Goal: Task Accomplishment & Management: Complete application form

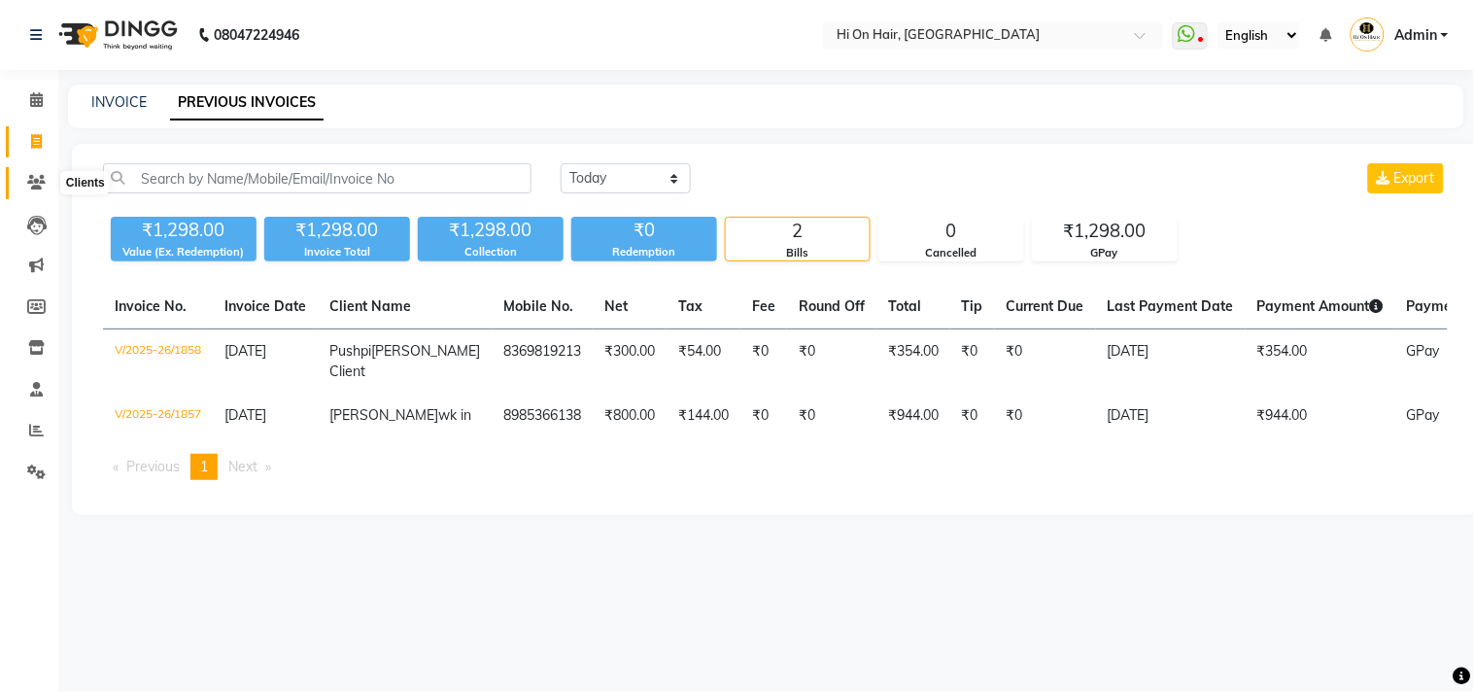
drag, startPoint x: 0, startPoint y: 0, endPoint x: 36, endPoint y: 181, distance: 184.3
click at [36, 181] on icon at bounding box center [36, 182] width 18 height 15
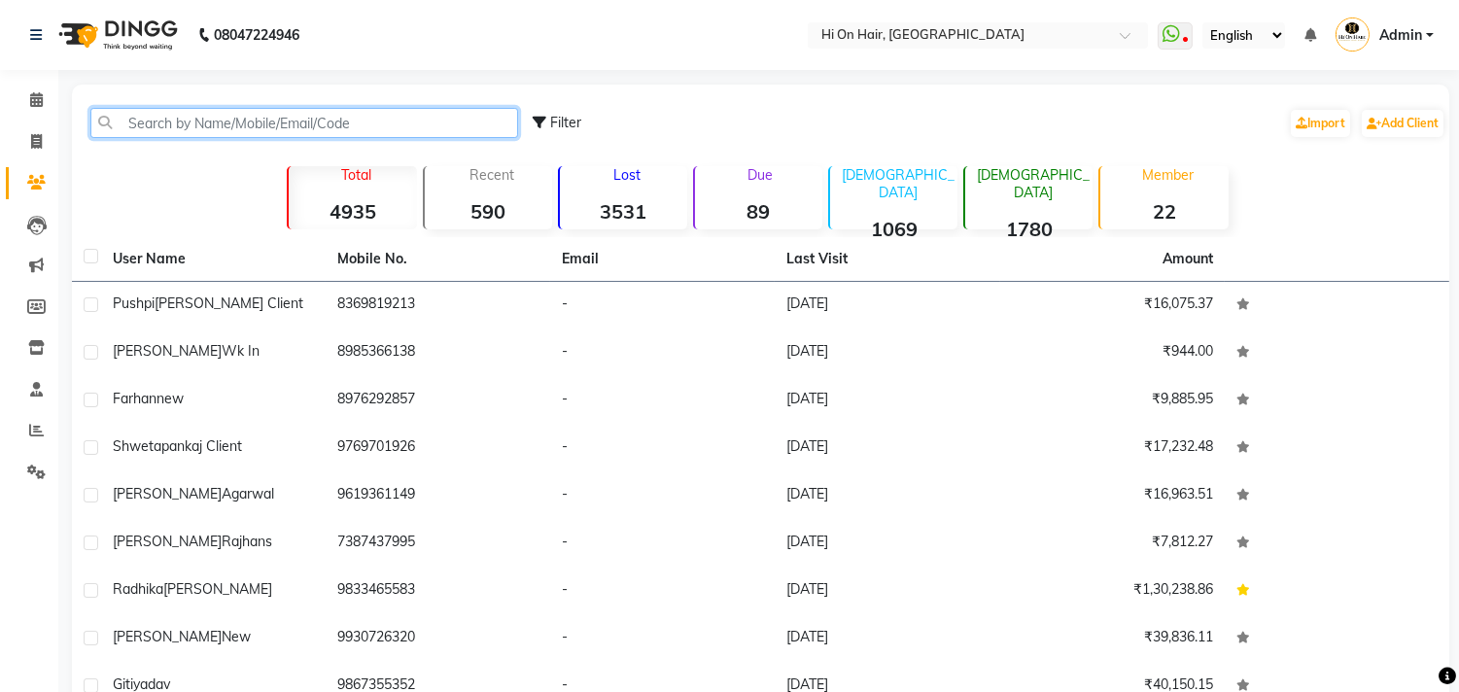
click at [253, 122] on input "text" at bounding box center [304, 123] width 428 height 30
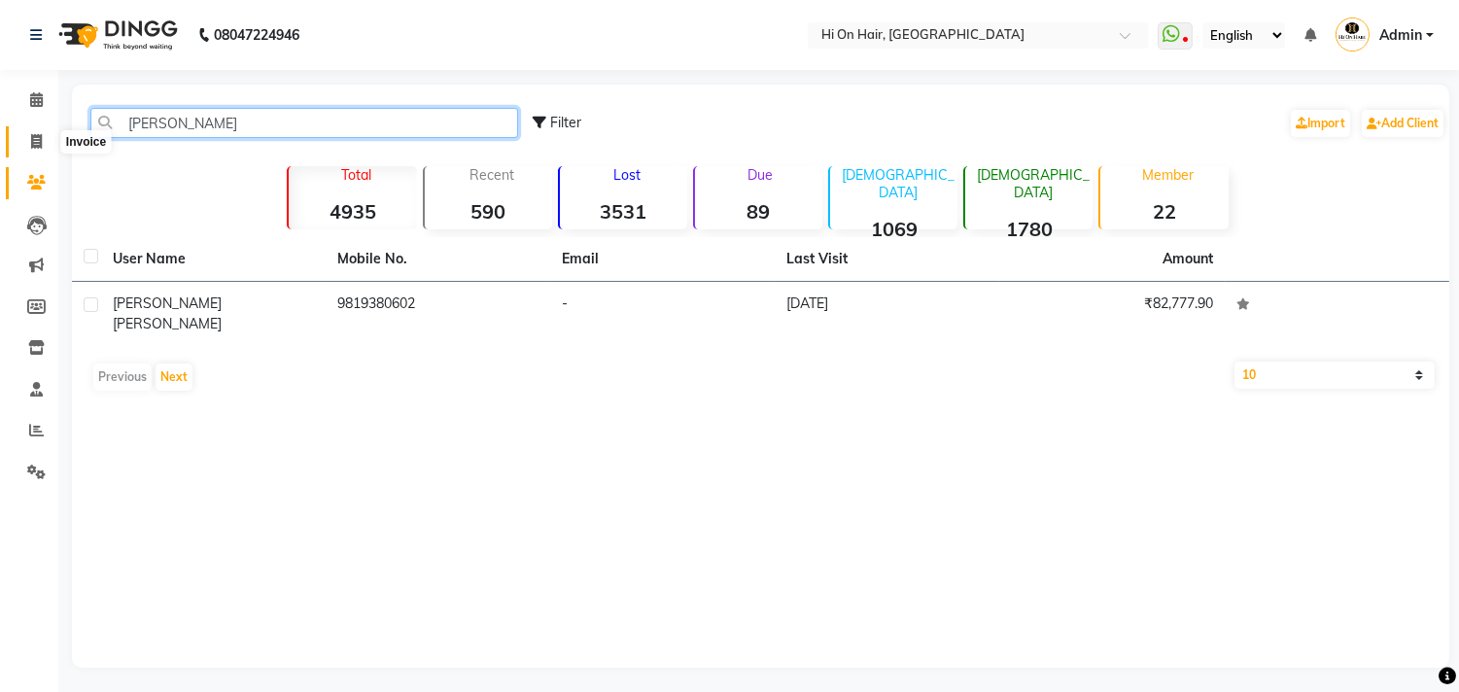
type input "simmi sut"
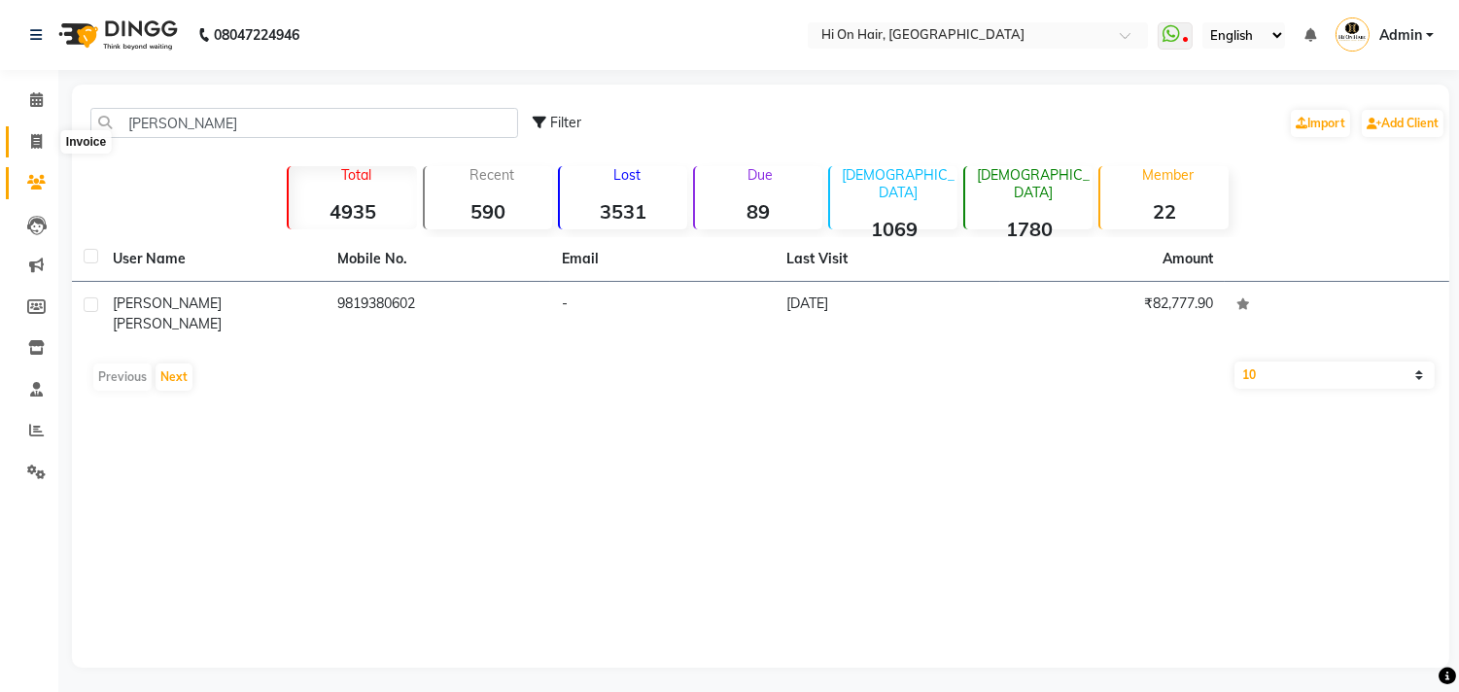
click at [32, 143] on icon at bounding box center [36, 141] width 11 height 15
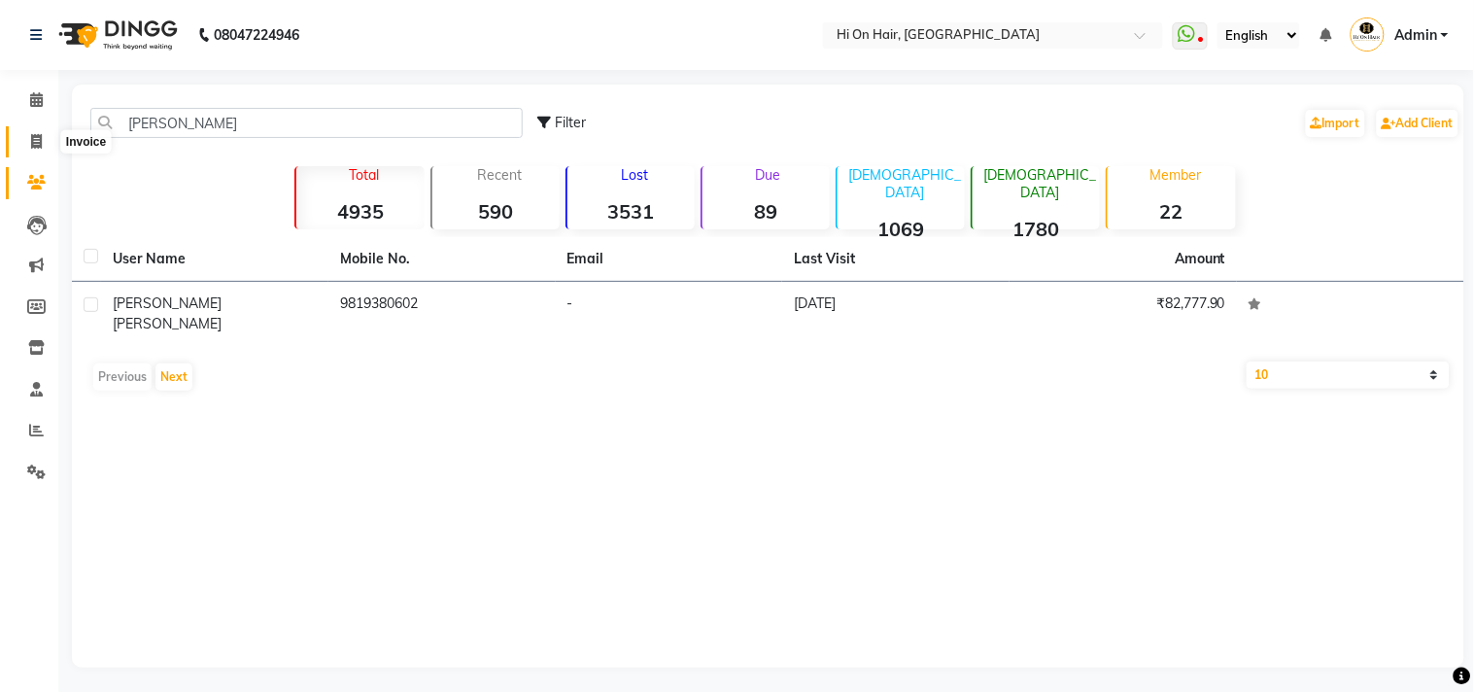
select select "service"
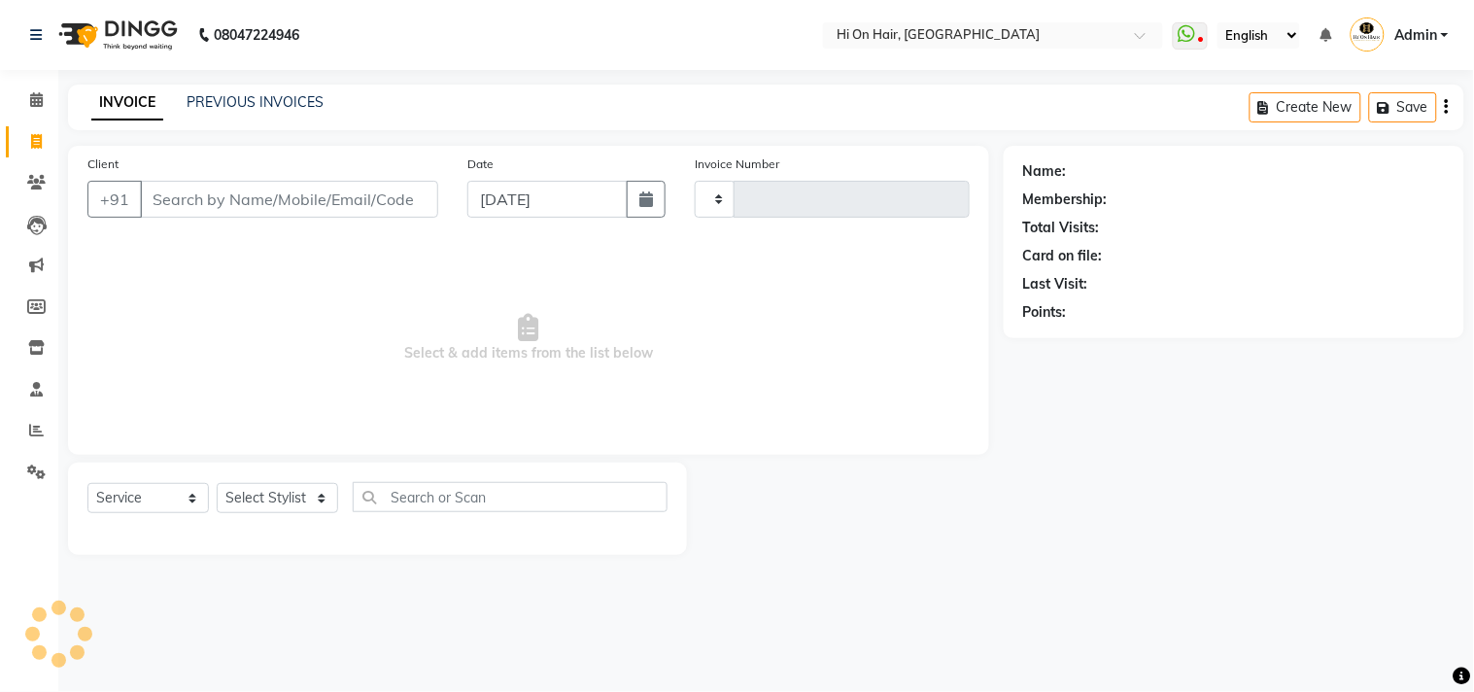
type input "1859"
select select "535"
click at [274, 98] on link "PREVIOUS INVOICES" at bounding box center [255, 101] width 137 height 17
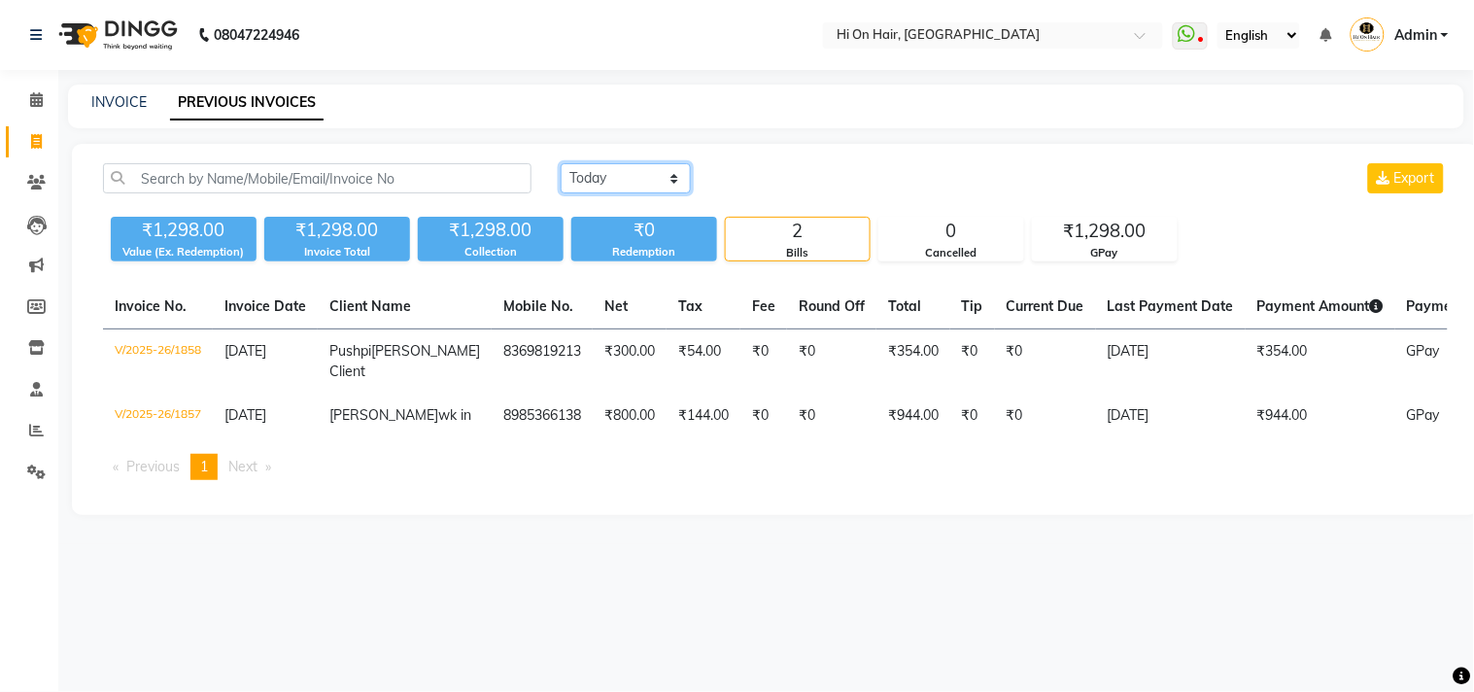
click at [624, 183] on select "Today Yesterday Custom Range" at bounding box center [626, 178] width 130 height 30
select select "range"
click at [561, 163] on select "Today Yesterday Custom Range" at bounding box center [626, 178] width 130 height 30
click at [844, 180] on input "[DATE]" at bounding box center [784, 178] width 136 height 27
select select "9"
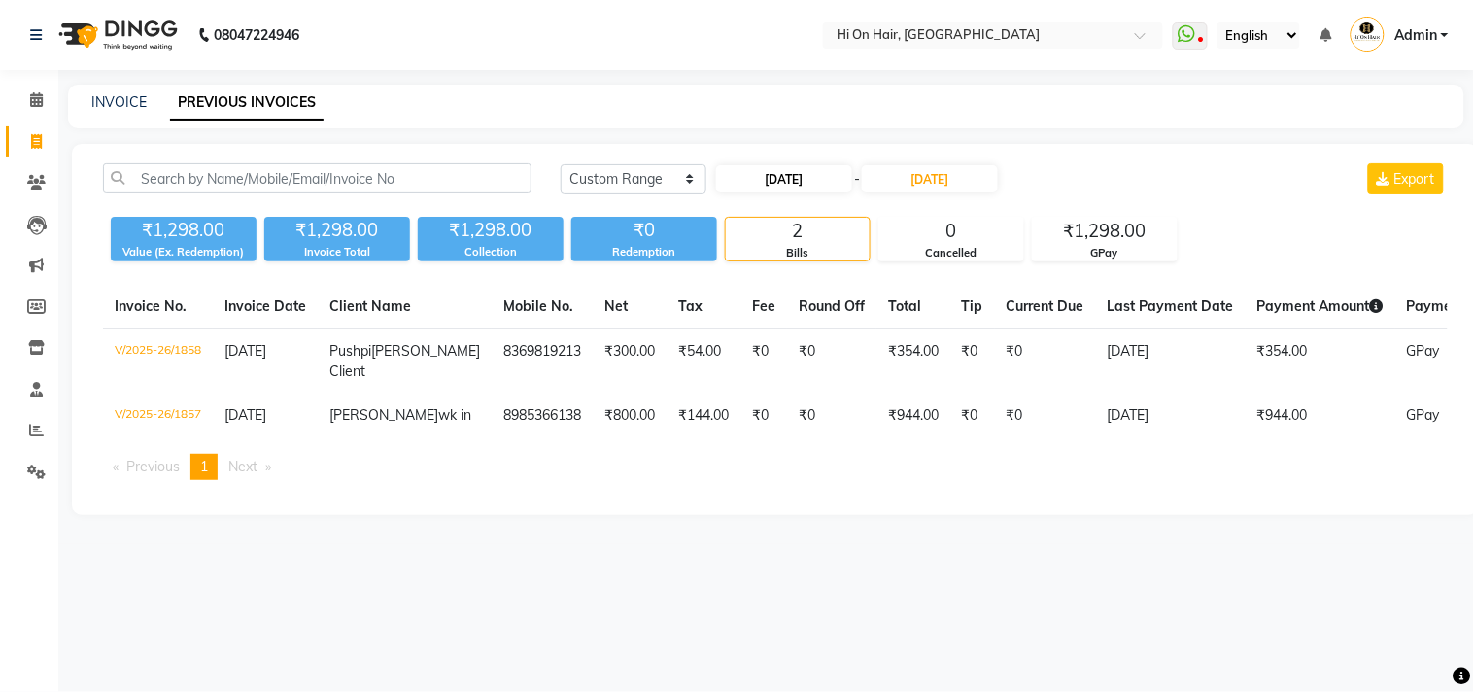
select select "2025"
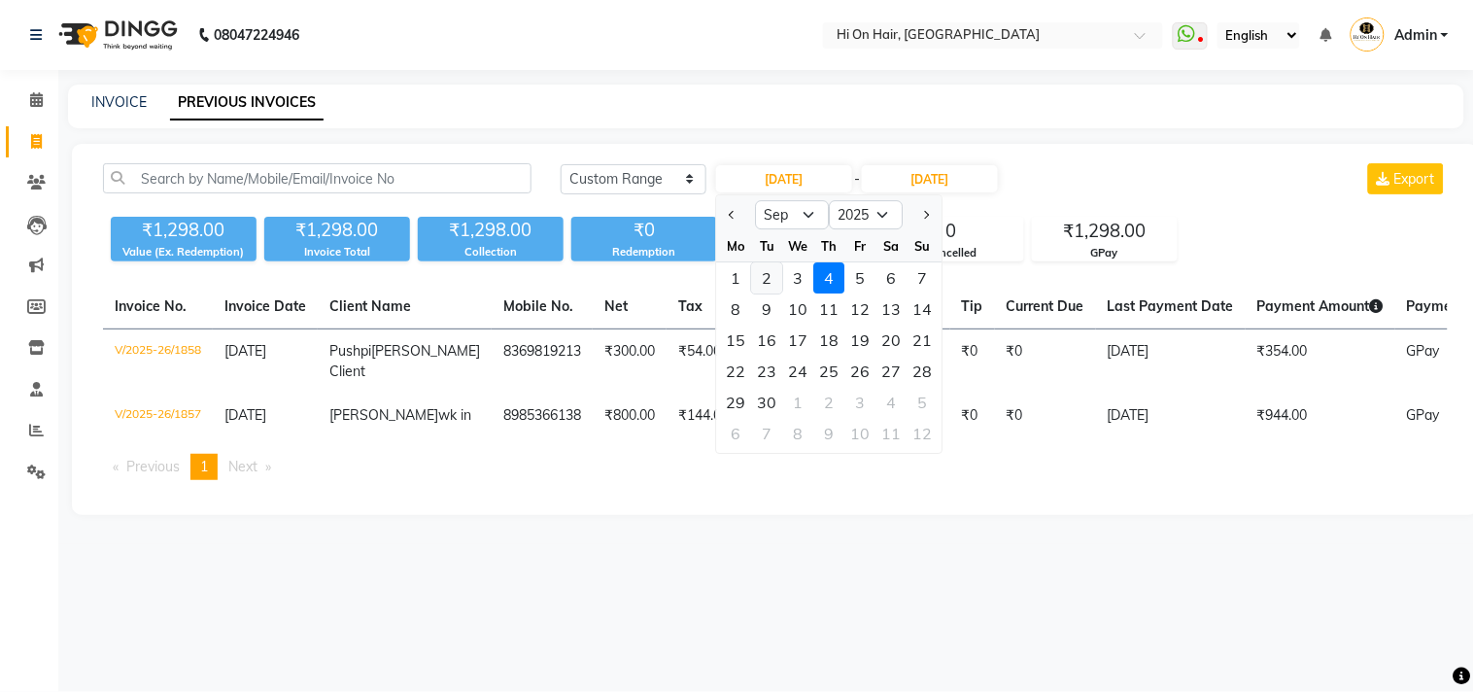
click at [771, 277] on div "2" at bounding box center [767, 277] width 31 height 31
type input "02-09-2025"
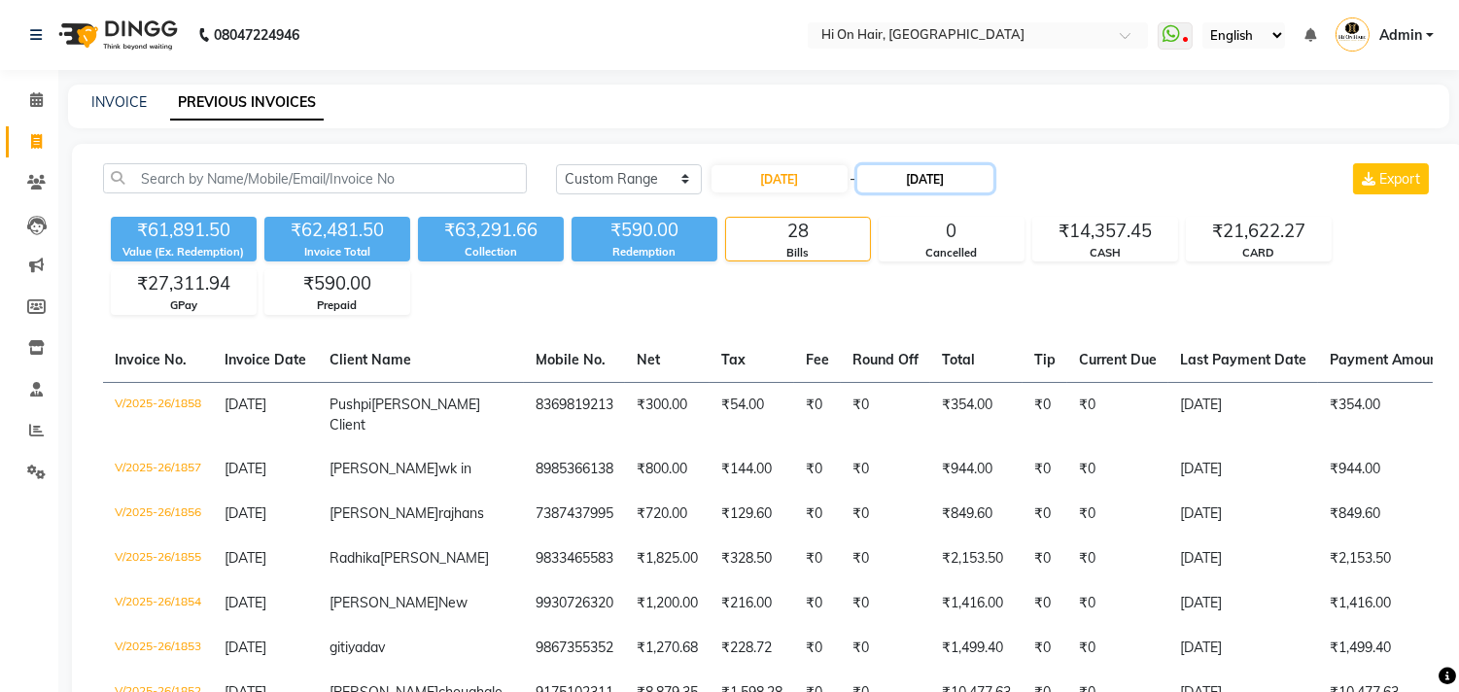
click at [985, 185] on input "[DATE]" at bounding box center [925, 178] width 136 height 27
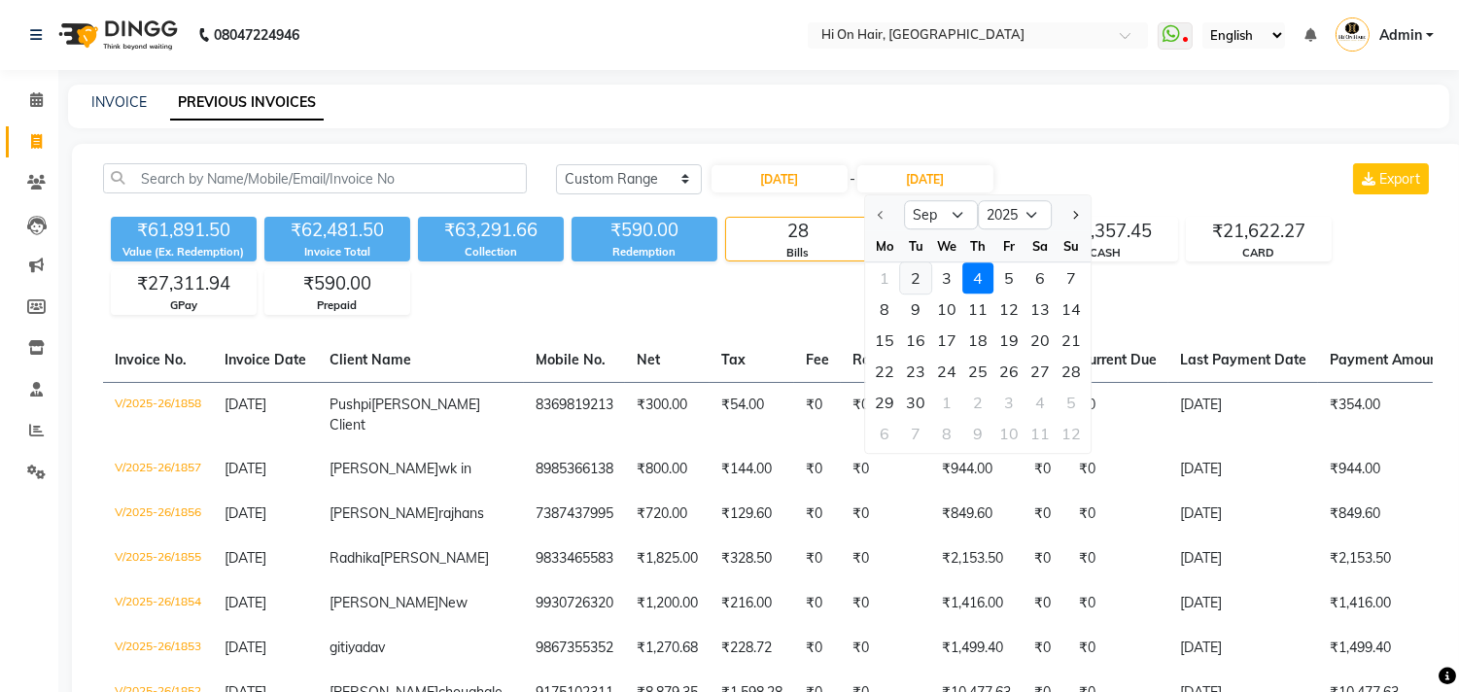
click at [914, 267] on div "2" at bounding box center [915, 277] width 31 height 31
type input "02-09-2025"
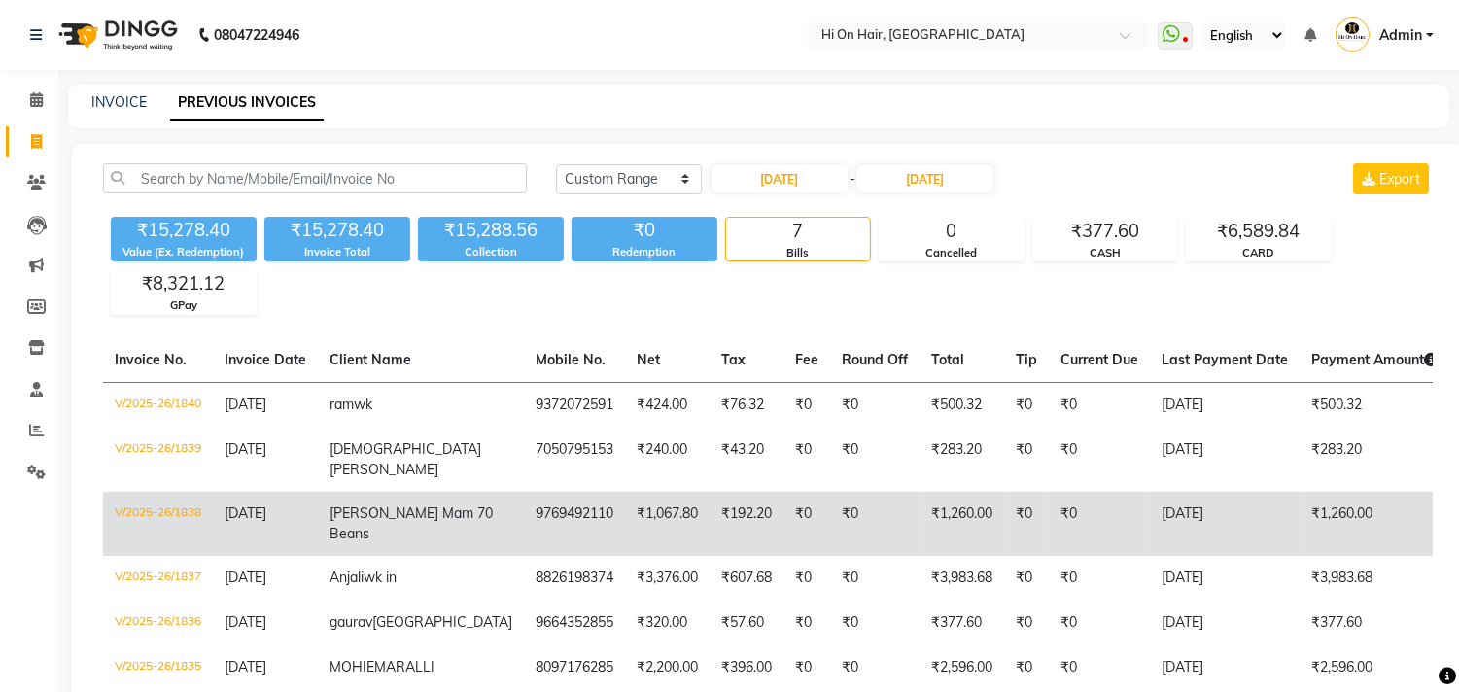
click at [365, 501] on td "Ruchita Mam 70 Beans" at bounding box center [421, 524] width 206 height 64
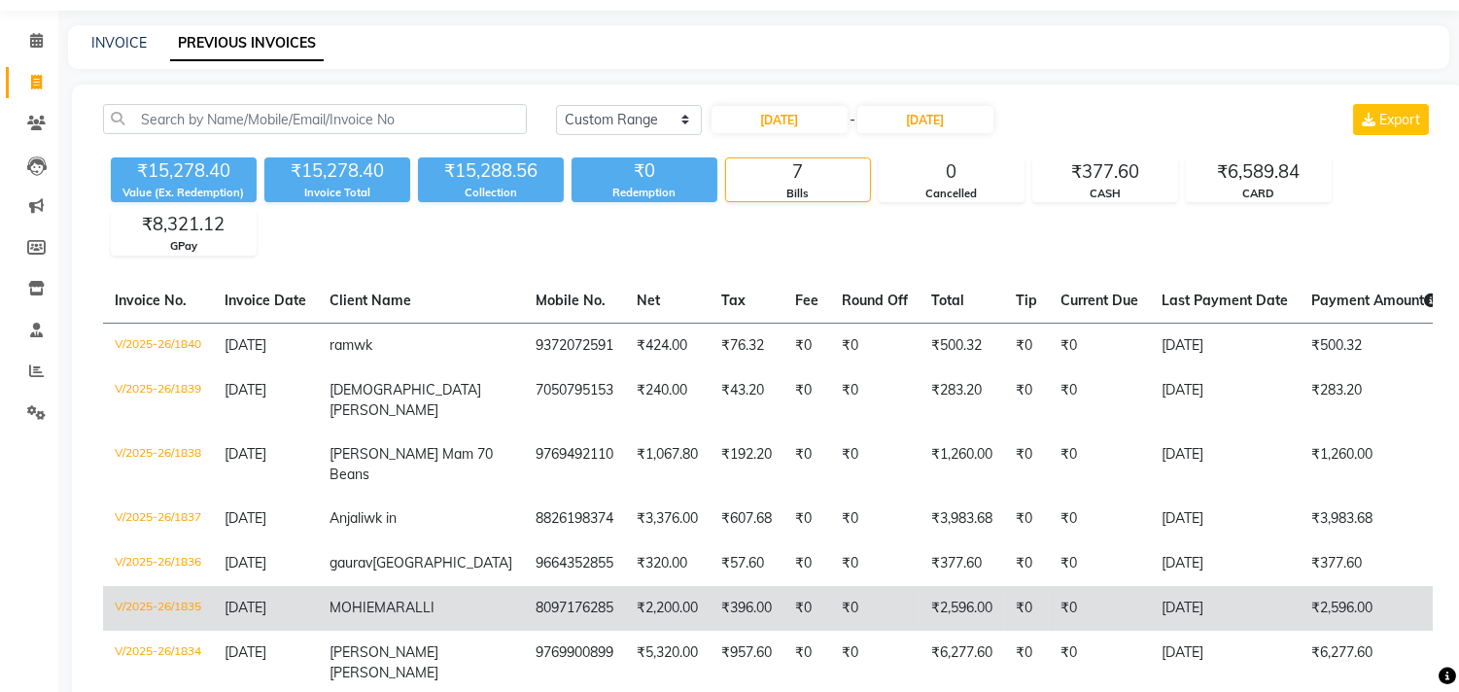
scroll to position [108, 0]
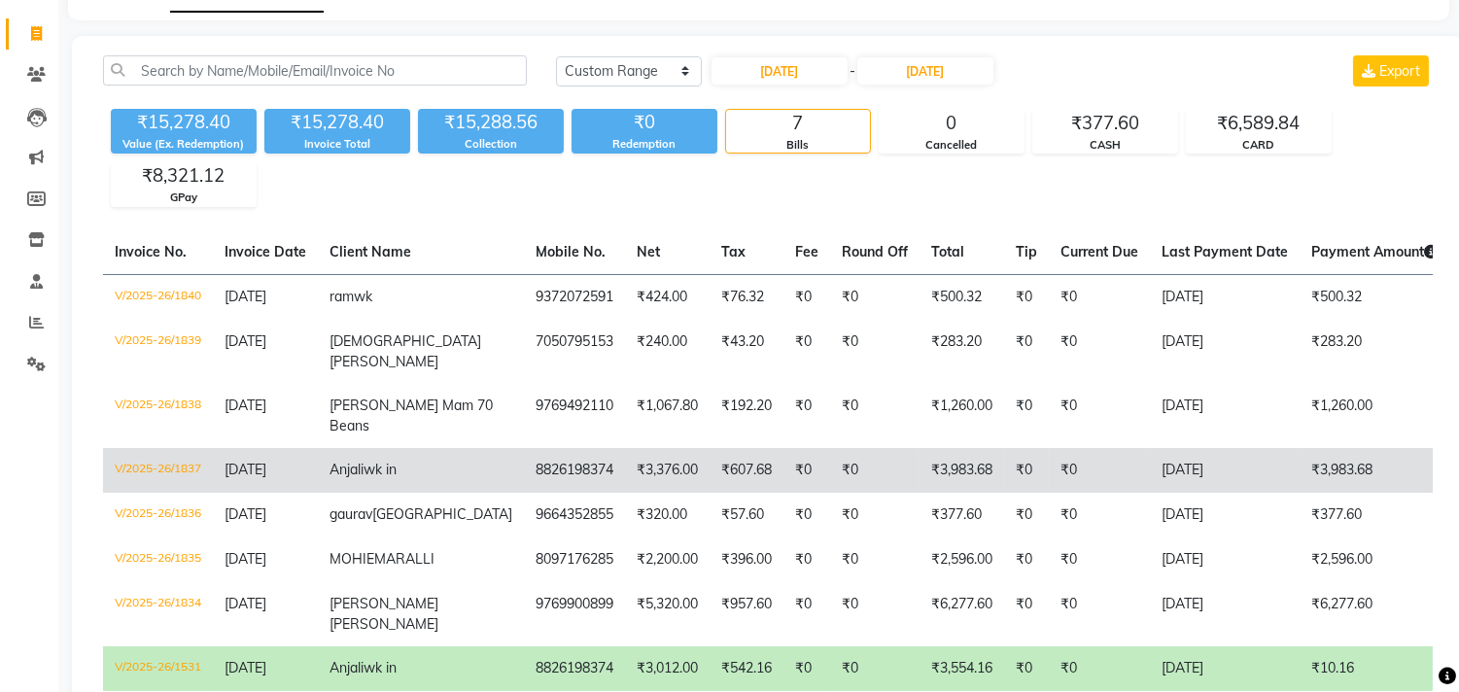
click at [524, 453] on td "8826198374" at bounding box center [574, 470] width 101 height 45
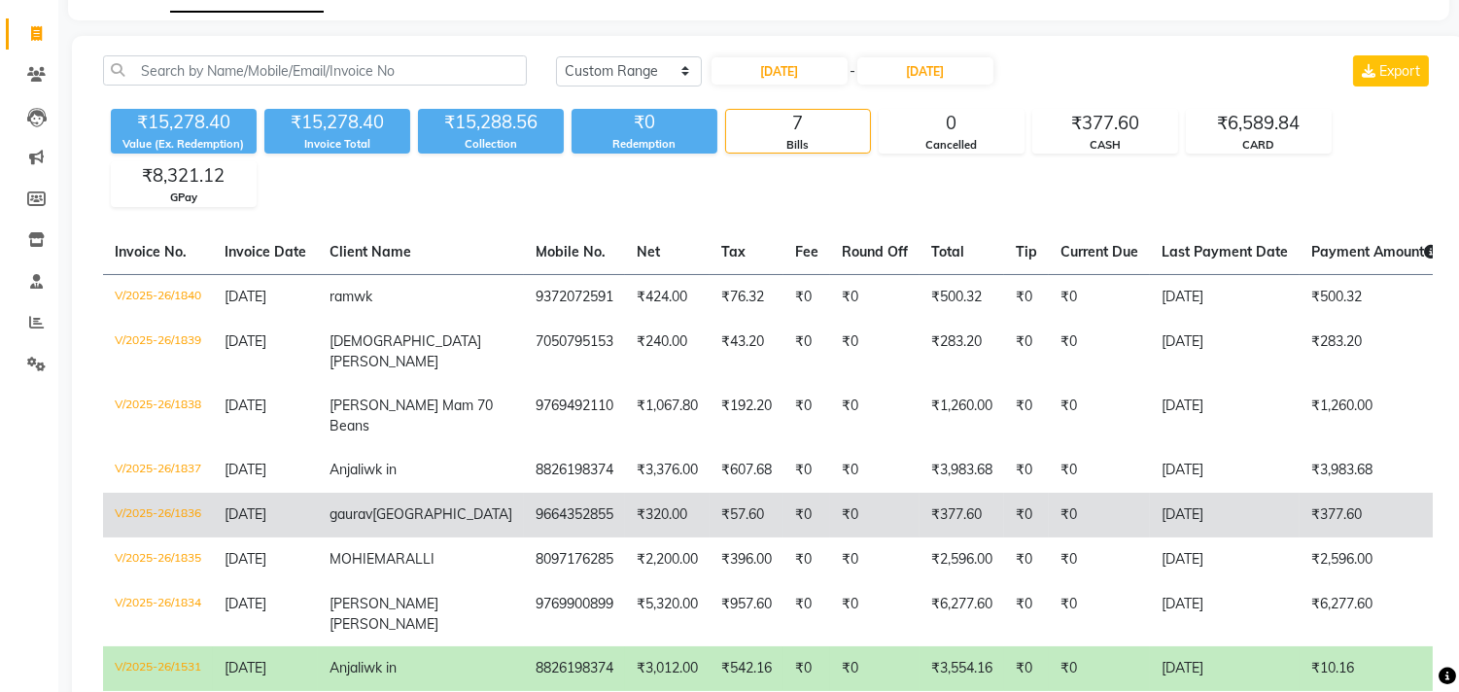
click at [524, 497] on td "9664352855" at bounding box center [574, 515] width 101 height 45
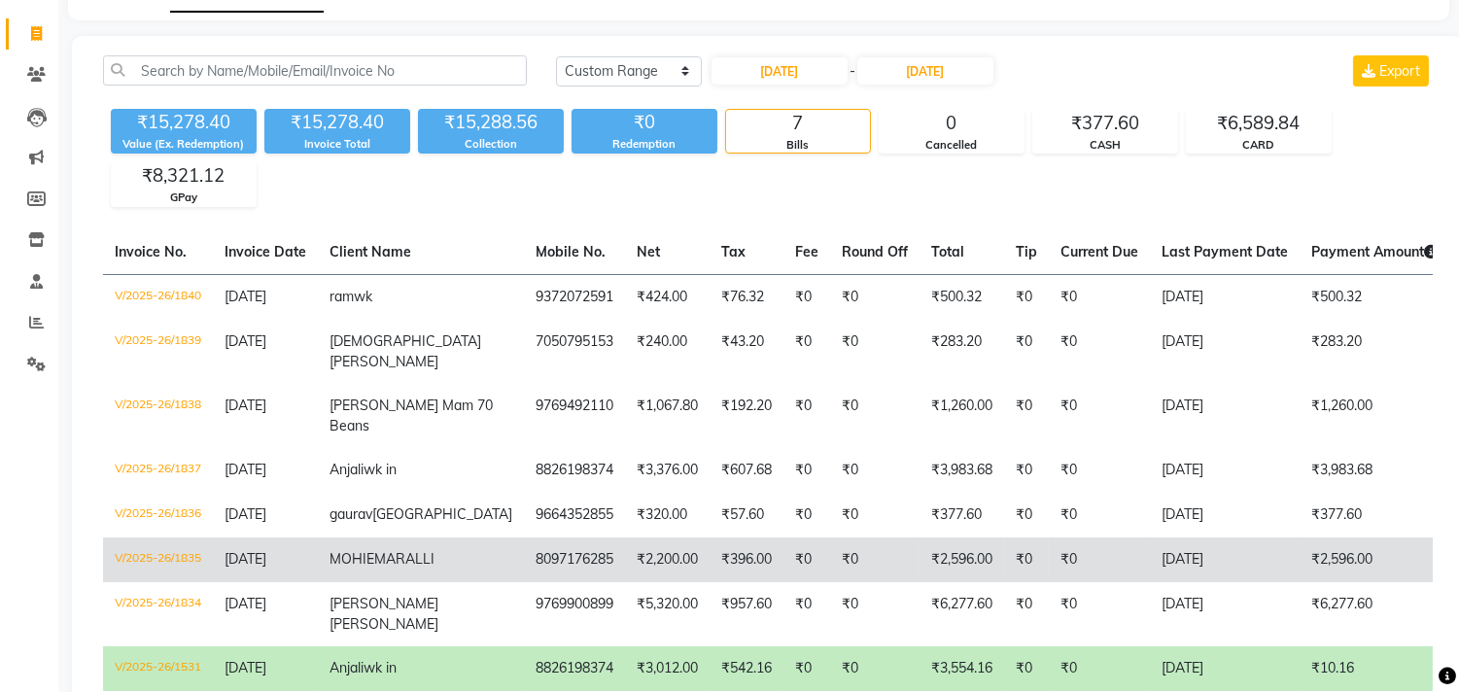
click at [524, 549] on td "8097176285" at bounding box center [574, 559] width 101 height 45
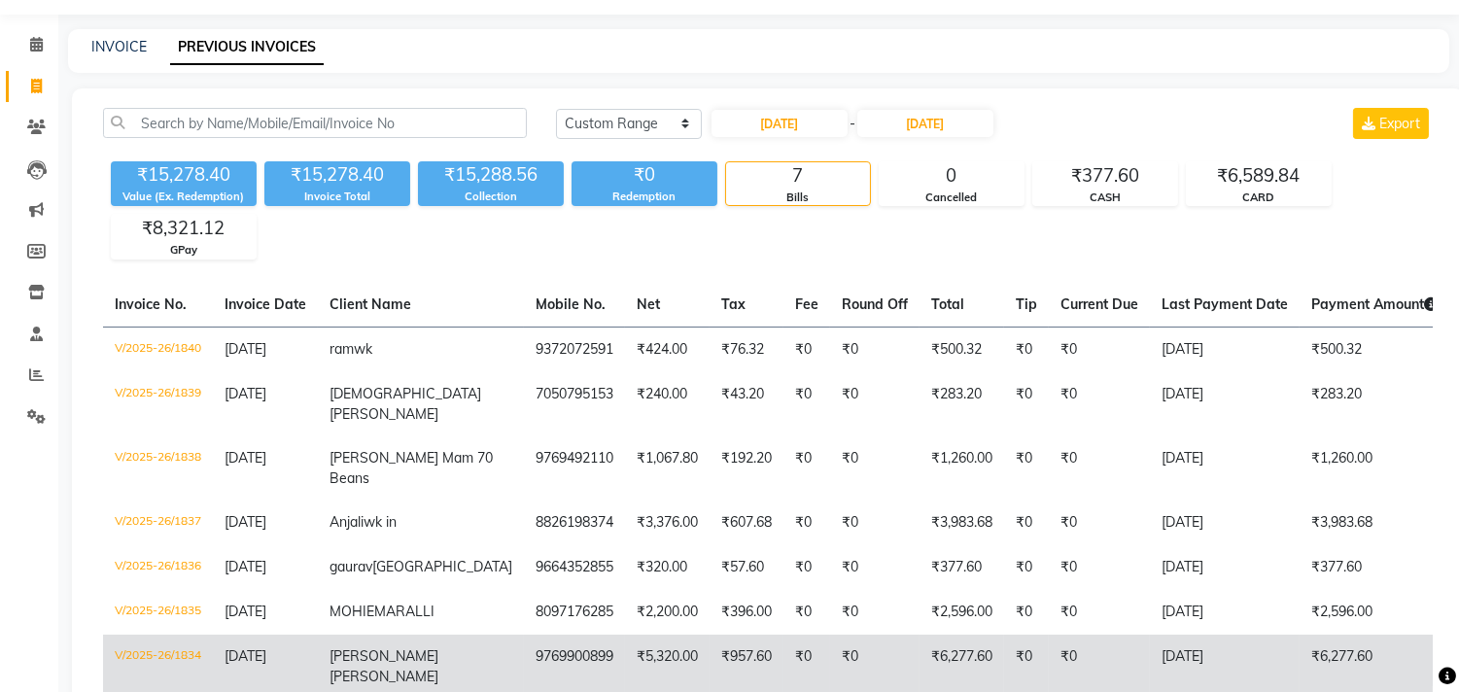
scroll to position [31, 0]
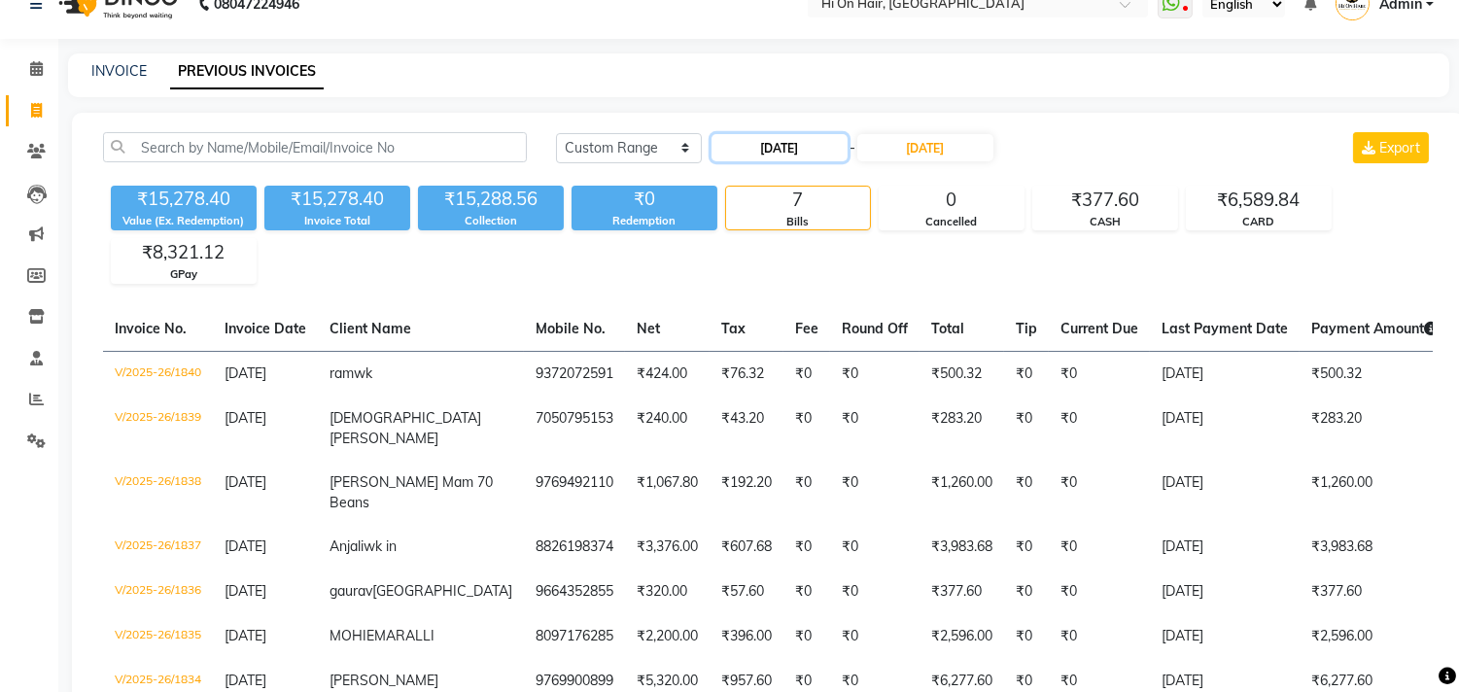
click at [831, 146] on input "02-09-2025" at bounding box center [779, 147] width 136 height 27
select select "9"
select select "2025"
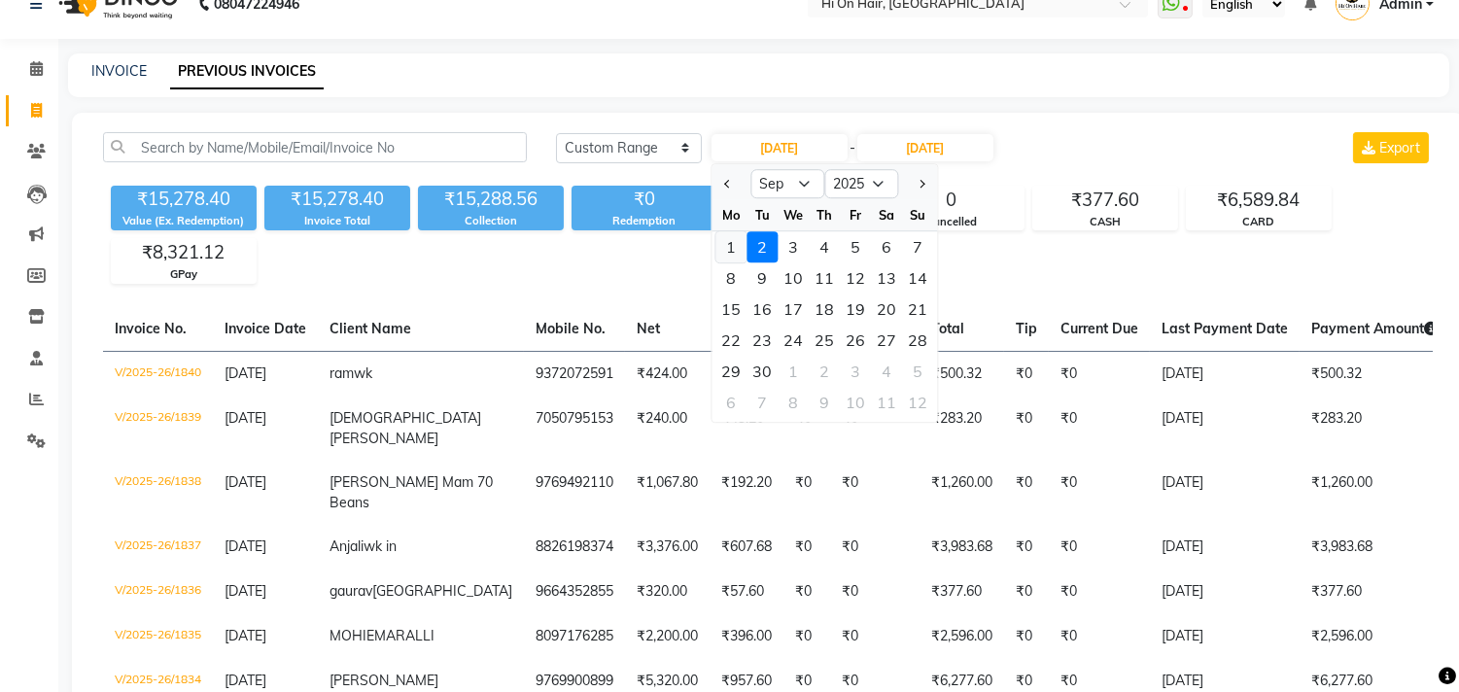
click at [727, 247] on div "1" at bounding box center [730, 246] width 31 height 31
type input "[DATE]"
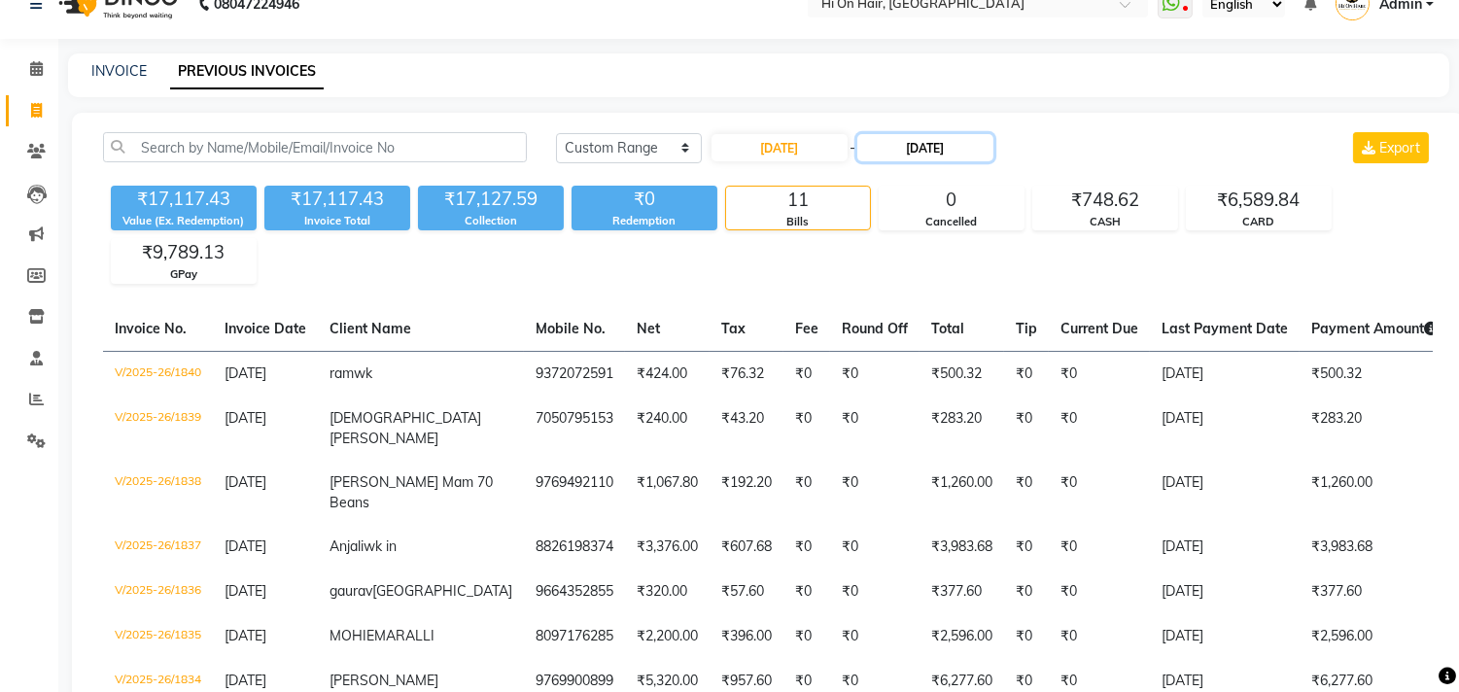
click at [899, 150] on input "02-09-2025" at bounding box center [925, 147] width 136 height 27
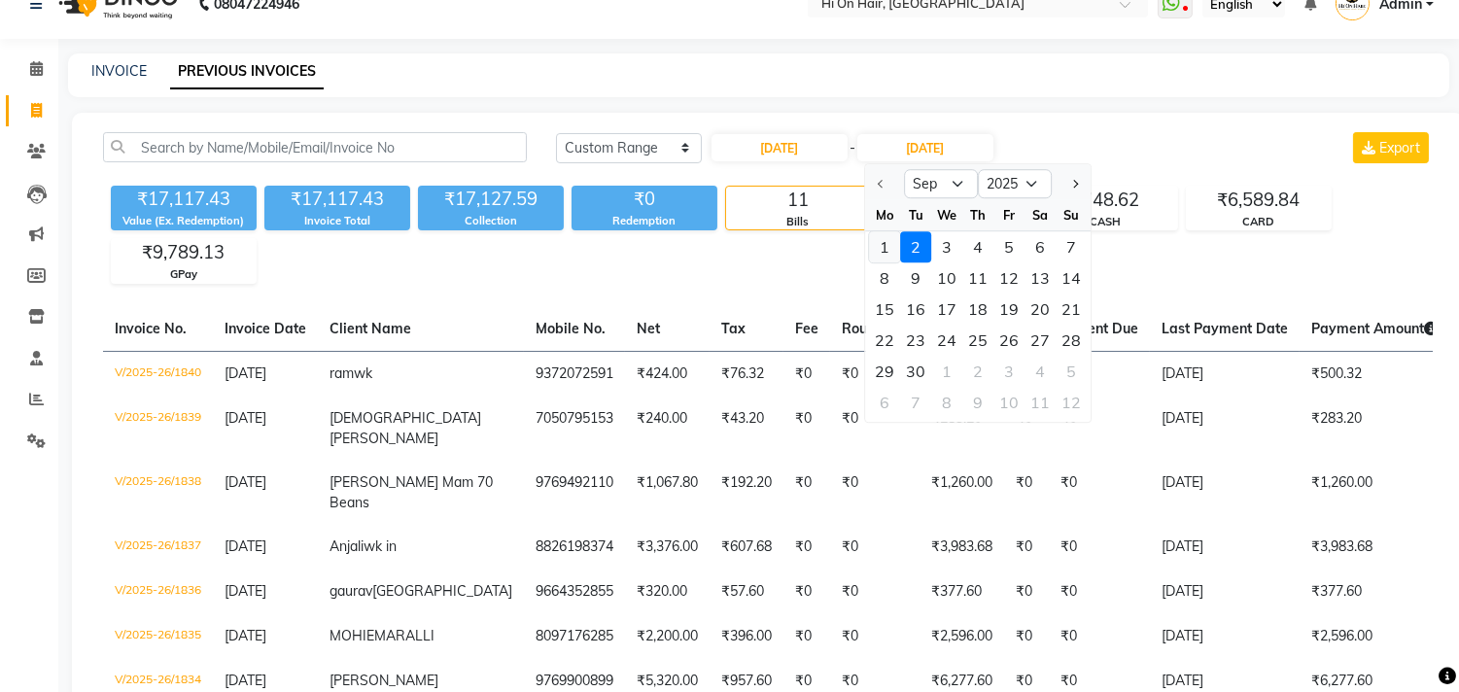
click at [888, 247] on div "1" at bounding box center [884, 246] width 31 height 31
type input "[DATE]"
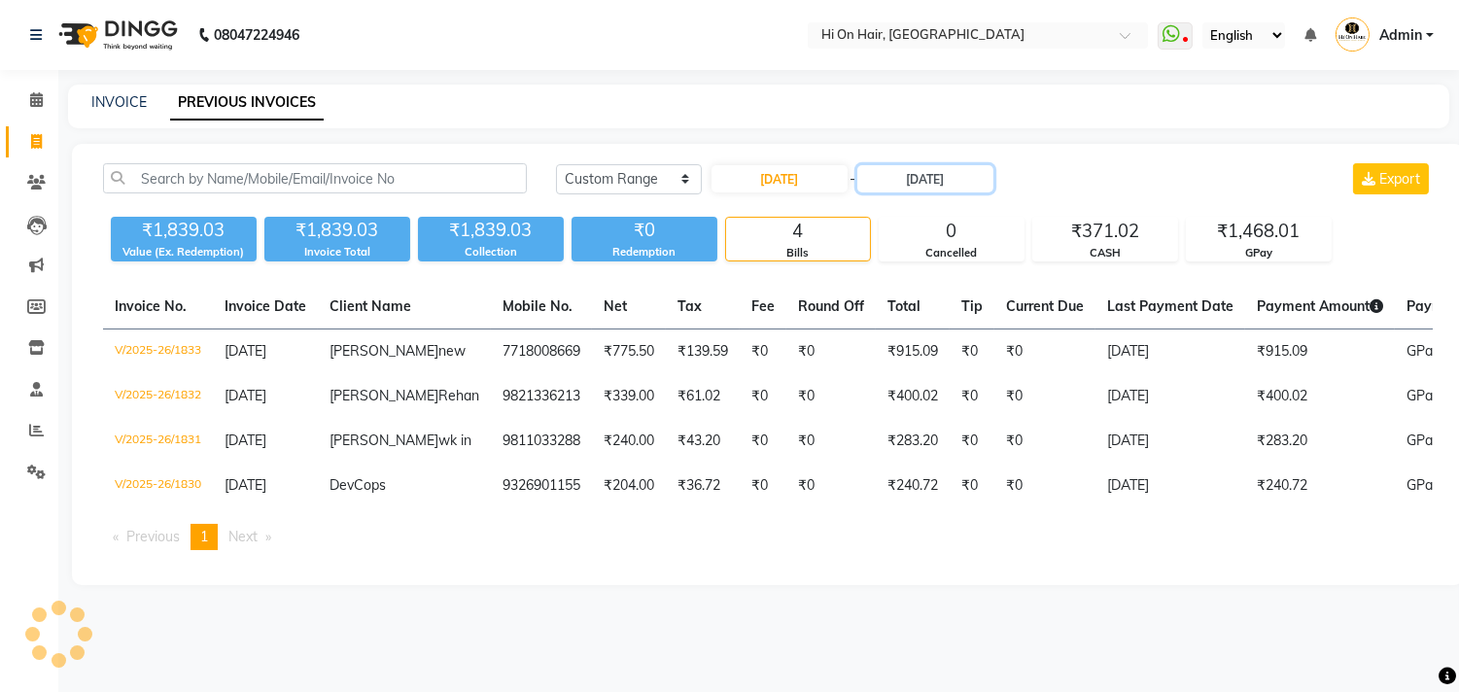
scroll to position [0, 0]
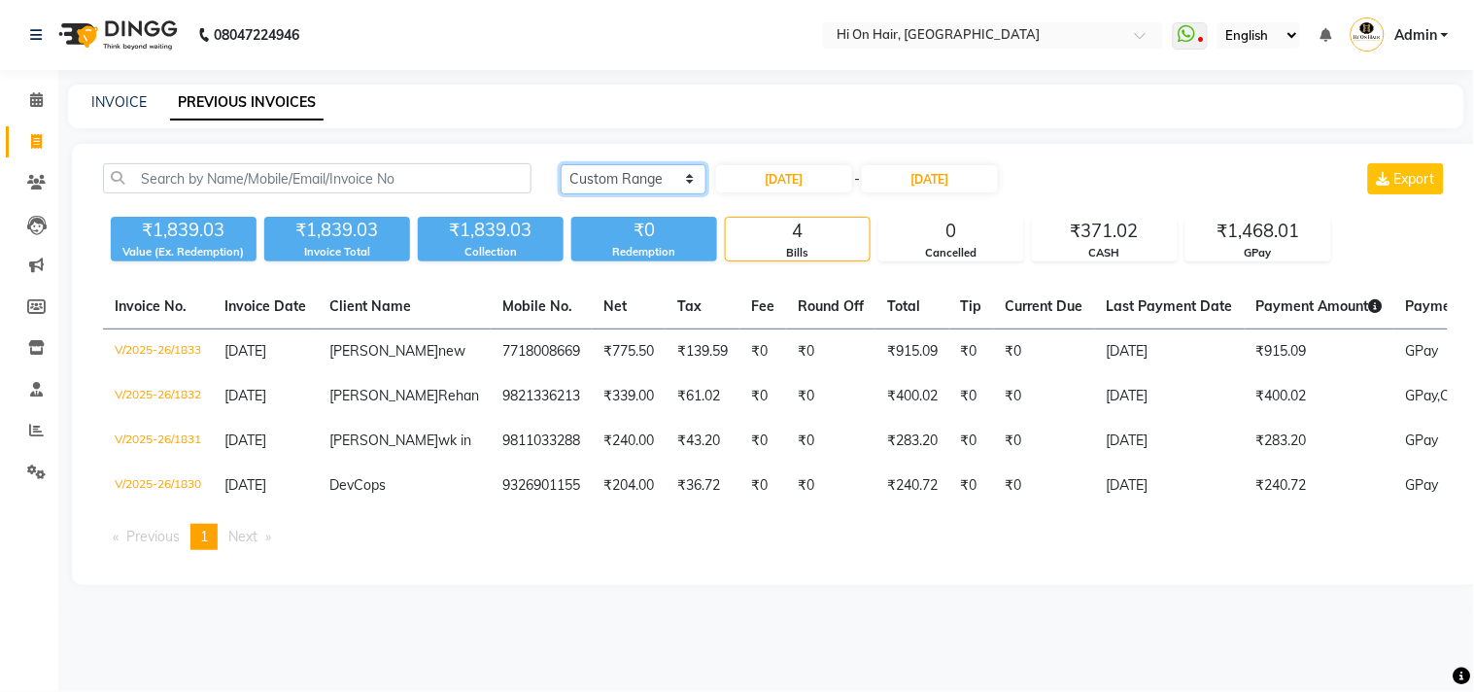
click at [671, 179] on select "Today Yesterday Custom Range" at bounding box center [634, 179] width 146 height 30
click at [804, 176] on input "[DATE]" at bounding box center [784, 178] width 136 height 27
select select "9"
select select "2025"
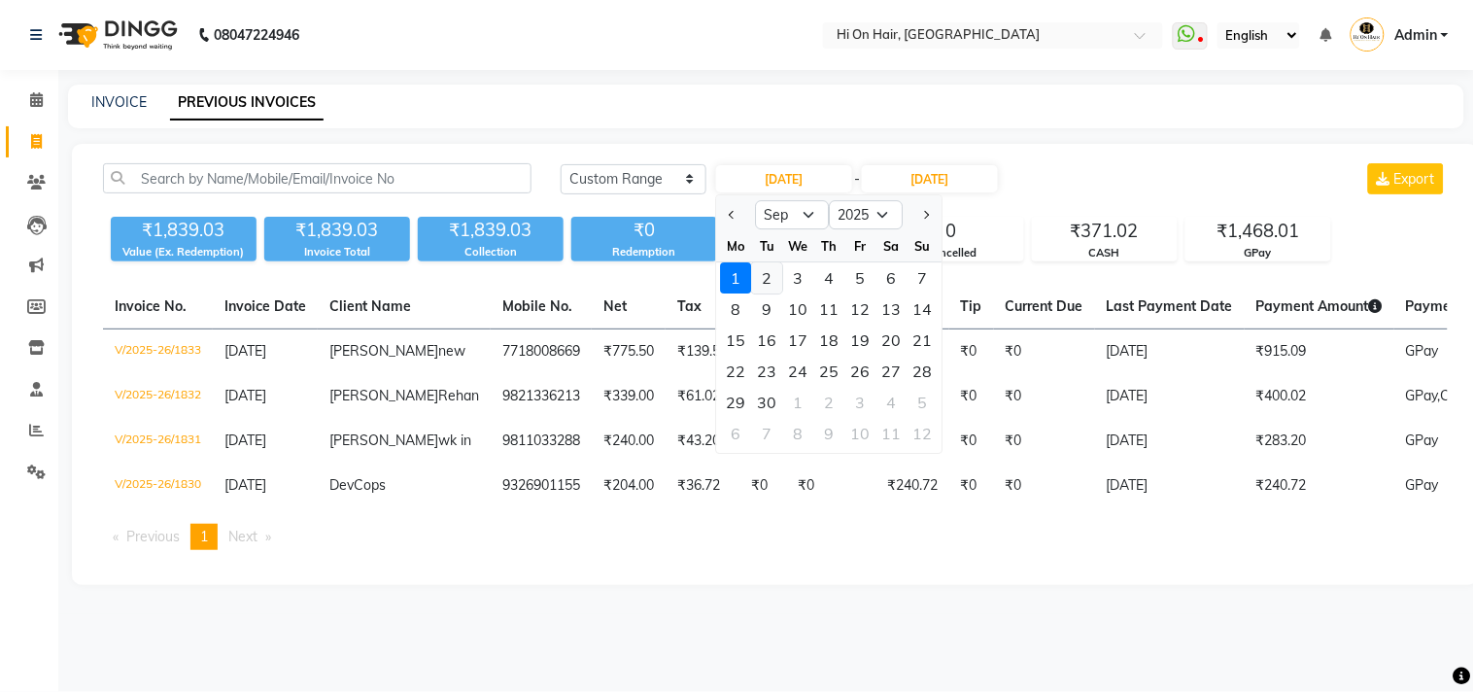
click at [768, 275] on div "2" at bounding box center [767, 277] width 31 height 31
type input "02-09-2025"
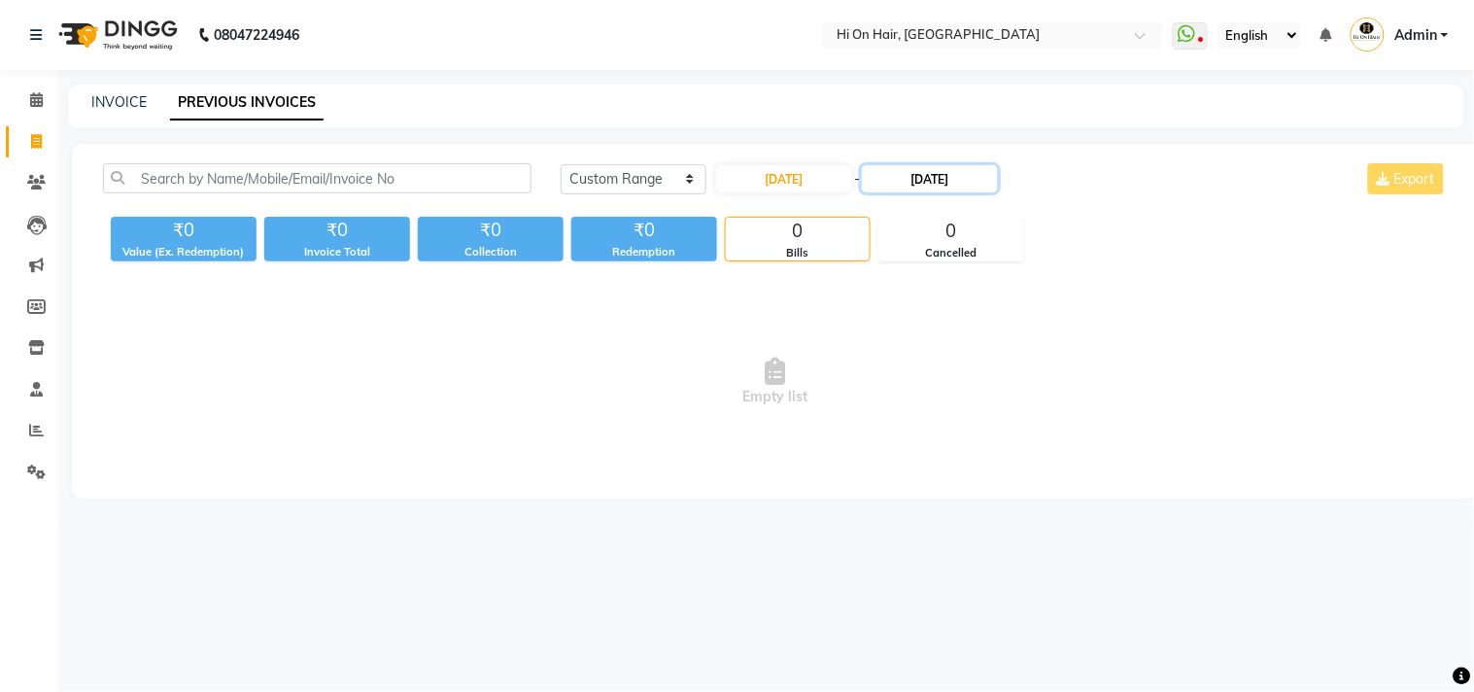
click at [916, 183] on input "[DATE]" at bounding box center [930, 178] width 136 height 27
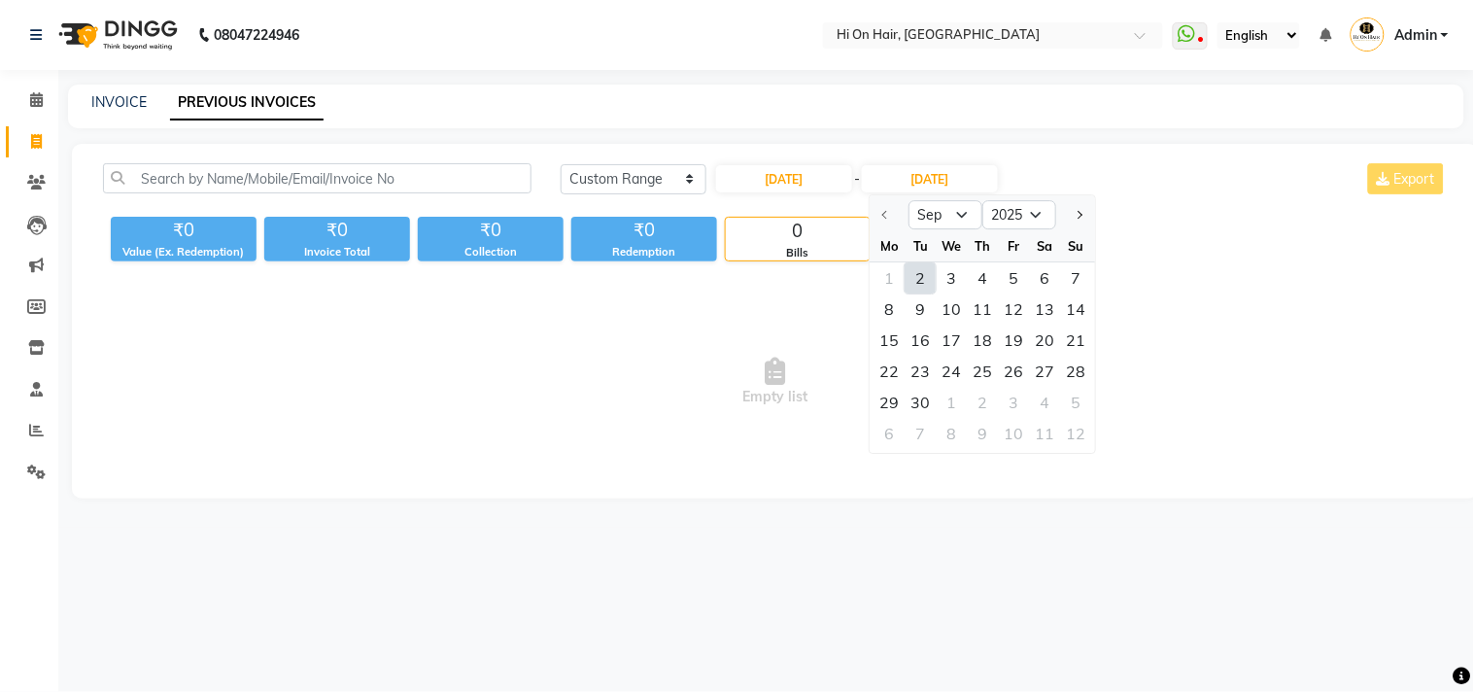
click at [921, 275] on div "2" at bounding box center [921, 277] width 31 height 31
type input "02-09-2025"
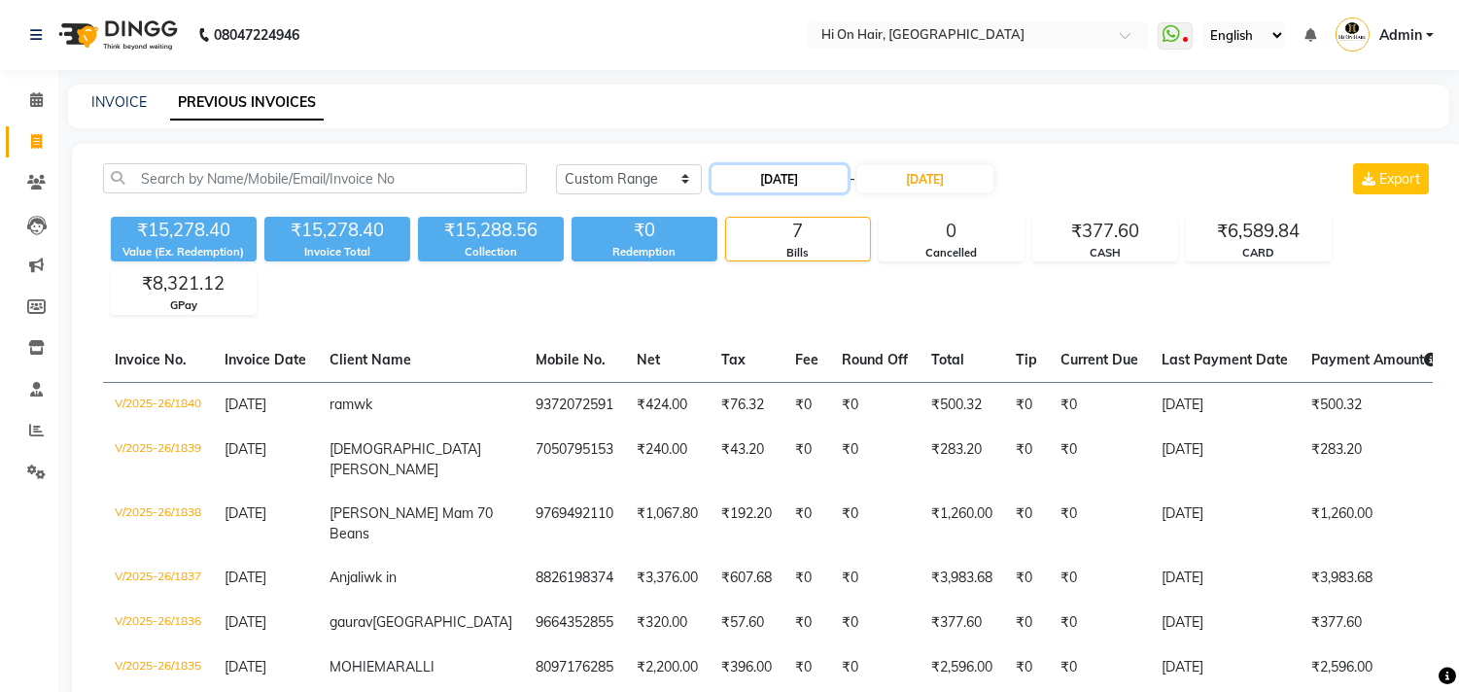
click at [804, 178] on input "02-09-2025" at bounding box center [779, 178] width 136 height 27
select select "9"
select select "2025"
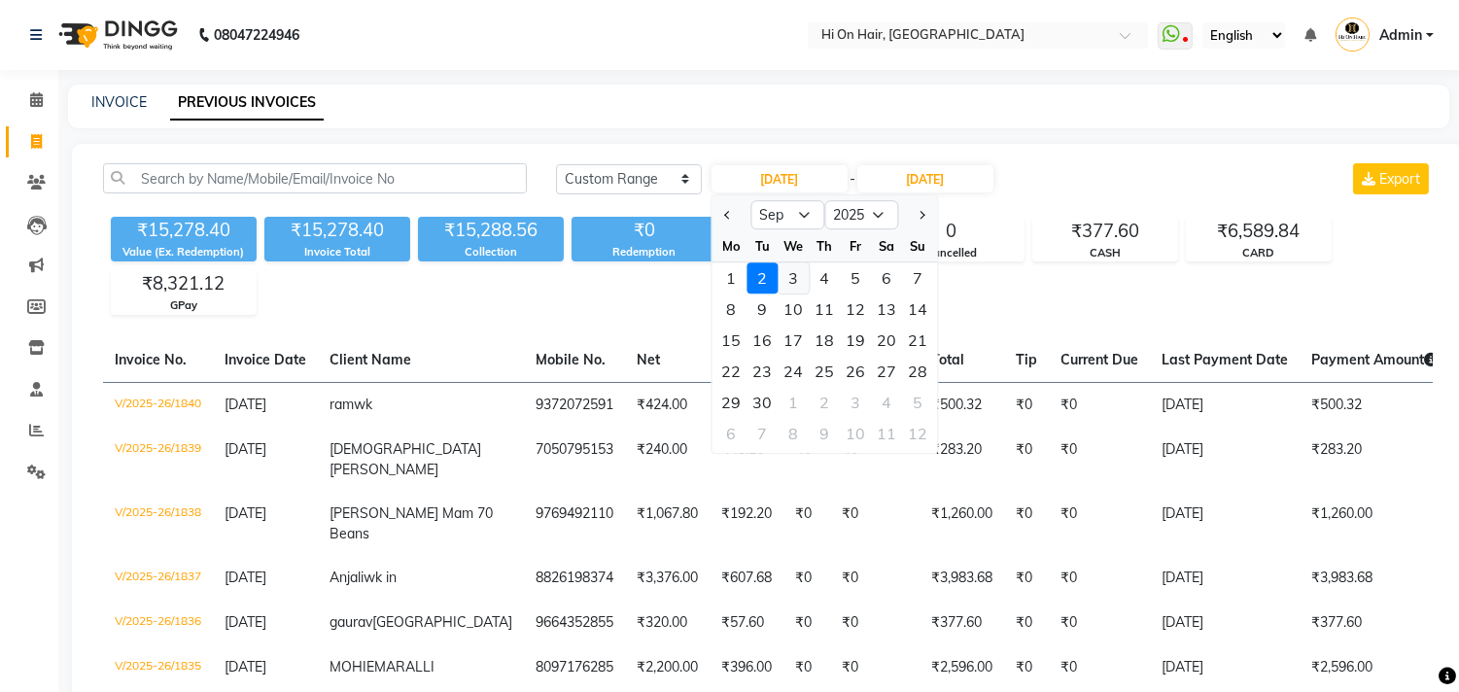
click at [788, 282] on div "3" at bounding box center [792, 277] width 31 height 31
type input "03-09-2025"
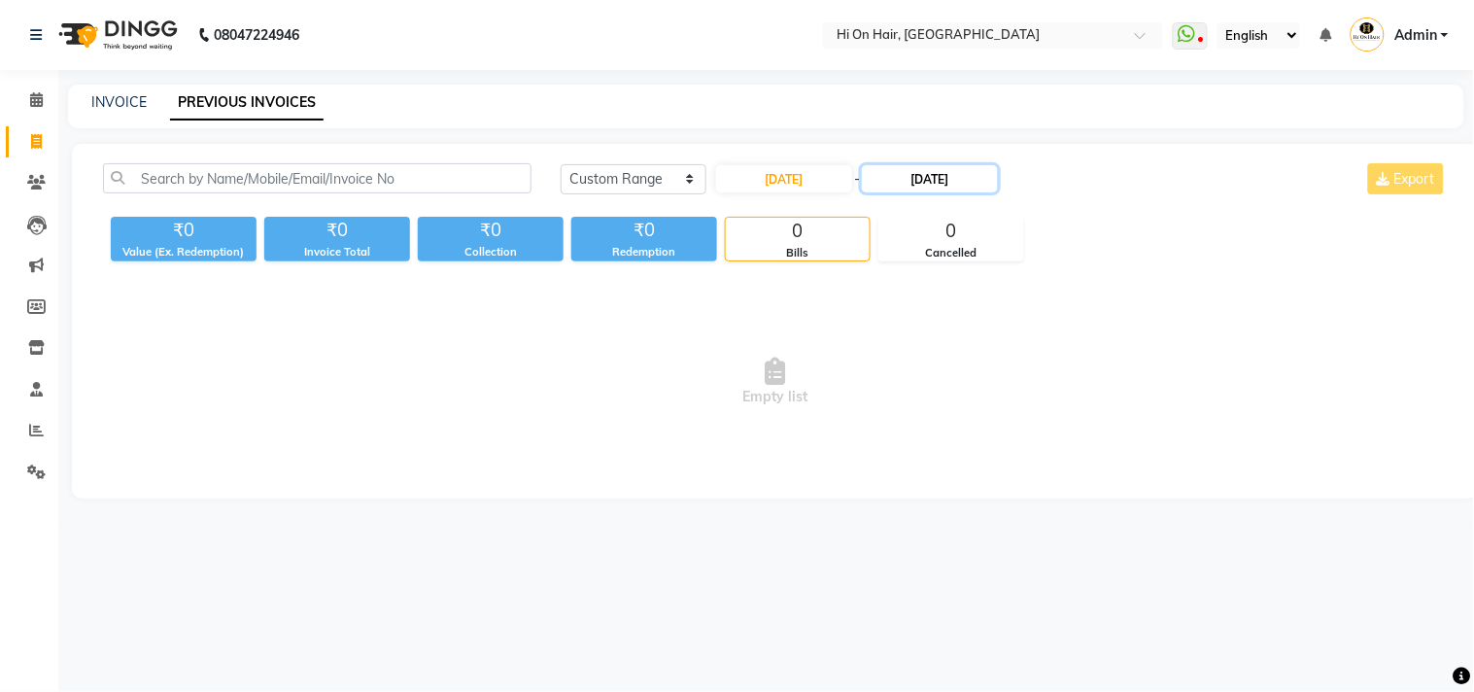
click at [915, 185] on input "02-09-2025" at bounding box center [930, 178] width 136 height 27
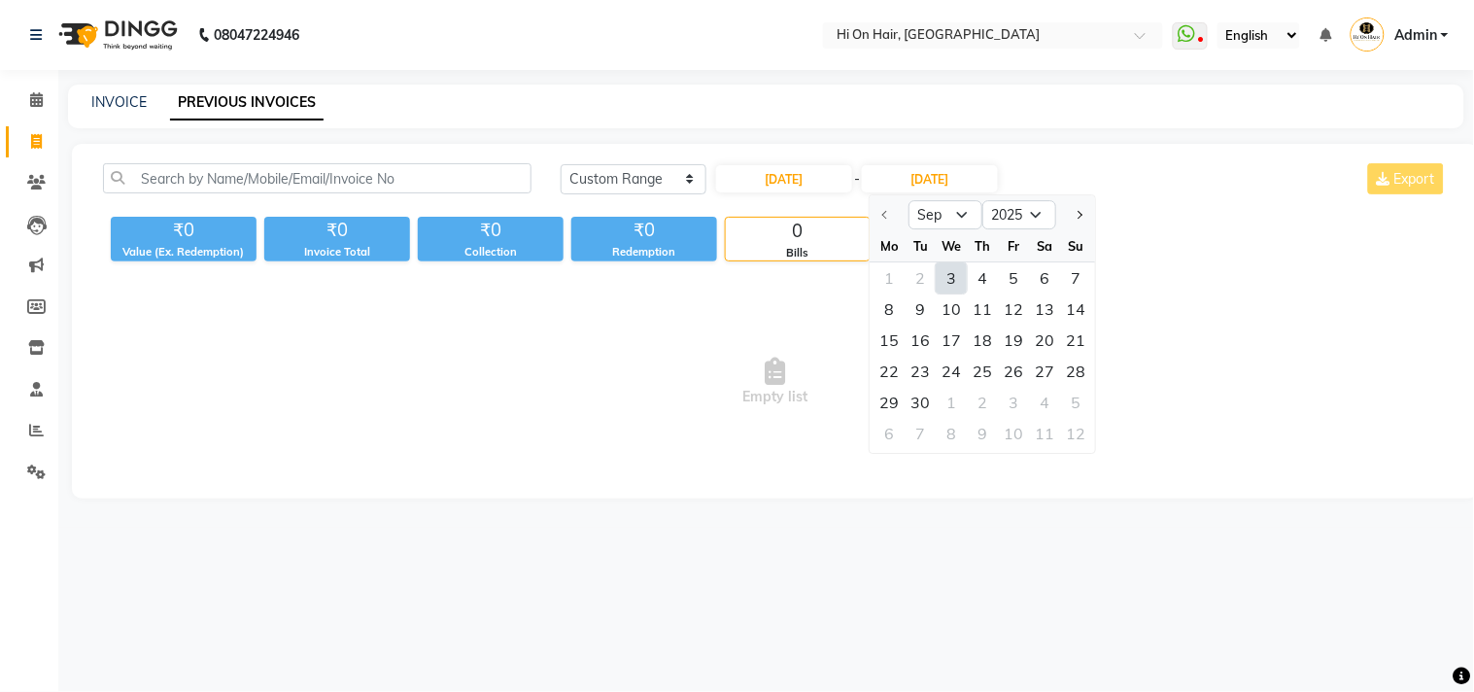
click at [948, 275] on div "3" at bounding box center [952, 277] width 31 height 31
type input "03-09-2025"
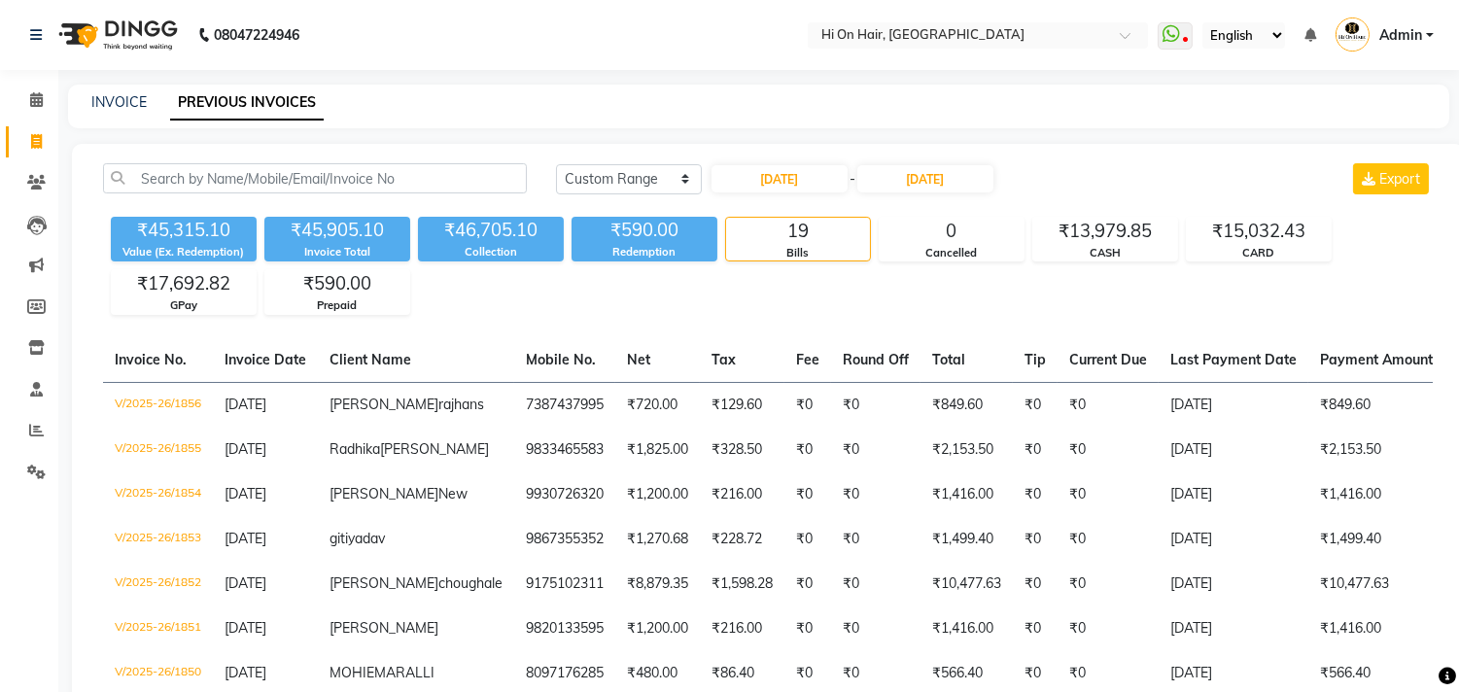
drag, startPoint x: 841, startPoint y: 278, endPoint x: 831, endPoint y: 305, distance: 28.9
click at [834, 295] on div "₹45,315.10 Value (Ex. Redemption) ₹45,905.10 Invoice Total ₹46,705.10 Collectio…" at bounding box center [768, 262] width 1330 height 106
click at [32, 139] on icon at bounding box center [36, 141] width 11 height 15
select select "service"
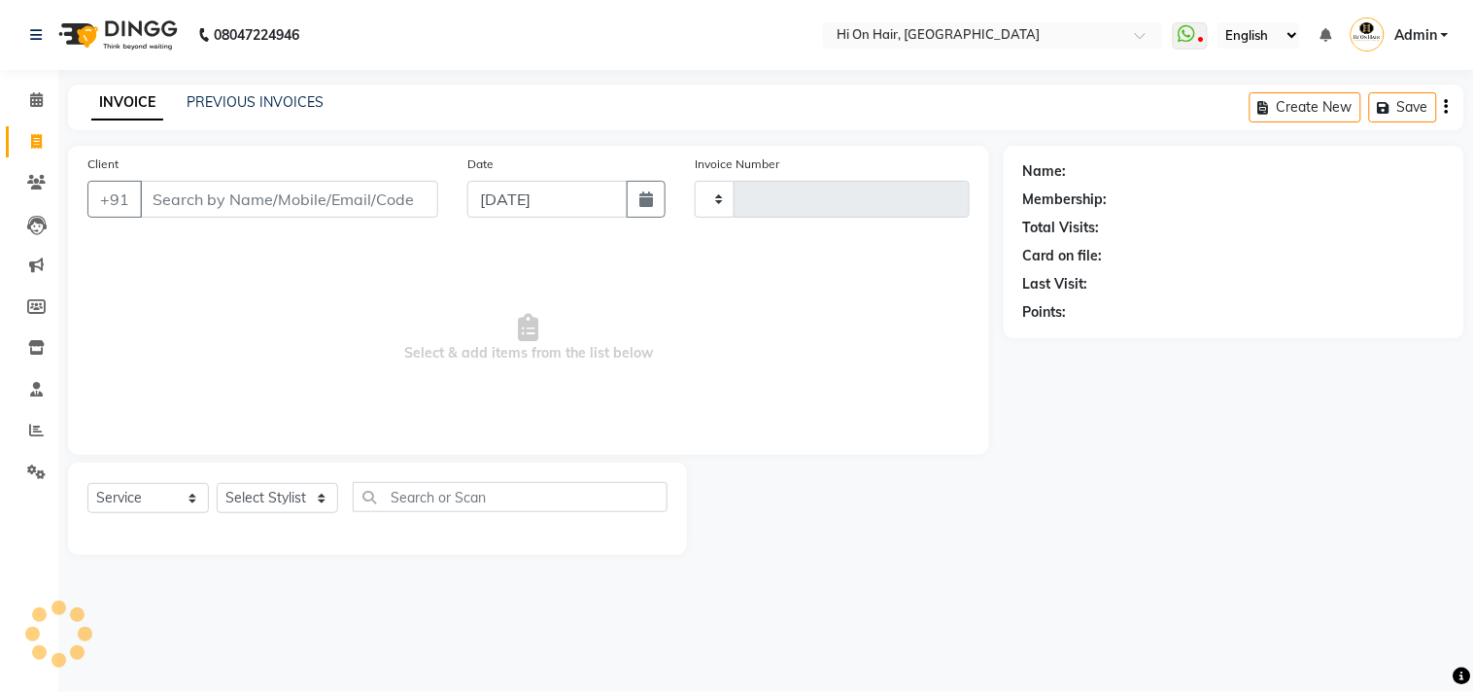
type input "1859"
select select "535"
click at [251, 95] on link "PREVIOUS INVOICES" at bounding box center [255, 101] width 137 height 17
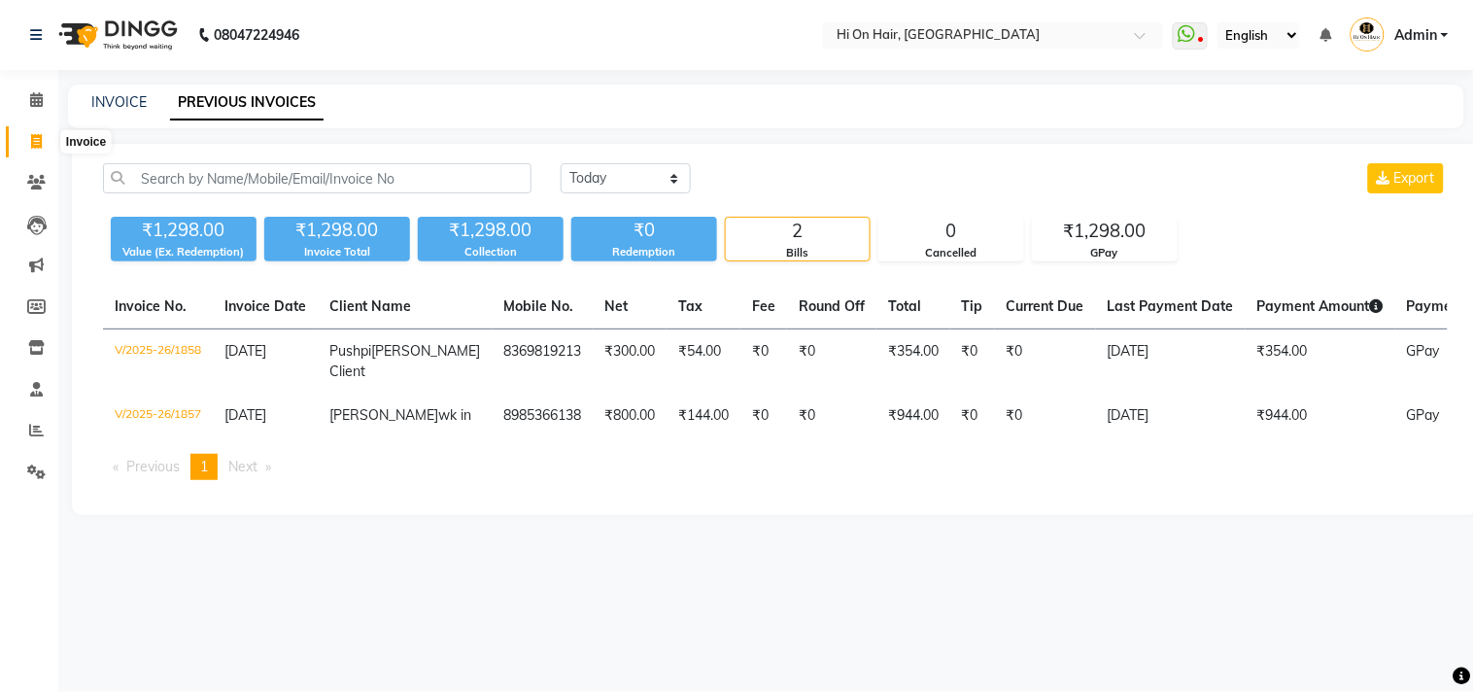
click at [40, 143] on icon at bounding box center [36, 141] width 11 height 15
select select "535"
select select "service"
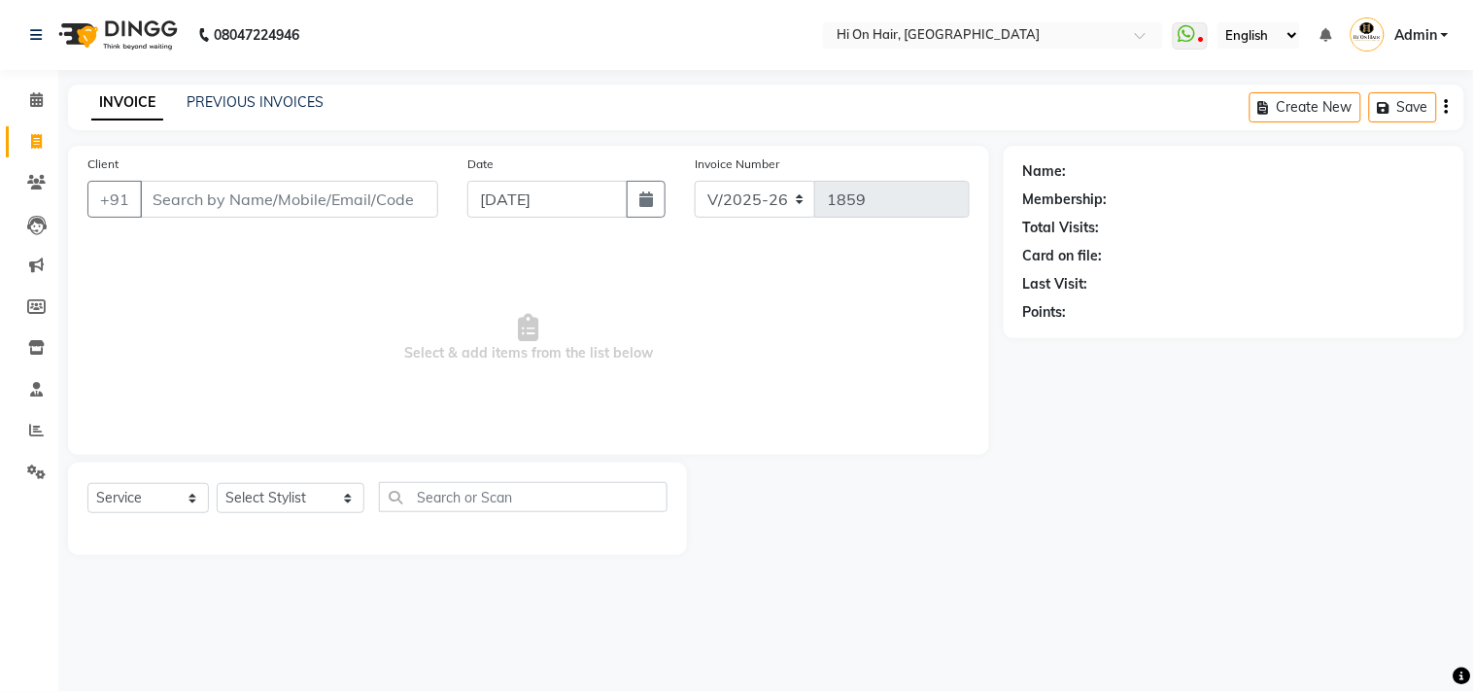
click at [289, 206] on input "Client" at bounding box center [289, 199] width 298 height 37
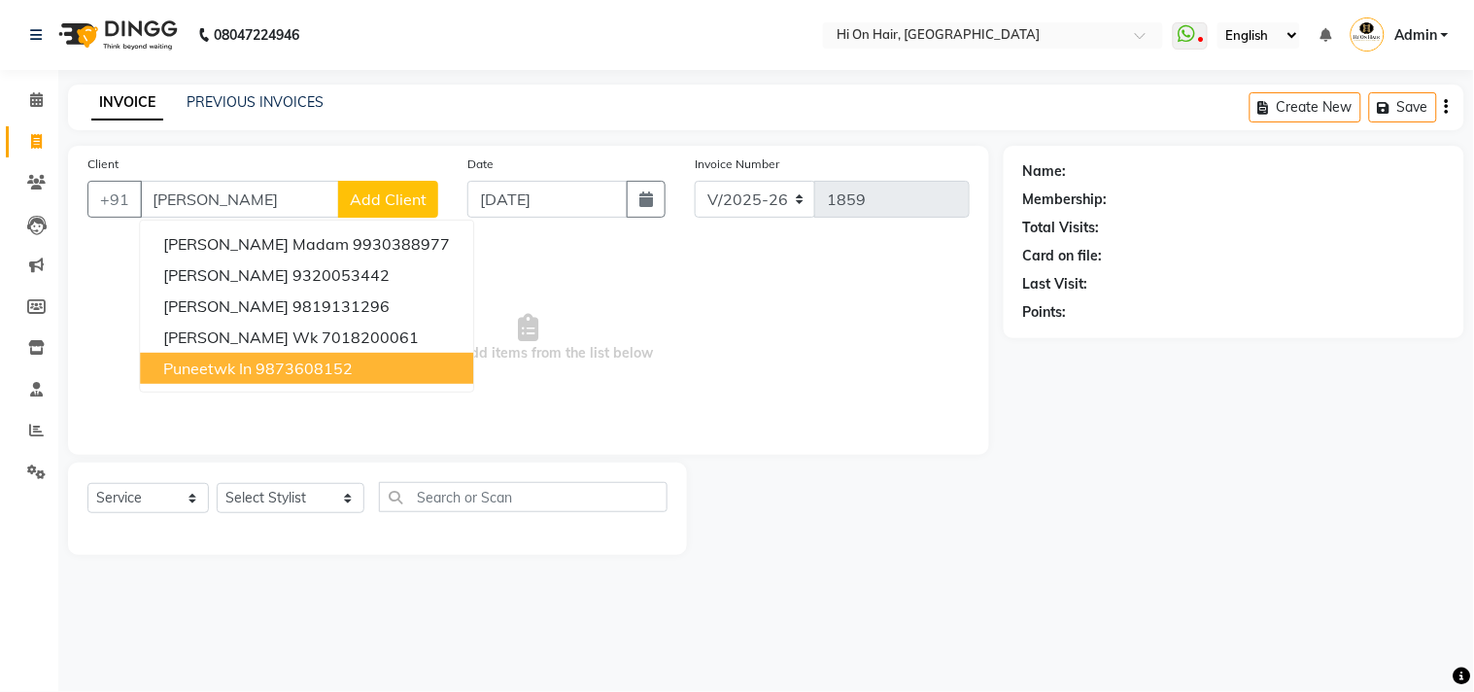
click at [277, 373] on ngb-highlight "9873608152" at bounding box center [304, 368] width 97 height 19
type input "9873608152"
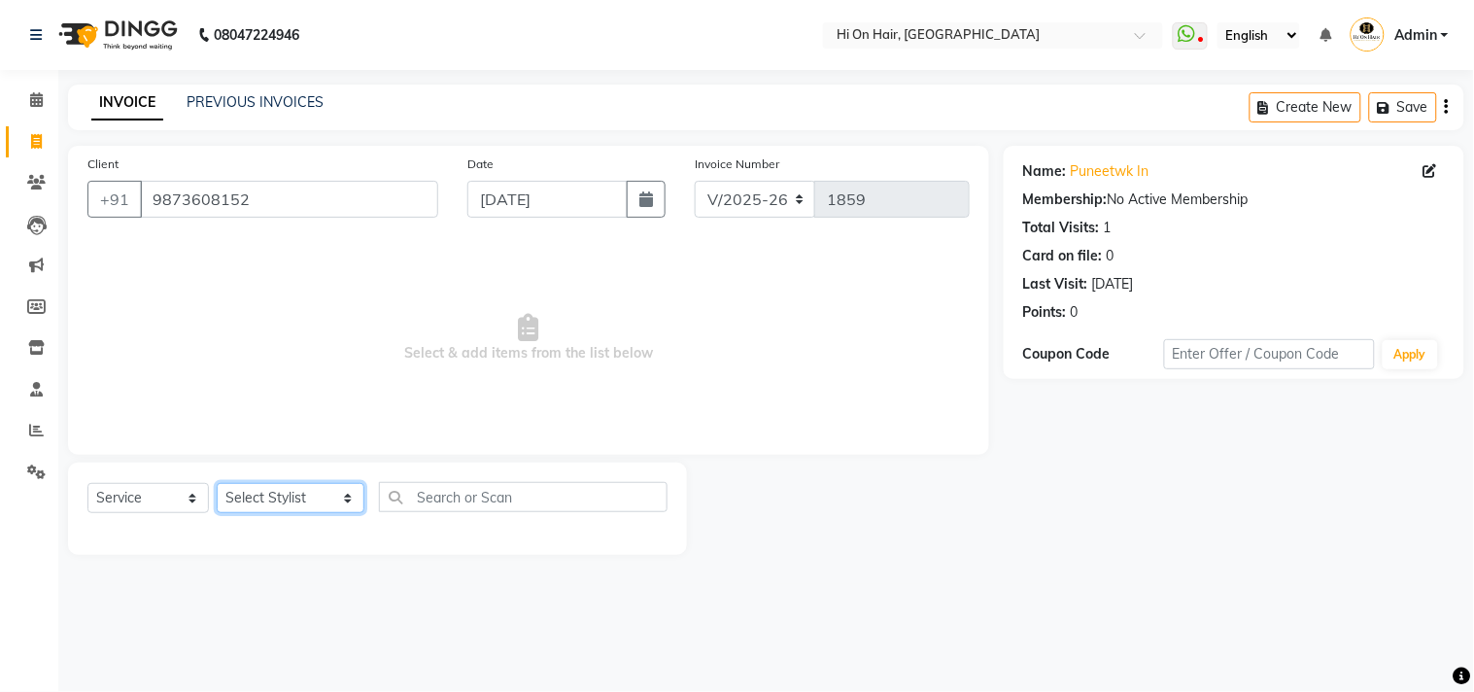
click at [279, 500] on select "Select Stylist Alim Kaldane Anwar Laskar Hi On Hair MAKYOPHI Pankaj Thakur Poon…" at bounding box center [291, 498] width 148 height 30
select select "48732"
click at [217, 484] on select "Select Stylist Alim Kaldane Anwar Laskar Hi On Hair MAKYOPHI Pankaj Thakur Poon…" at bounding box center [291, 498] width 148 height 30
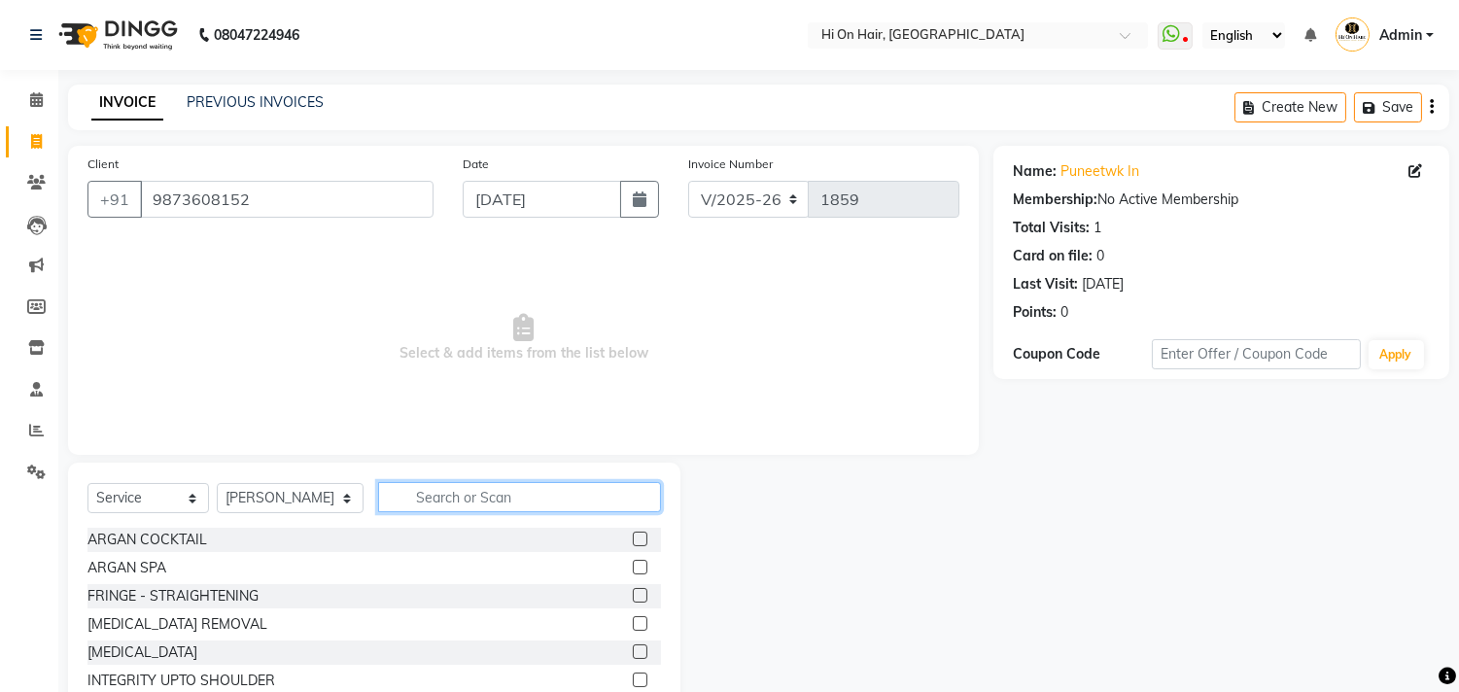
click at [484, 501] on input "text" at bounding box center [519, 497] width 283 height 30
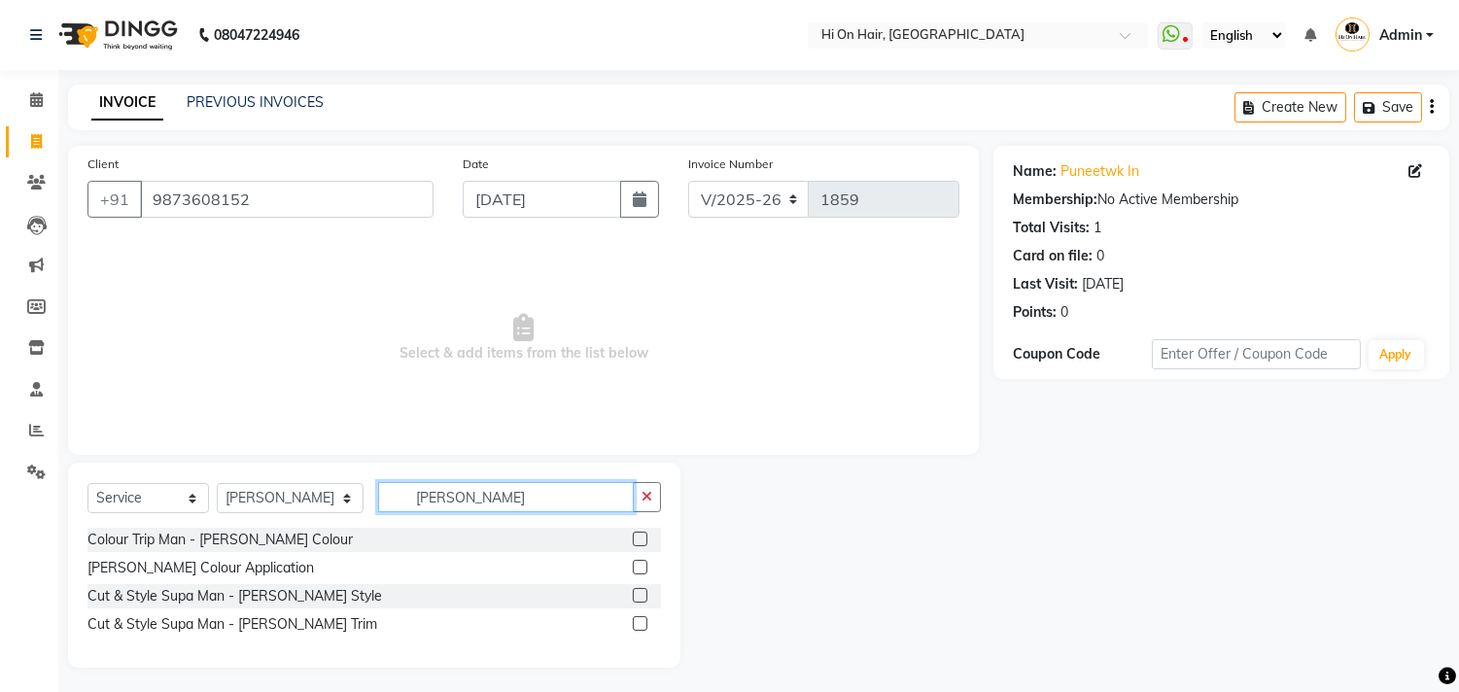
type input "beard"
click at [636, 626] on label at bounding box center [640, 623] width 15 height 15
click at [636, 626] on input "checkbox" at bounding box center [639, 624] width 13 height 13
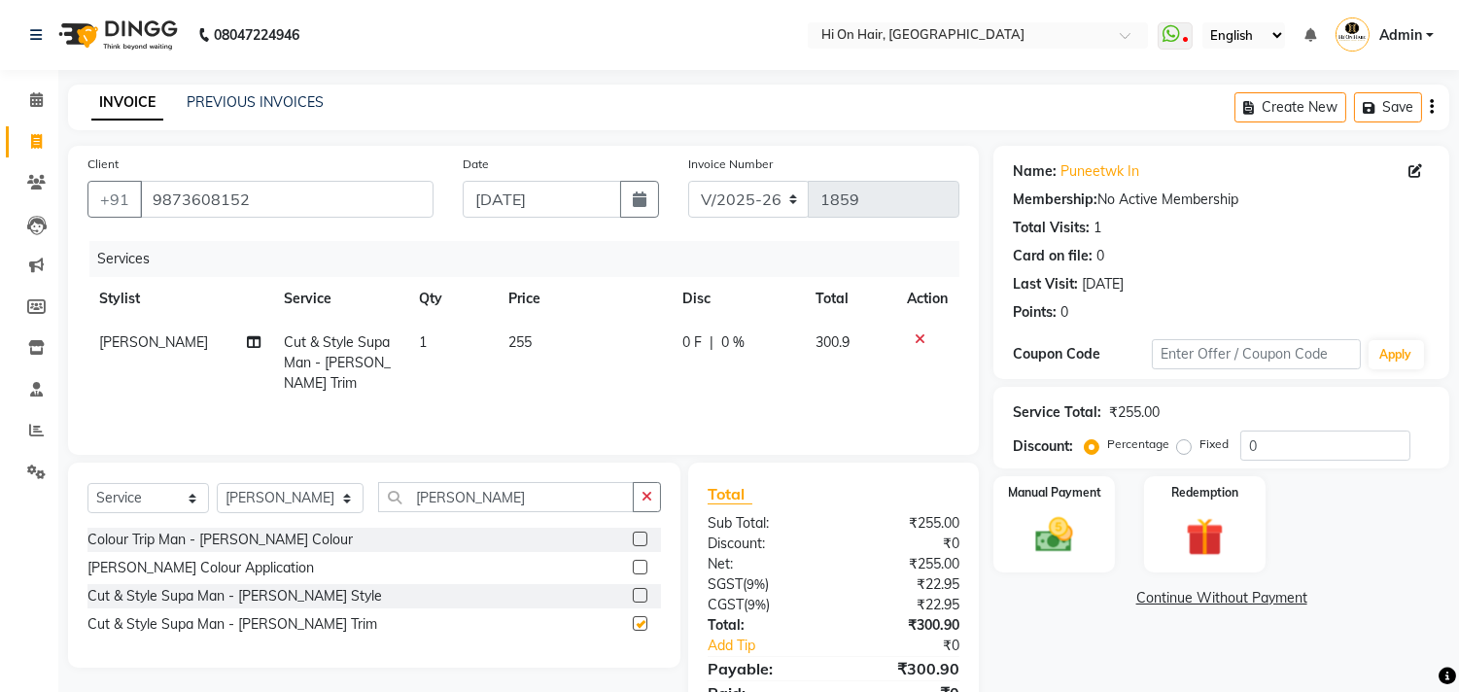
checkbox input "false"
click at [765, 358] on td "0 F | 0 %" at bounding box center [737, 363] width 133 height 85
select select "48732"
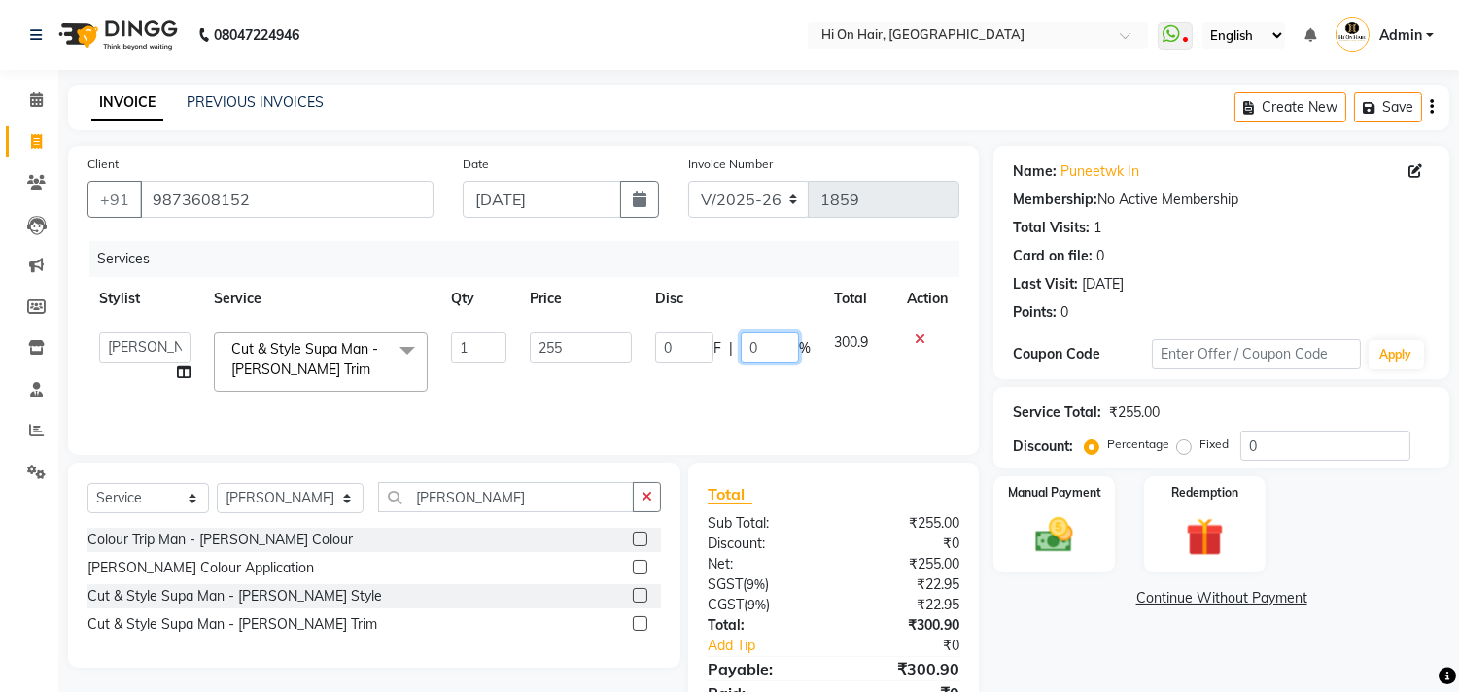
click at [739, 347] on div "0 F | 0 %" at bounding box center [732, 347] width 155 height 30
click at [741, 348] on input "0" at bounding box center [770, 347] width 58 height 30
type input "20"
click at [751, 377] on td "0 F | 20 %" at bounding box center [732, 362] width 179 height 83
select select "48732"
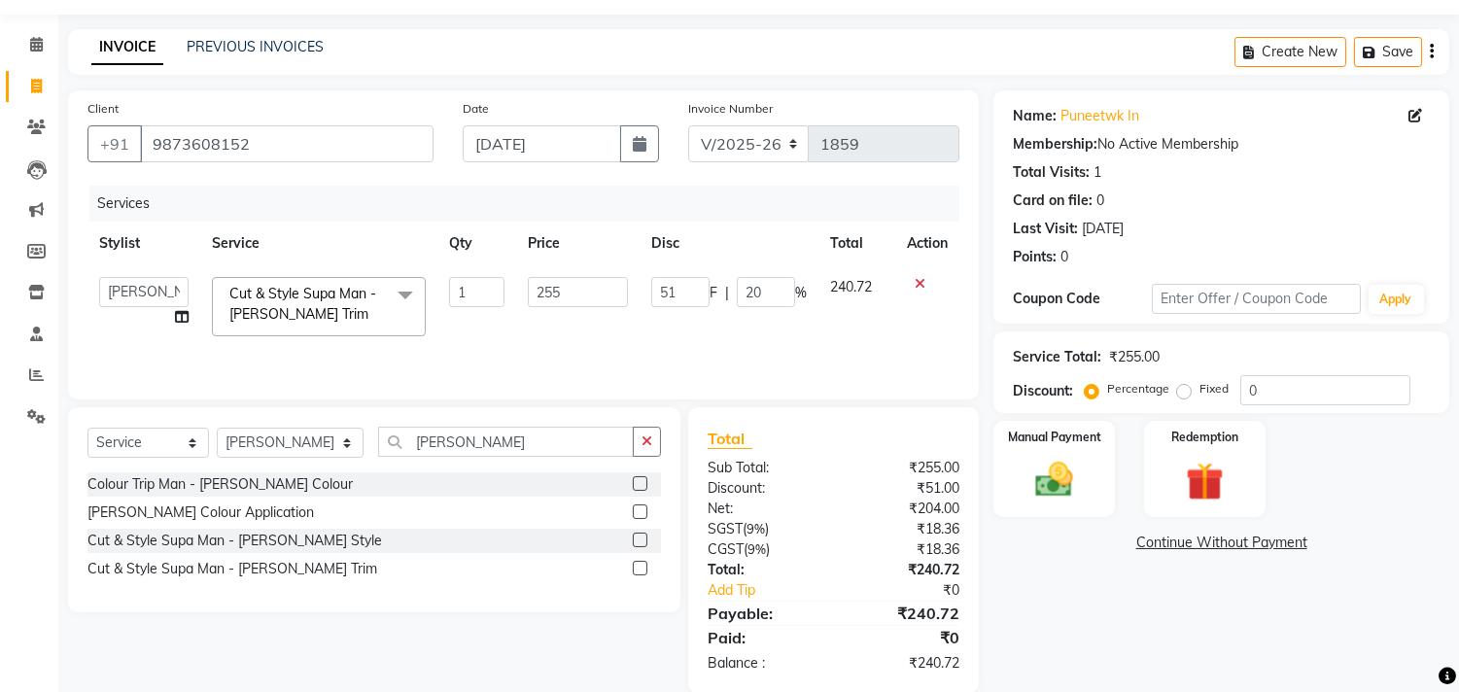
scroll to position [85, 0]
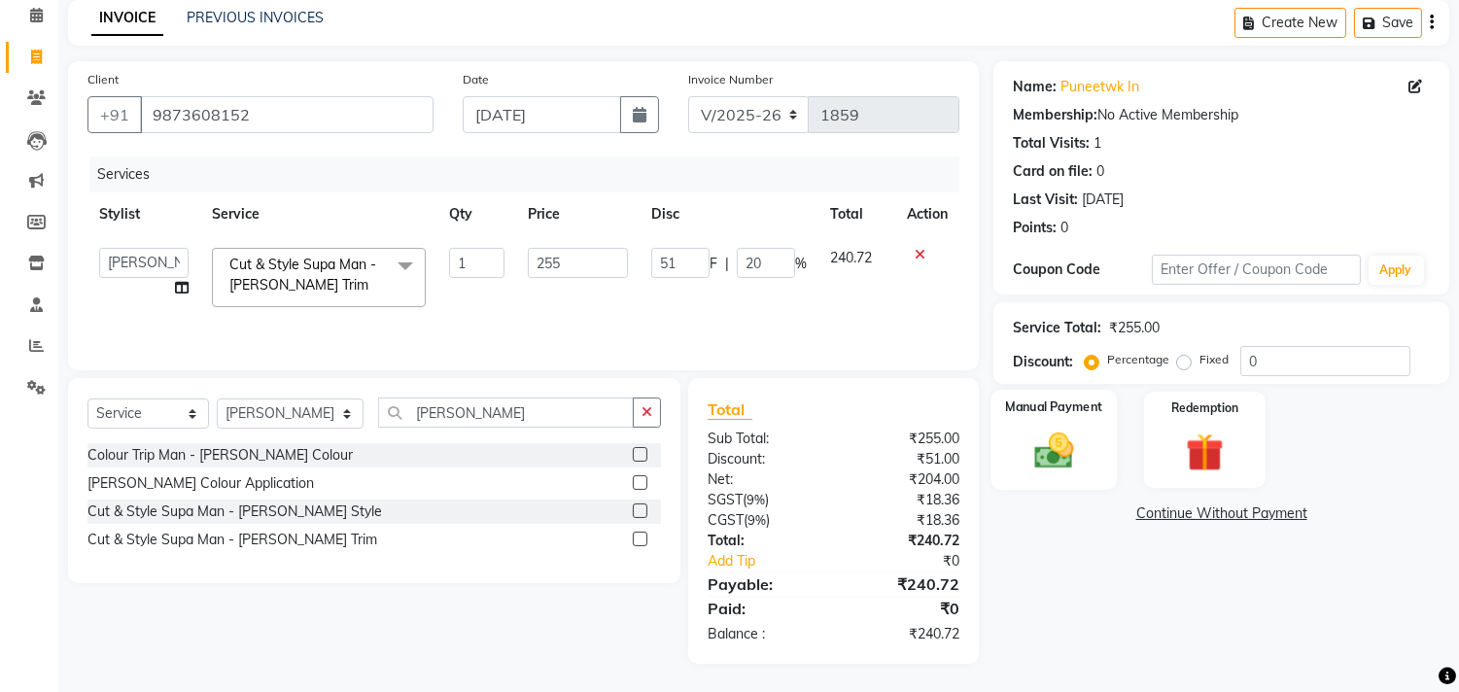
click at [1055, 448] on img at bounding box center [1054, 452] width 64 height 46
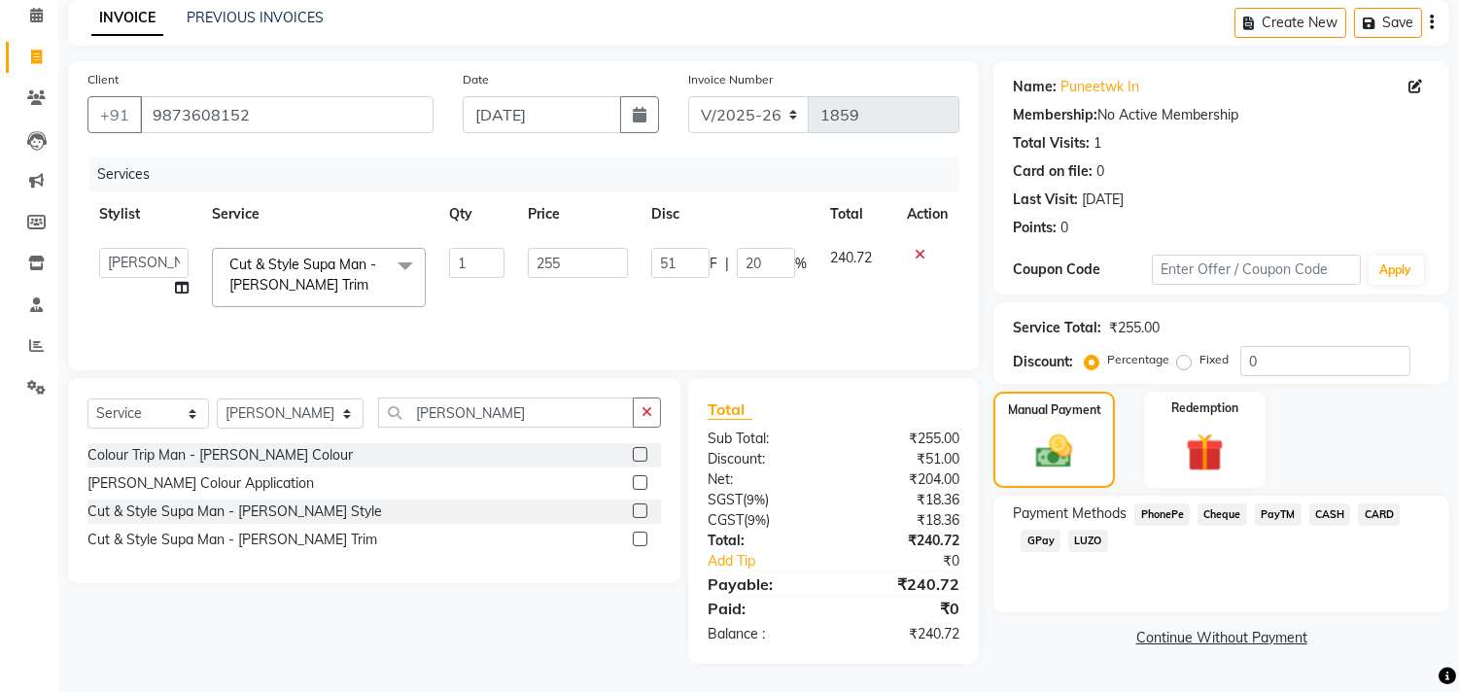
click at [1335, 512] on span "CASH" at bounding box center [1330, 514] width 42 height 22
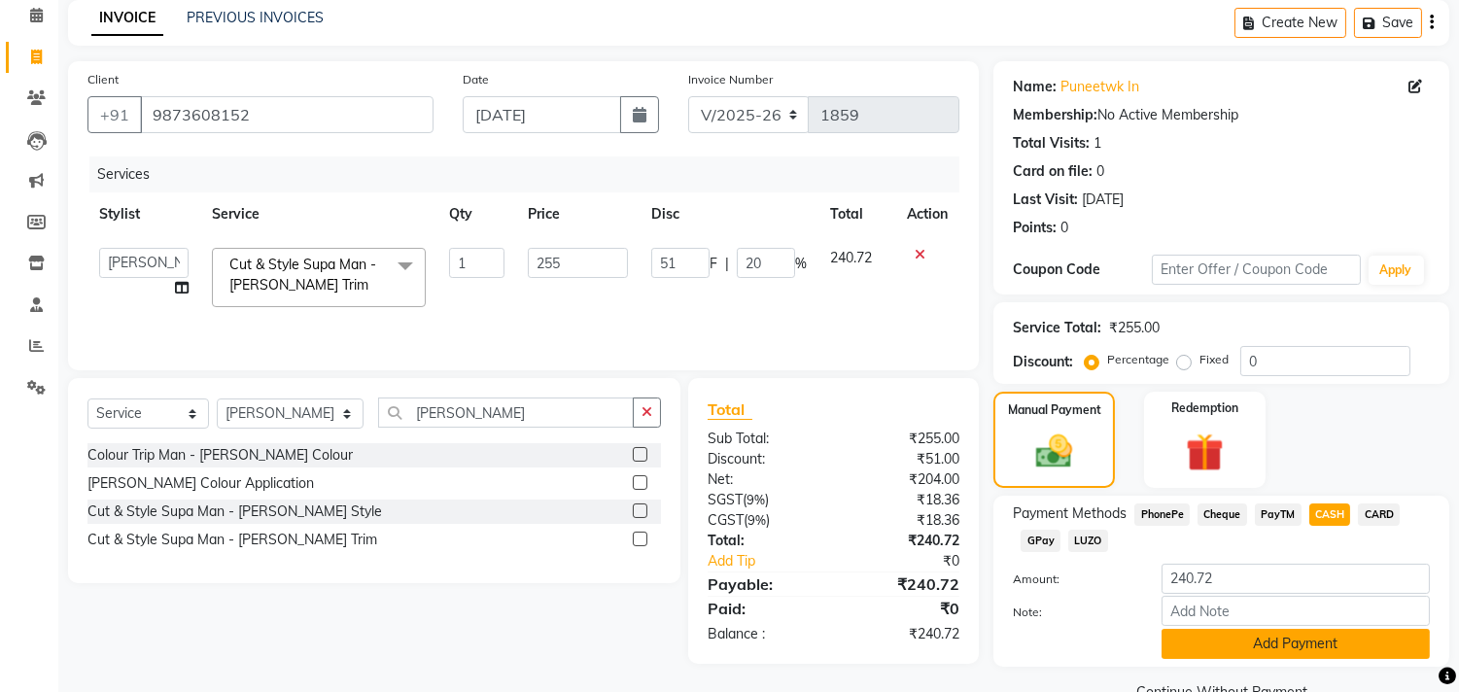
click at [1268, 644] on button "Add Payment" at bounding box center [1295, 644] width 268 height 30
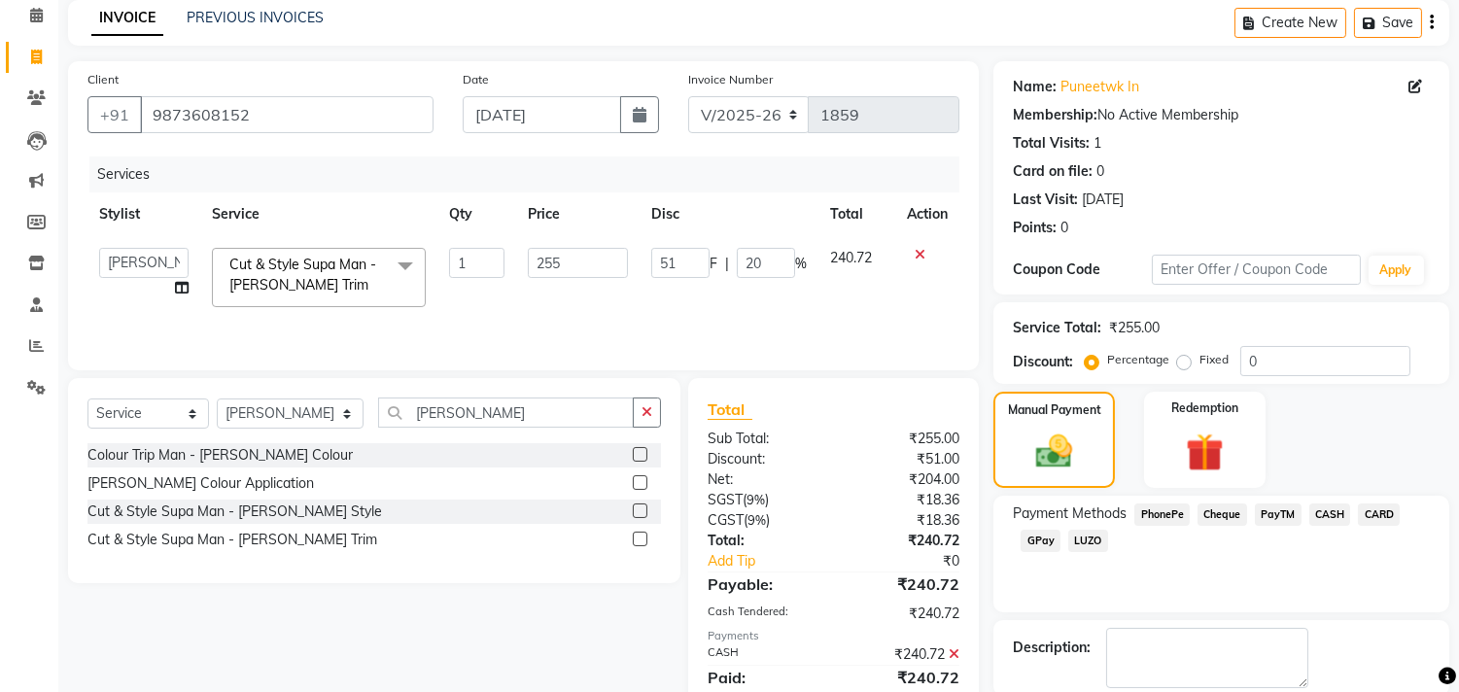
scroll to position [182, 0]
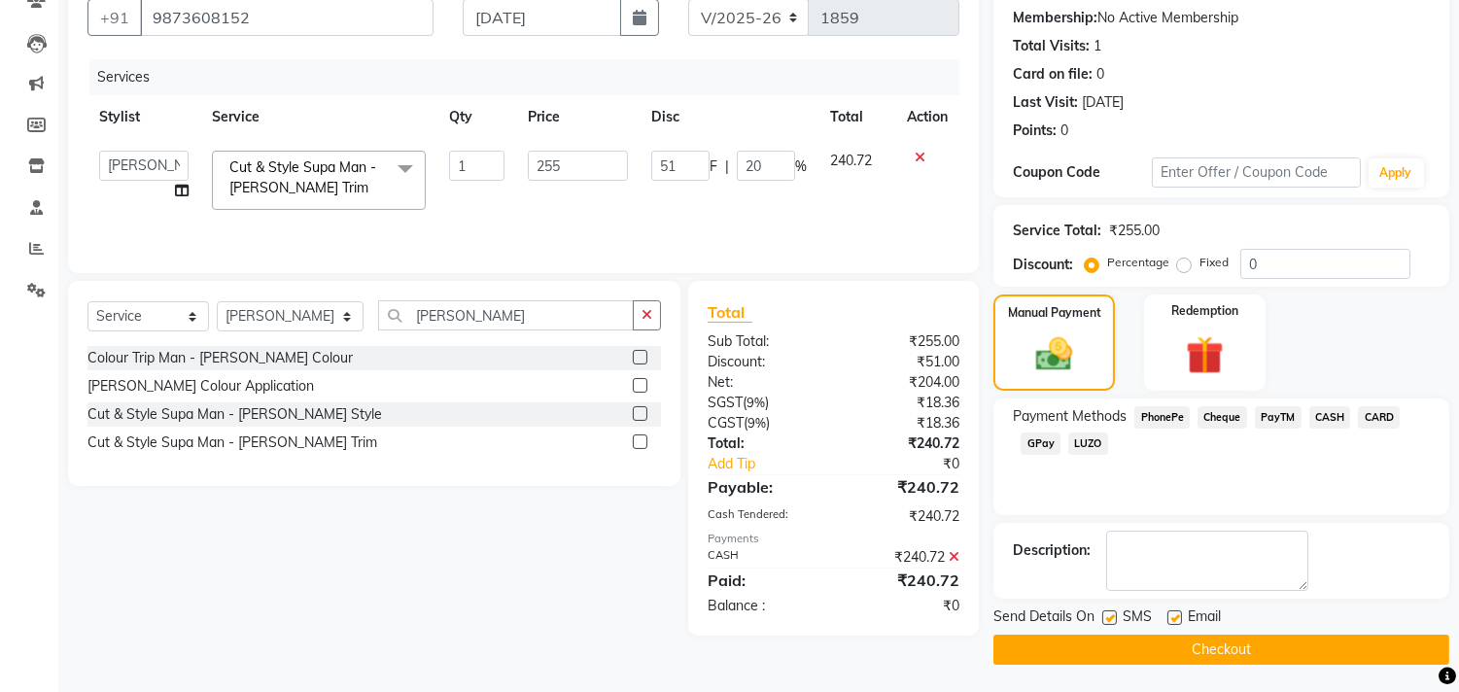
click at [1172, 615] on label at bounding box center [1174, 617] width 15 height 15
click at [1172, 615] on input "checkbox" at bounding box center [1173, 618] width 13 height 13
checkbox input "false"
click at [1192, 652] on button "Checkout" at bounding box center [1221, 650] width 456 height 30
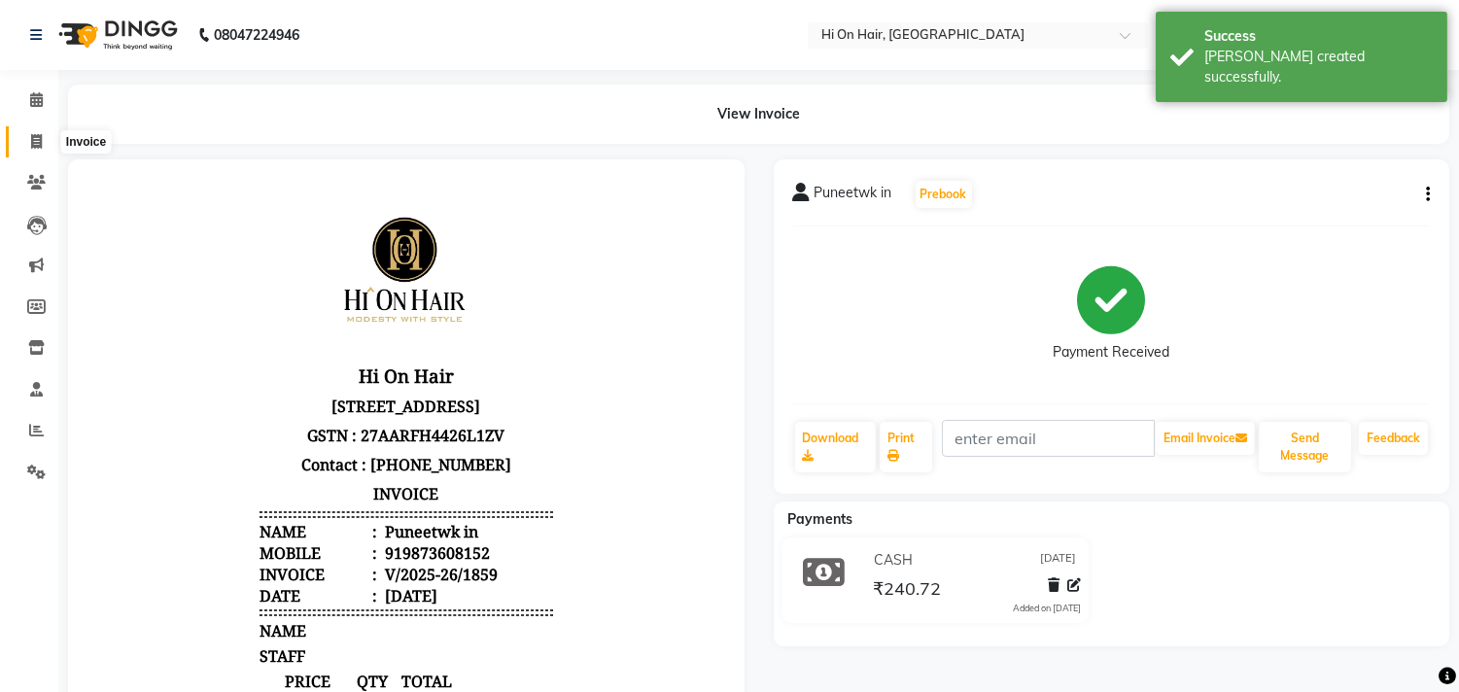
click at [33, 144] on icon at bounding box center [36, 141] width 11 height 15
select select "service"
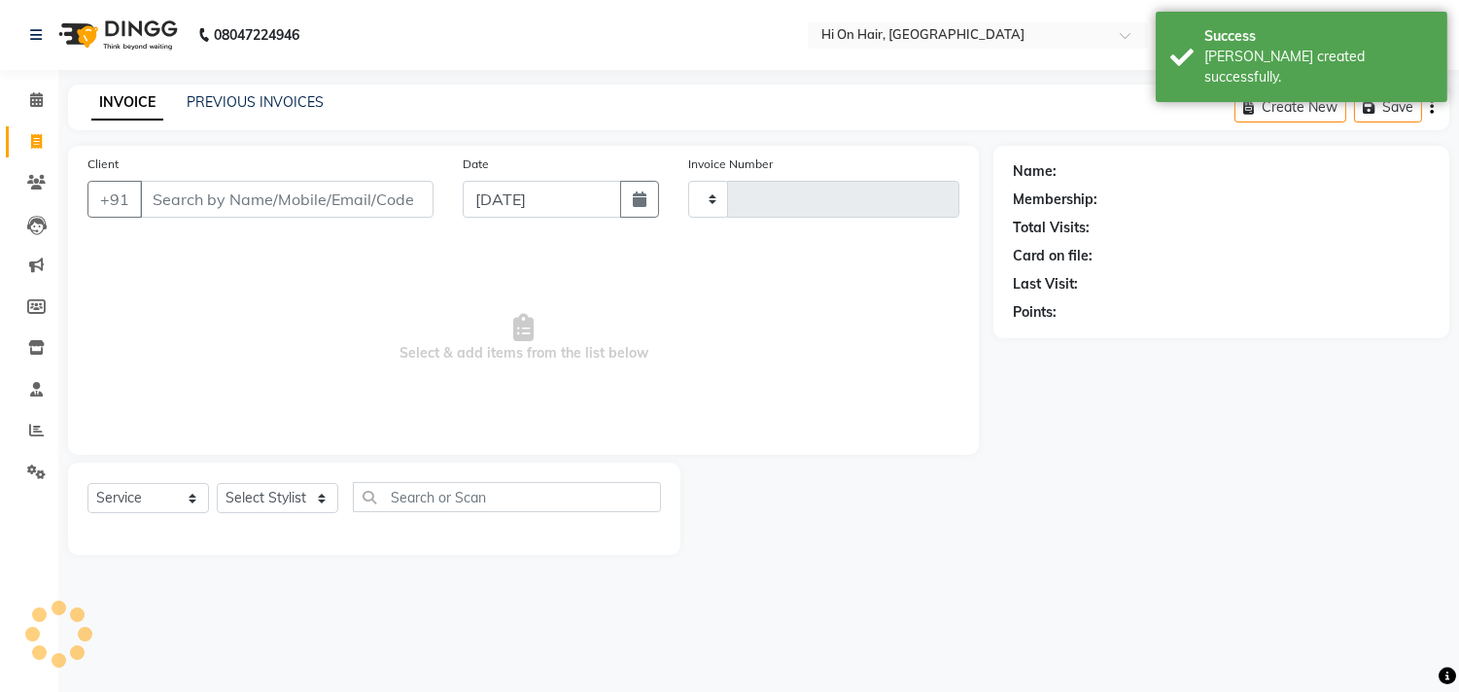
type input "1860"
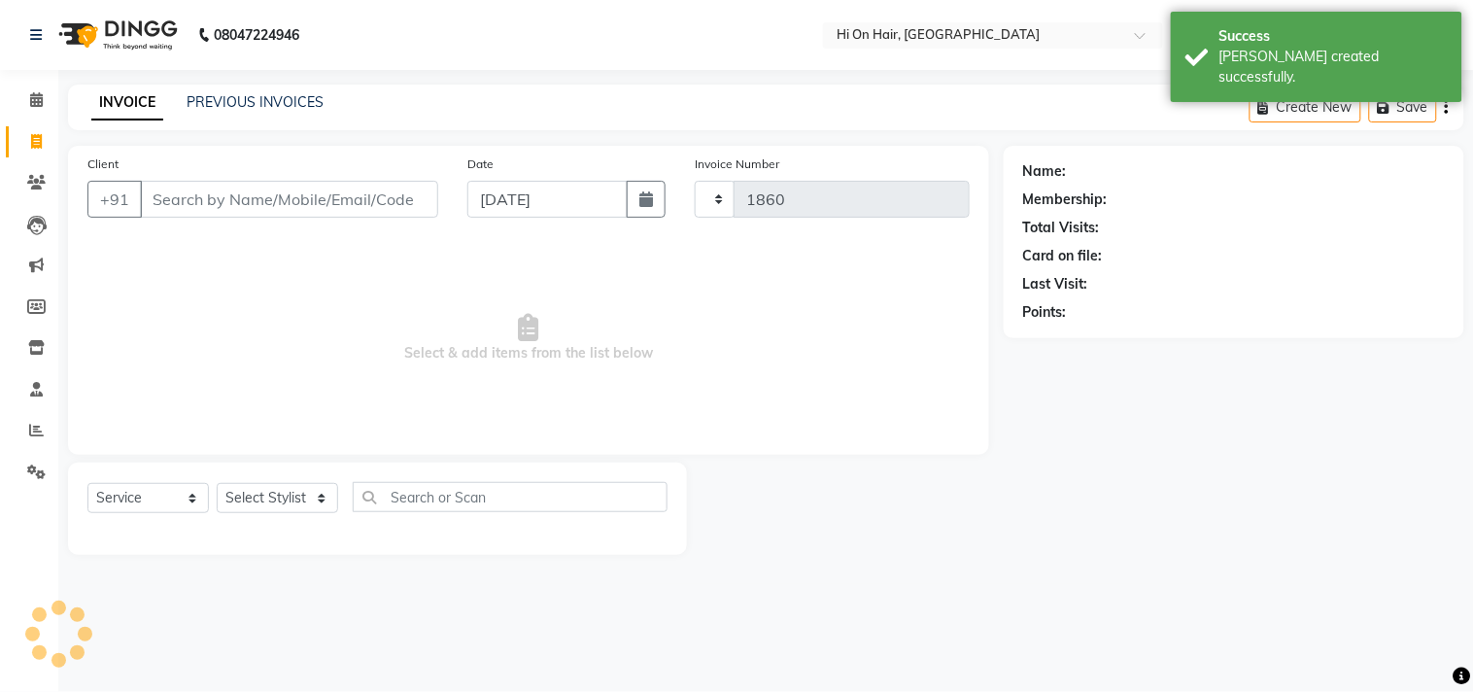
select select "535"
click at [273, 97] on link "PREVIOUS INVOICES" at bounding box center [255, 101] width 137 height 17
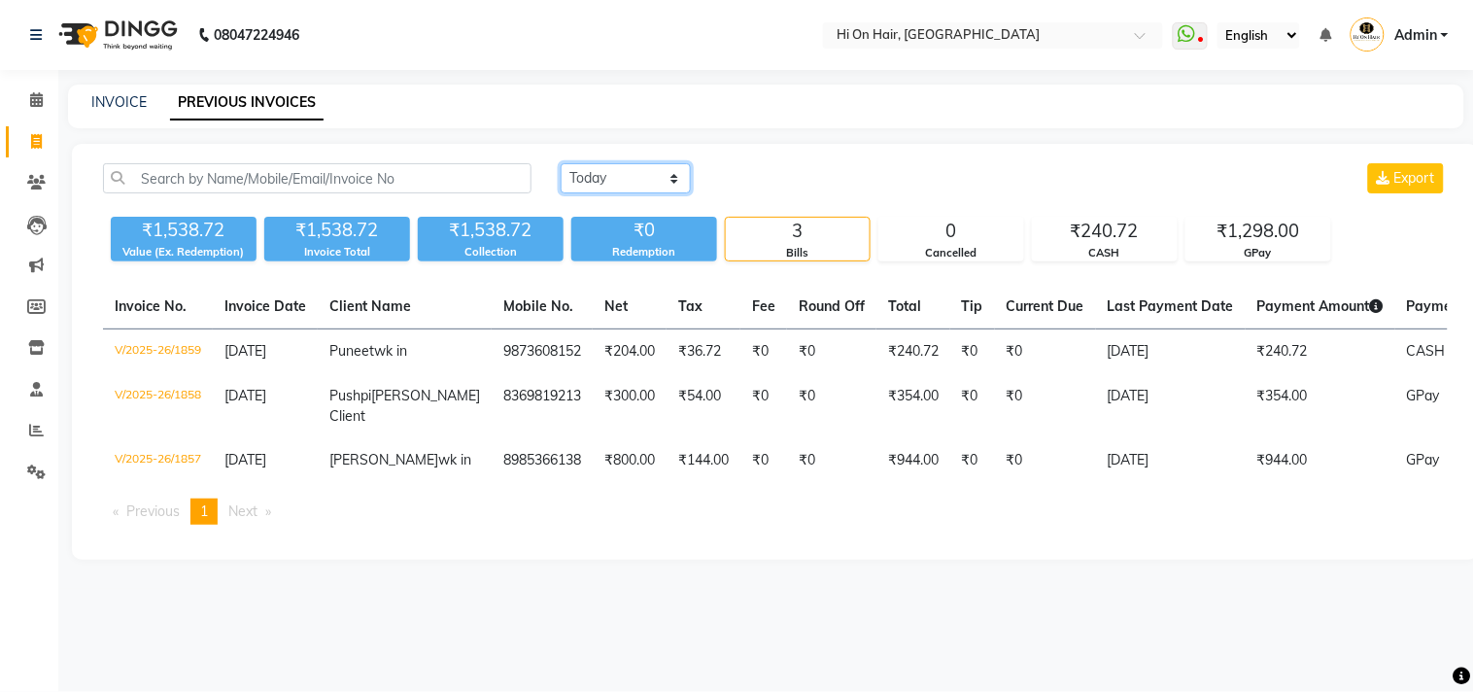
click at [591, 176] on select "Today Yesterday Custom Range" at bounding box center [626, 178] width 130 height 30
select select "yesterday"
click at [561, 163] on select "Today Yesterday Custom Range" at bounding box center [626, 178] width 130 height 30
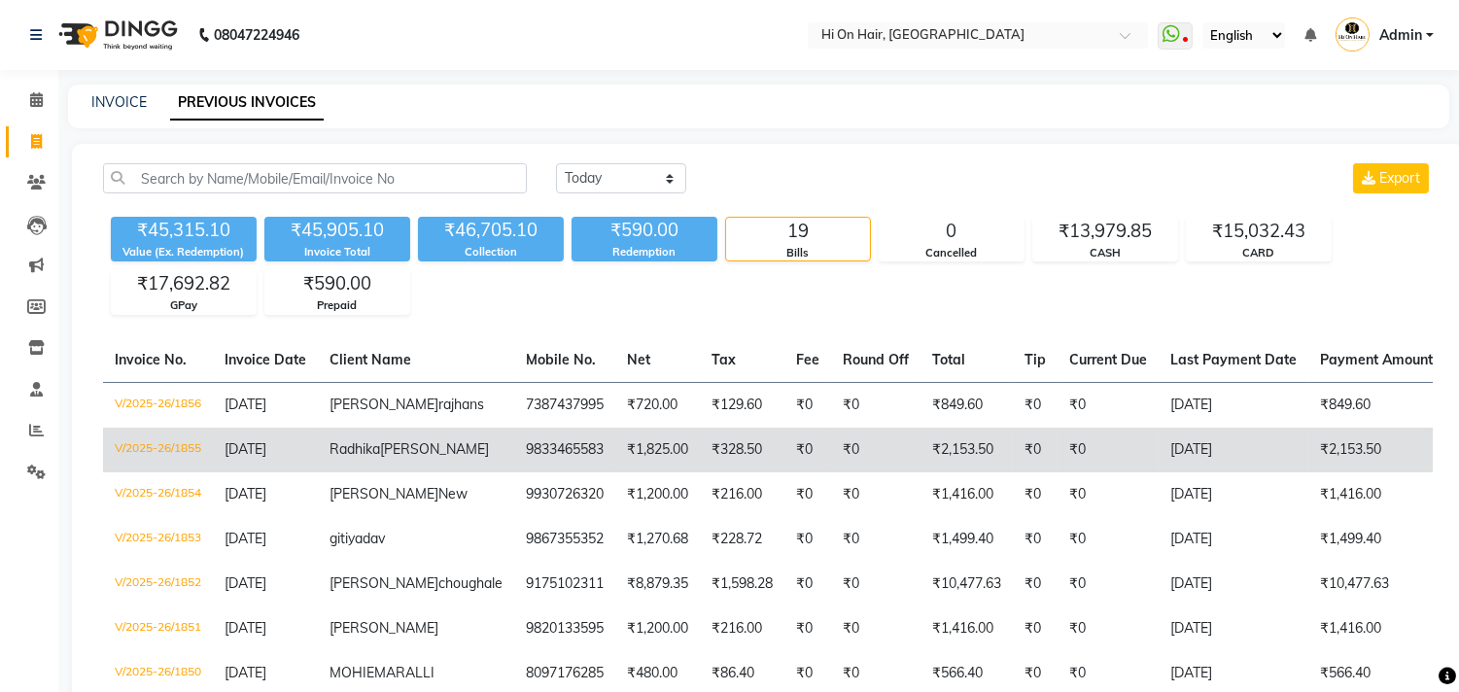
click at [784, 472] on td "₹0" at bounding box center [807, 450] width 47 height 45
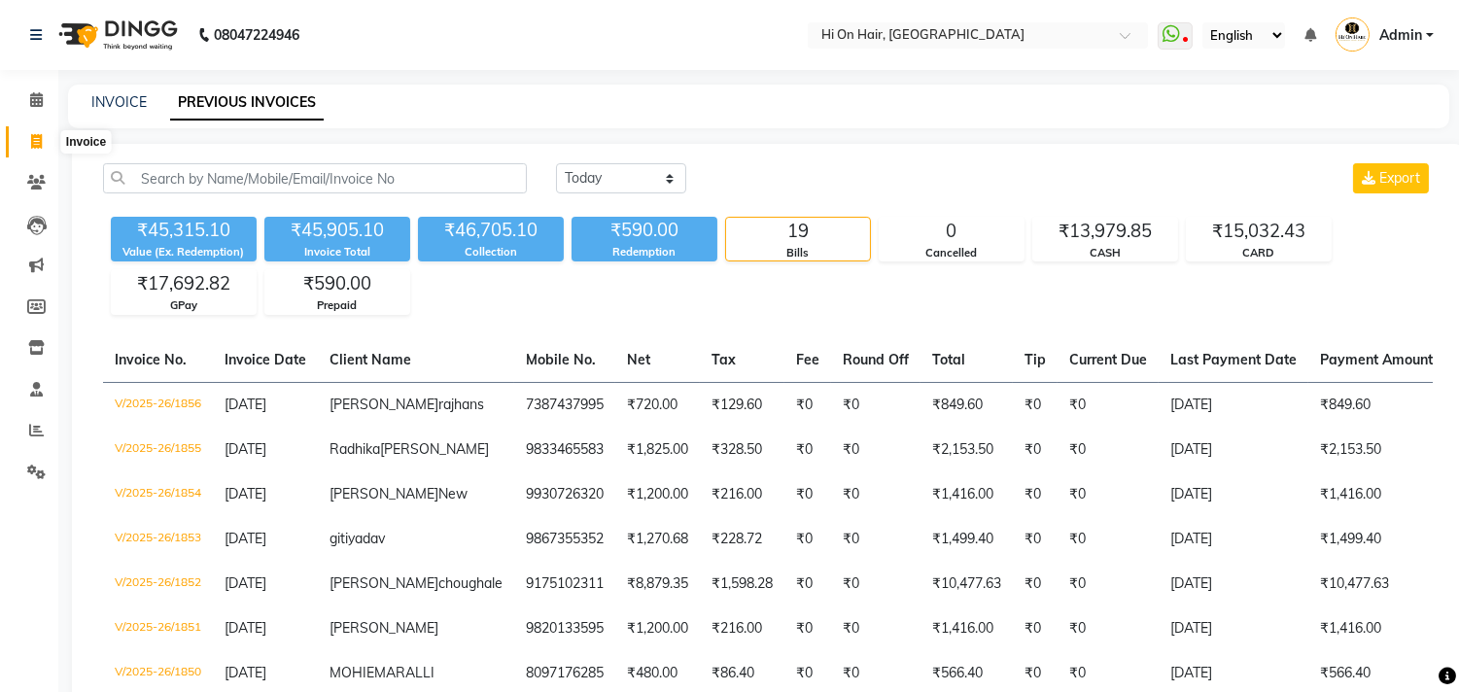
click at [34, 138] on icon at bounding box center [36, 141] width 11 height 15
select select "service"
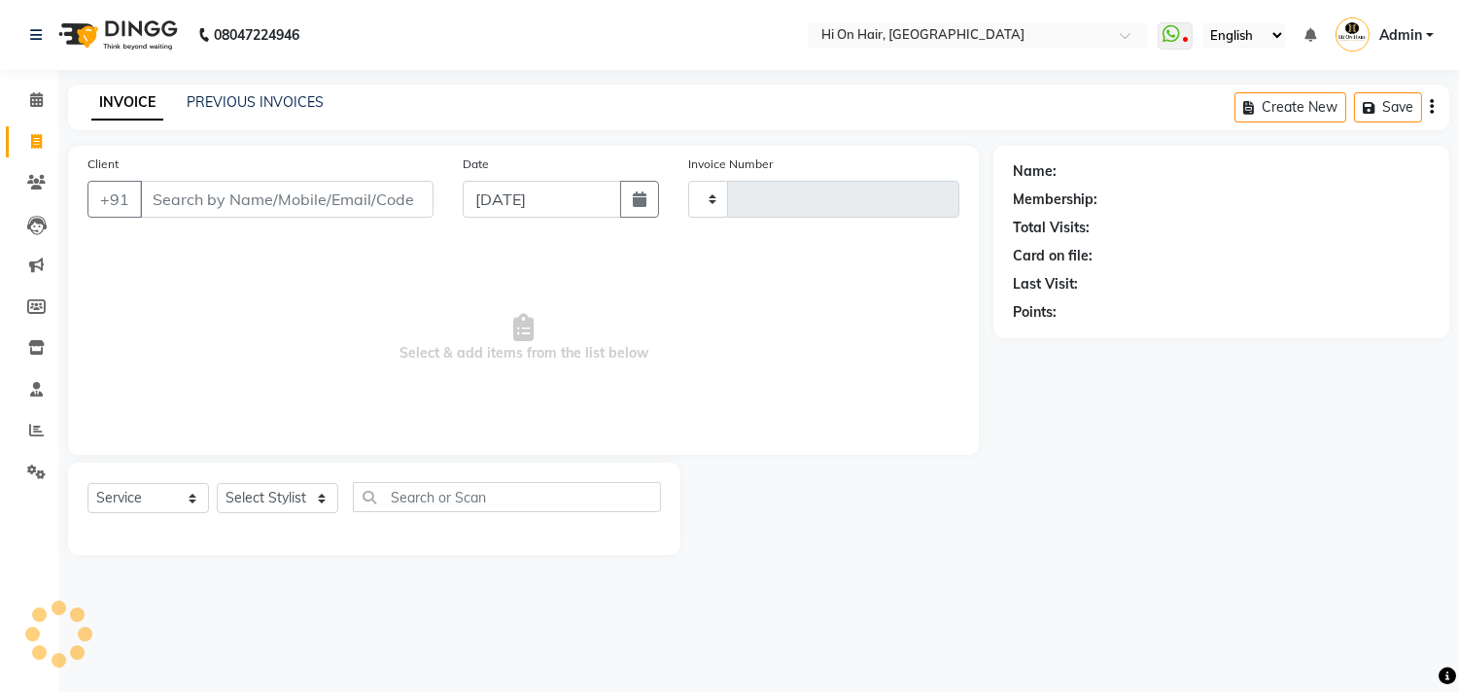
type input "1860"
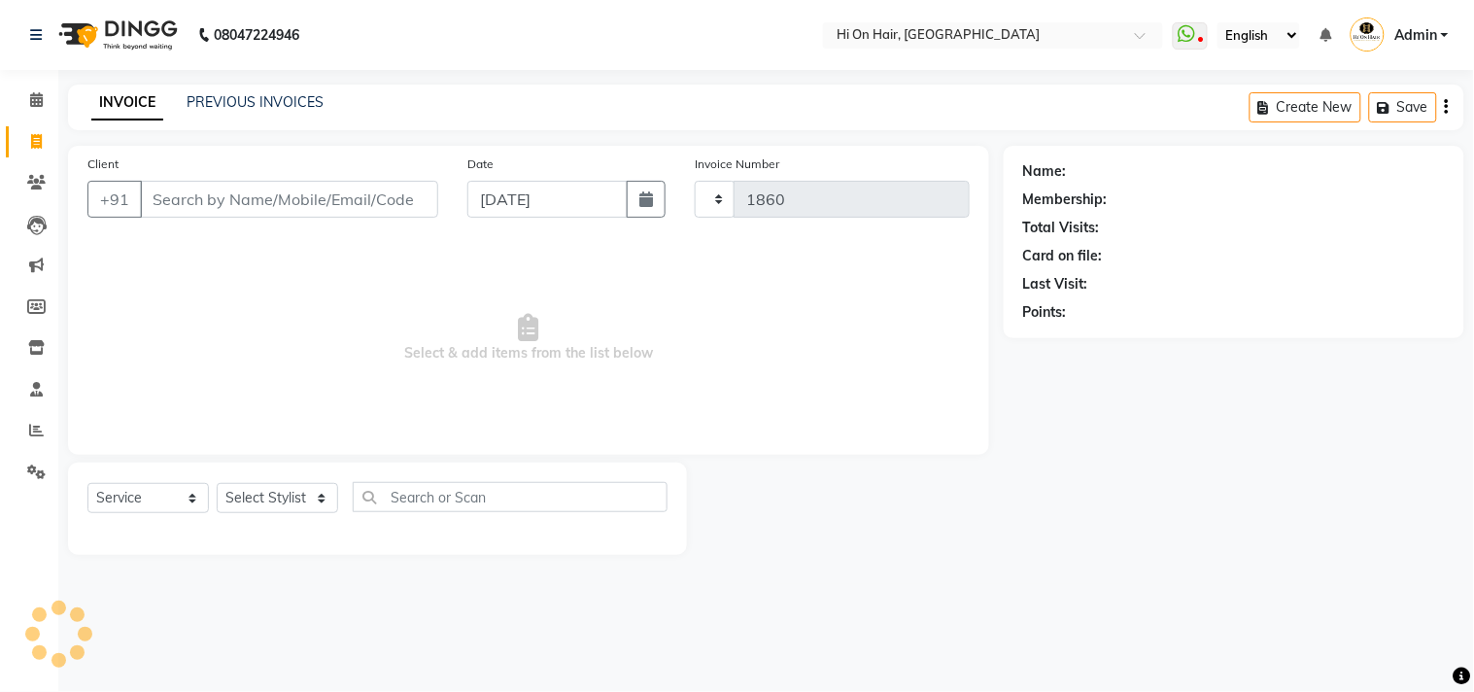
select select "535"
click at [306, 190] on input "Client" at bounding box center [289, 199] width 298 height 37
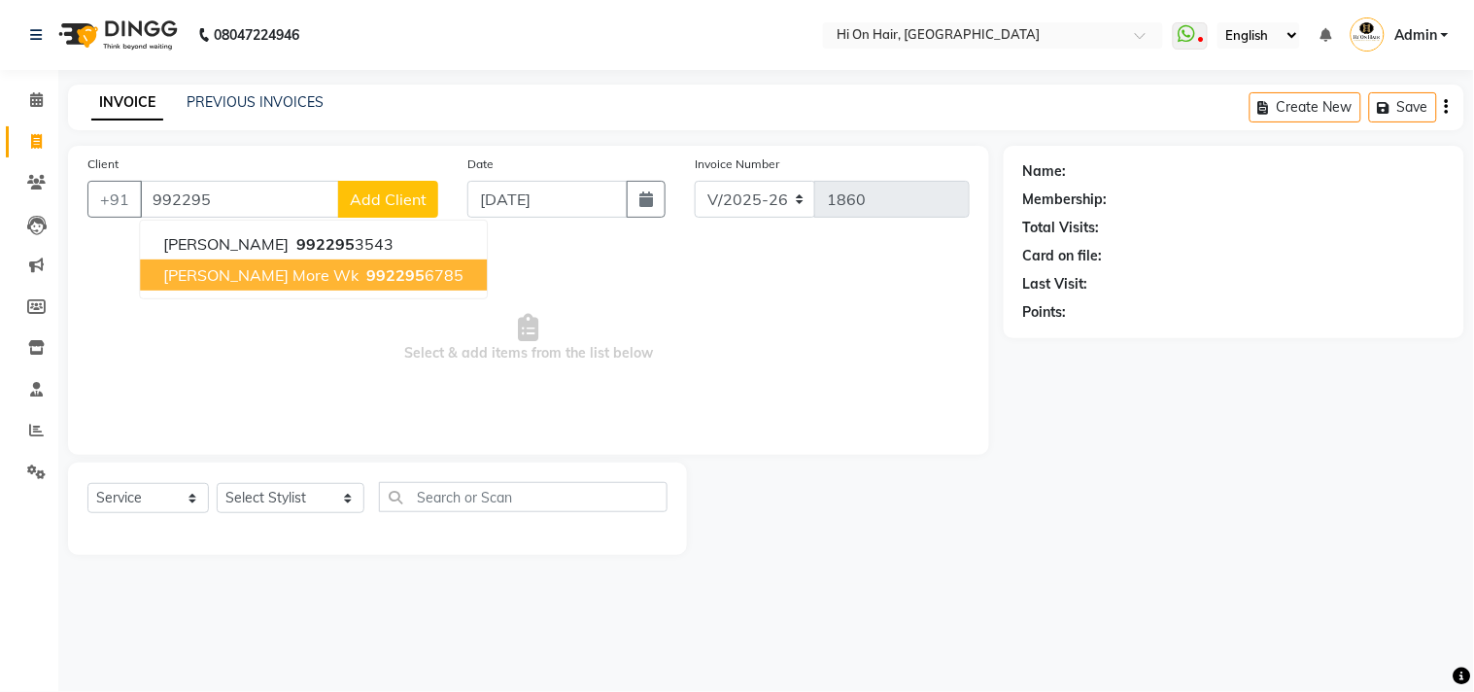
click at [256, 270] on span "Pravin More Wk" at bounding box center [260, 274] width 195 height 19
type input "9922956785"
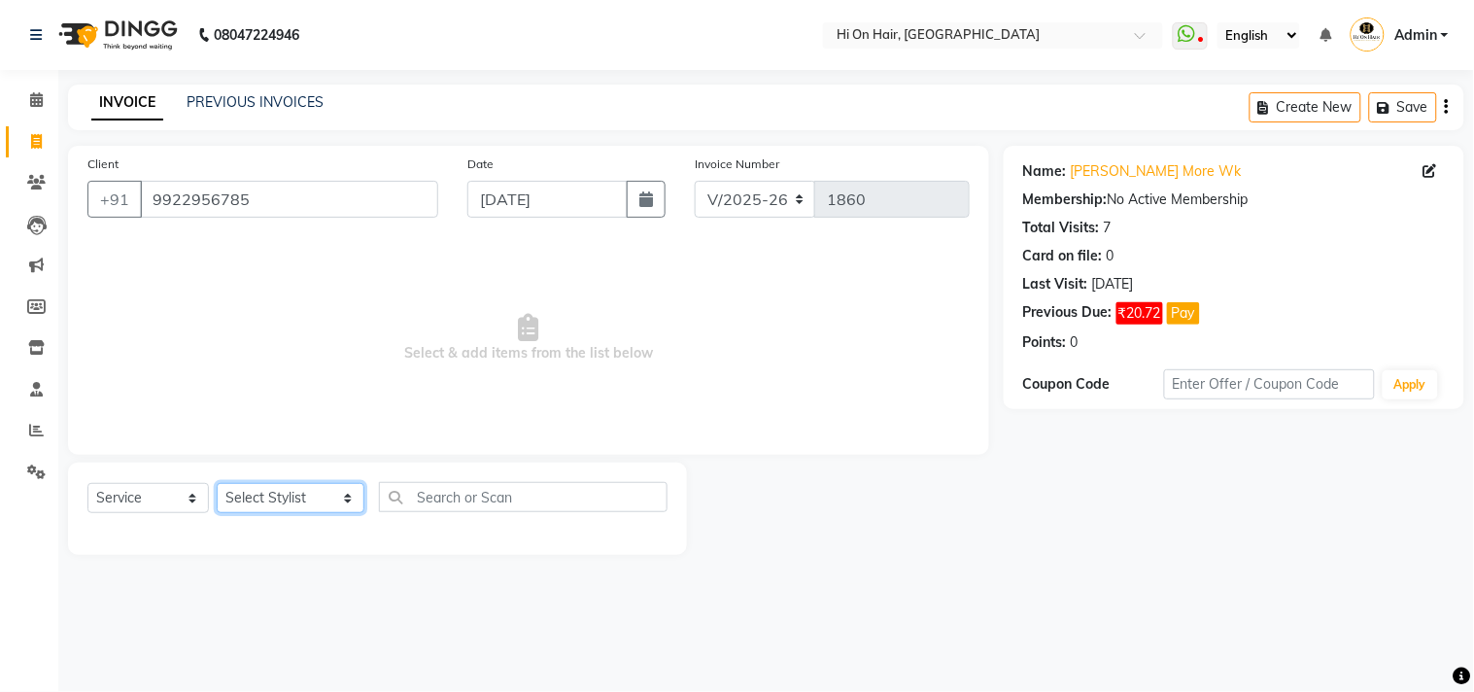
click at [297, 501] on select "Select Stylist Alim Kaldane Anwar Laskar Hi On Hair MAKYOPHI Pankaj Thakur Poon…" at bounding box center [291, 498] width 148 height 30
select select "6883"
click at [217, 484] on select "Select Stylist Alim Kaldane Anwar Laskar Hi On Hair MAKYOPHI Pankaj Thakur Poon…" at bounding box center [291, 498] width 148 height 30
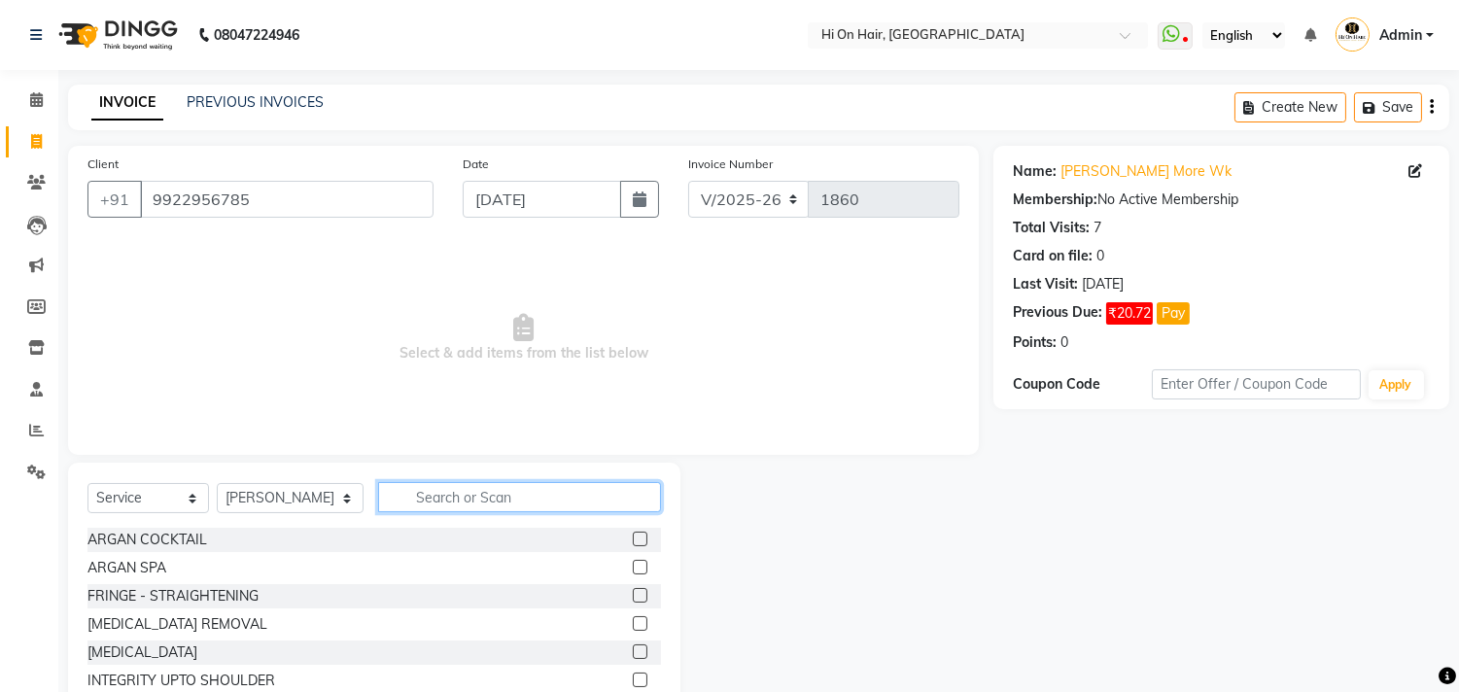
click at [431, 498] on input "text" at bounding box center [519, 497] width 283 height 30
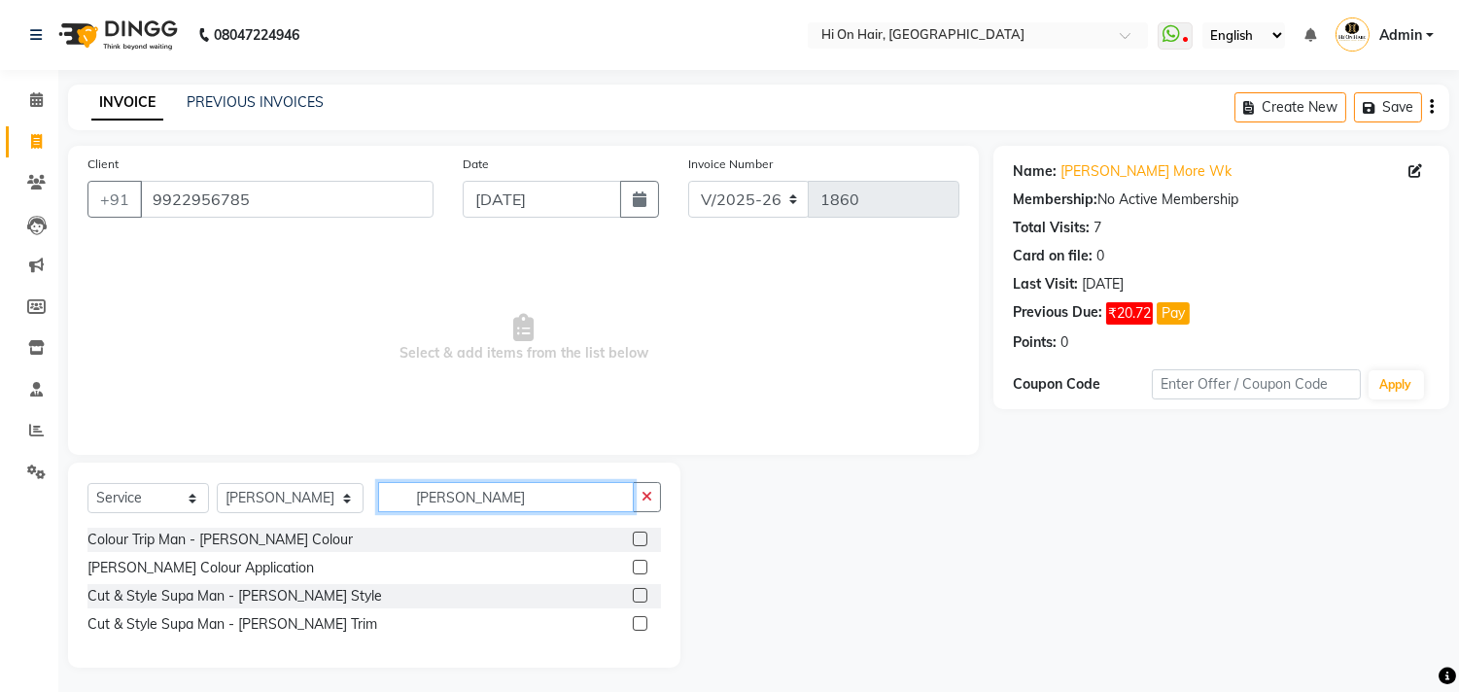
type input "beard"
click at [639, 625] on label at bounding box center [640, 623] width 15 height 15
click at [639, 625] on input "checkbox" at bounding box center [639, 624] width 13 height 13
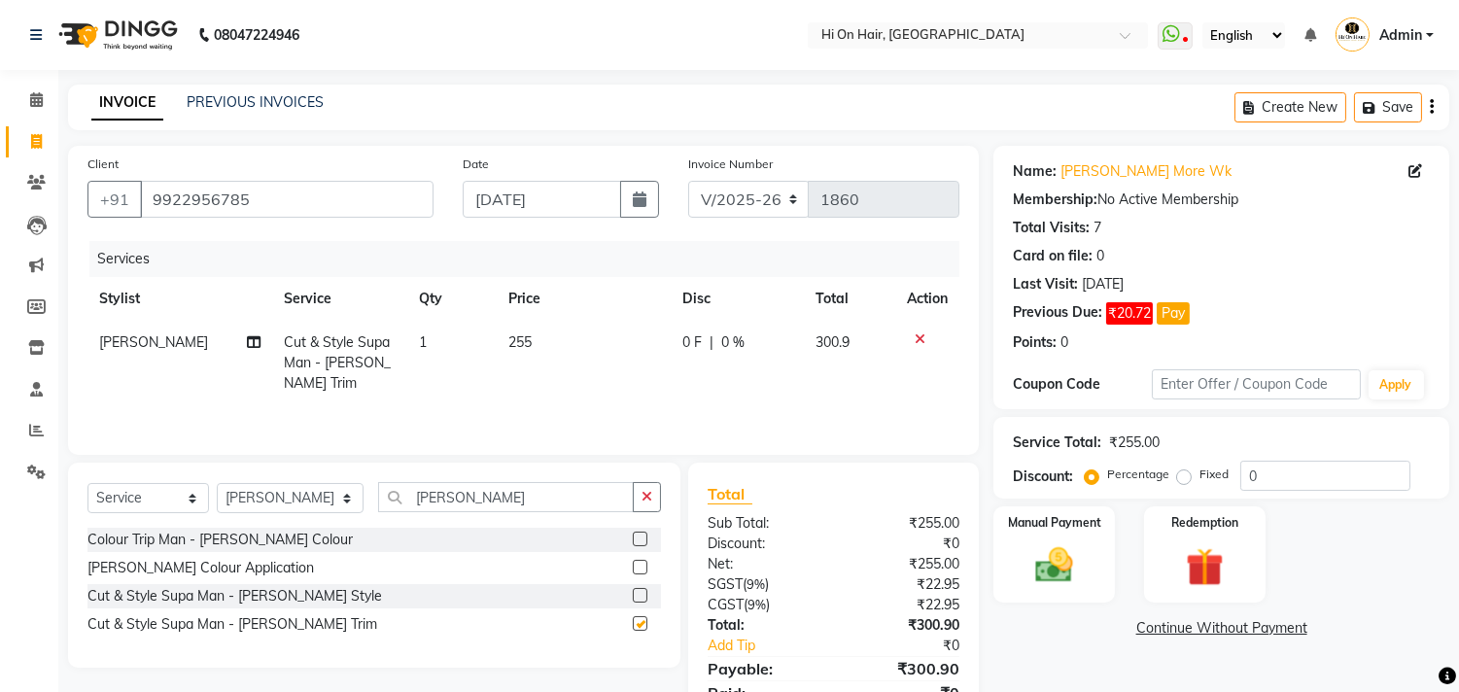
checkbox input "false"
click at [721, 350] on span "0 %" at bounding box center [732, 342] width 23 height 20
select select "6883"
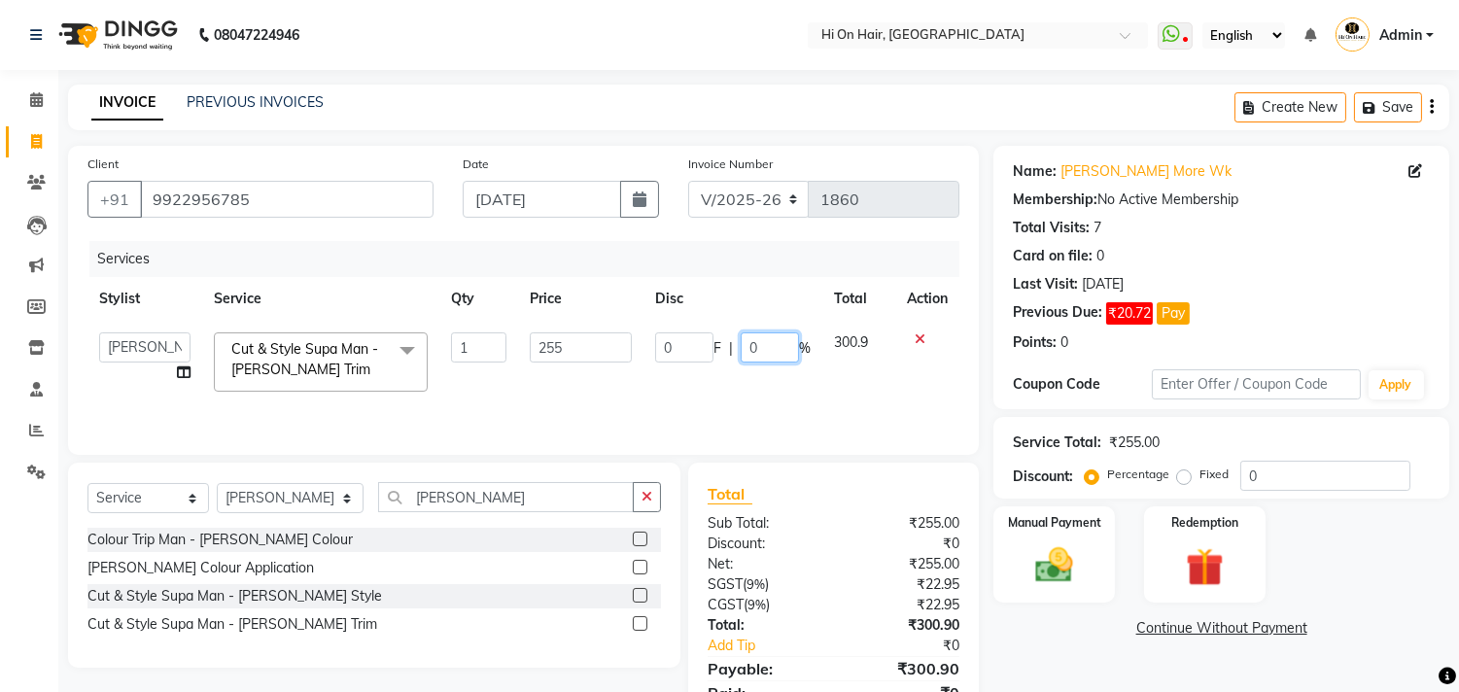
click at [745, 345] on input "0" at bounding box center [770, 347] width 58 height 30
type input "20"
click at [811, 384] on tr "Alim Kaldane Anwar Laskar Hi On Hair MAKYOPHI Pankaj Thakur Poonam Nalawade Raa…" at bounding box center [523, 362] width 872 height 83
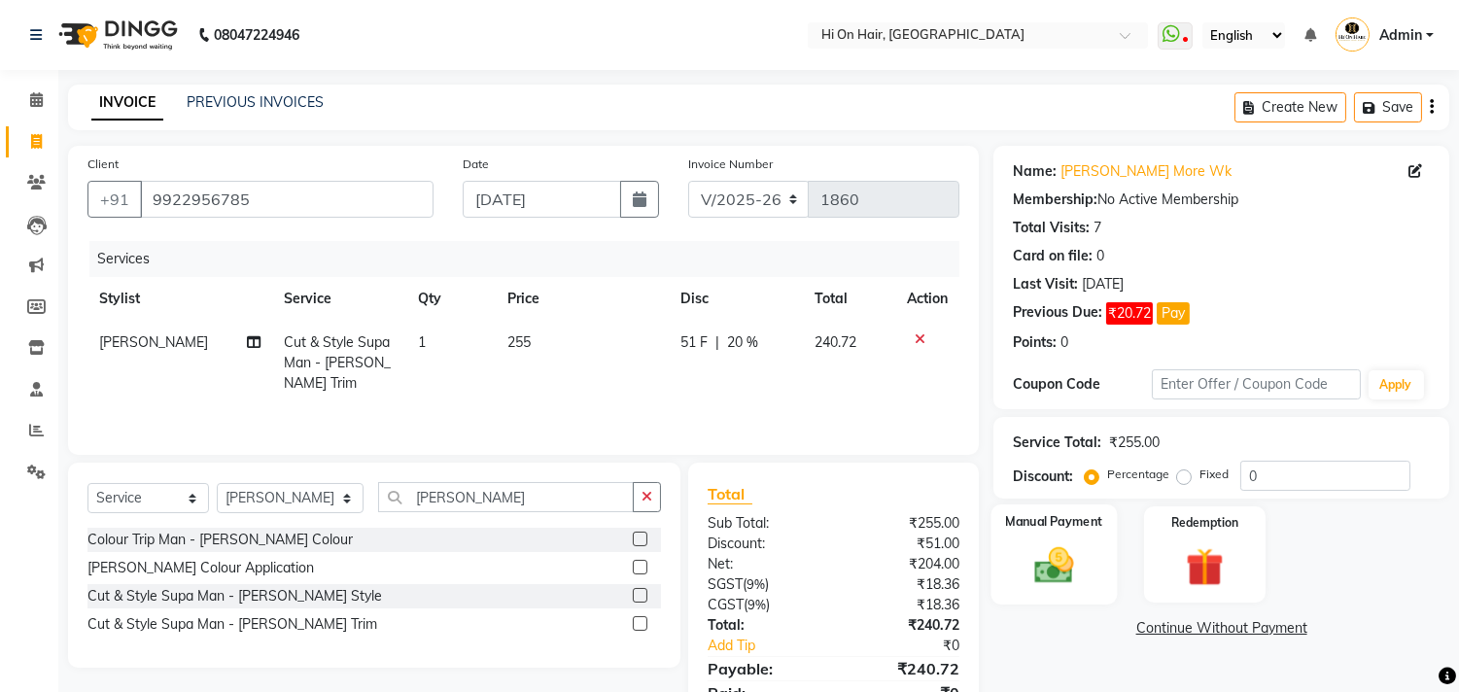
click at [1057, 561] on img at bounding box center [1054, 566] width 64 height 46
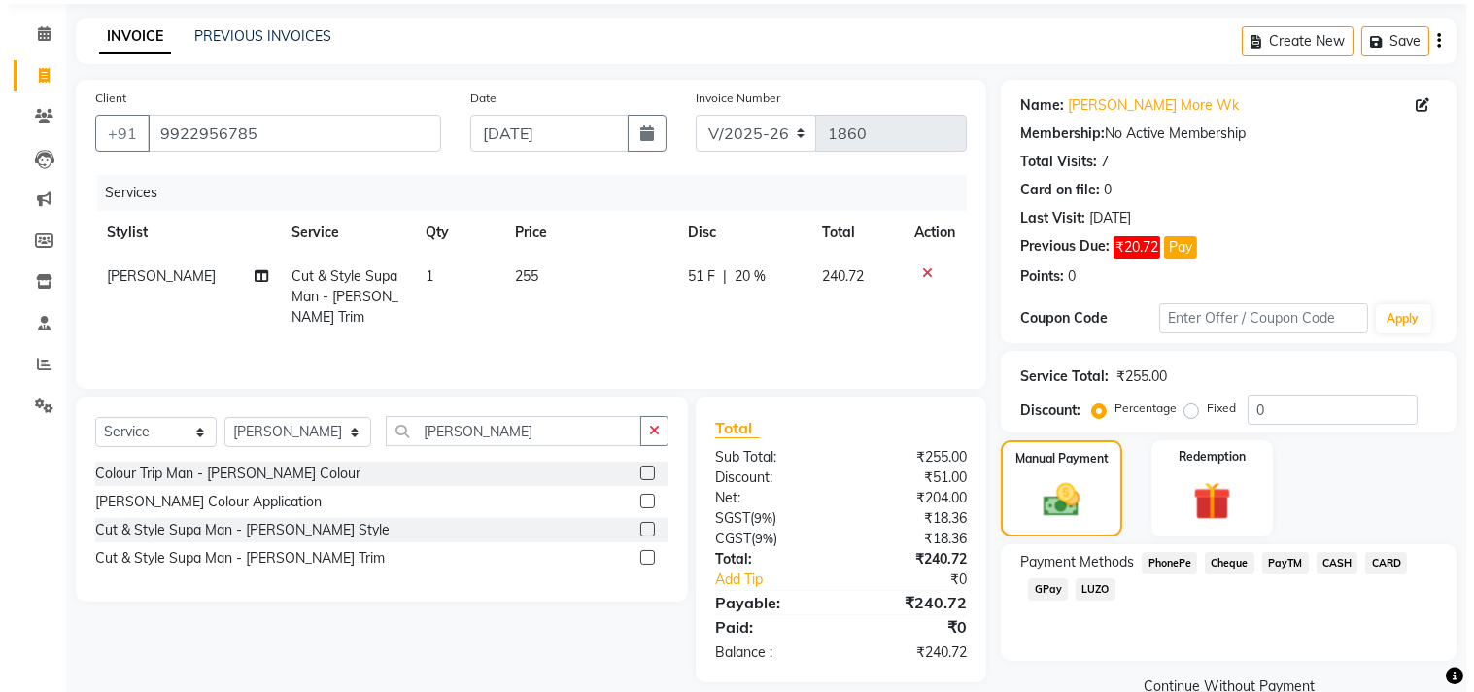
scroll to position [103, 0]
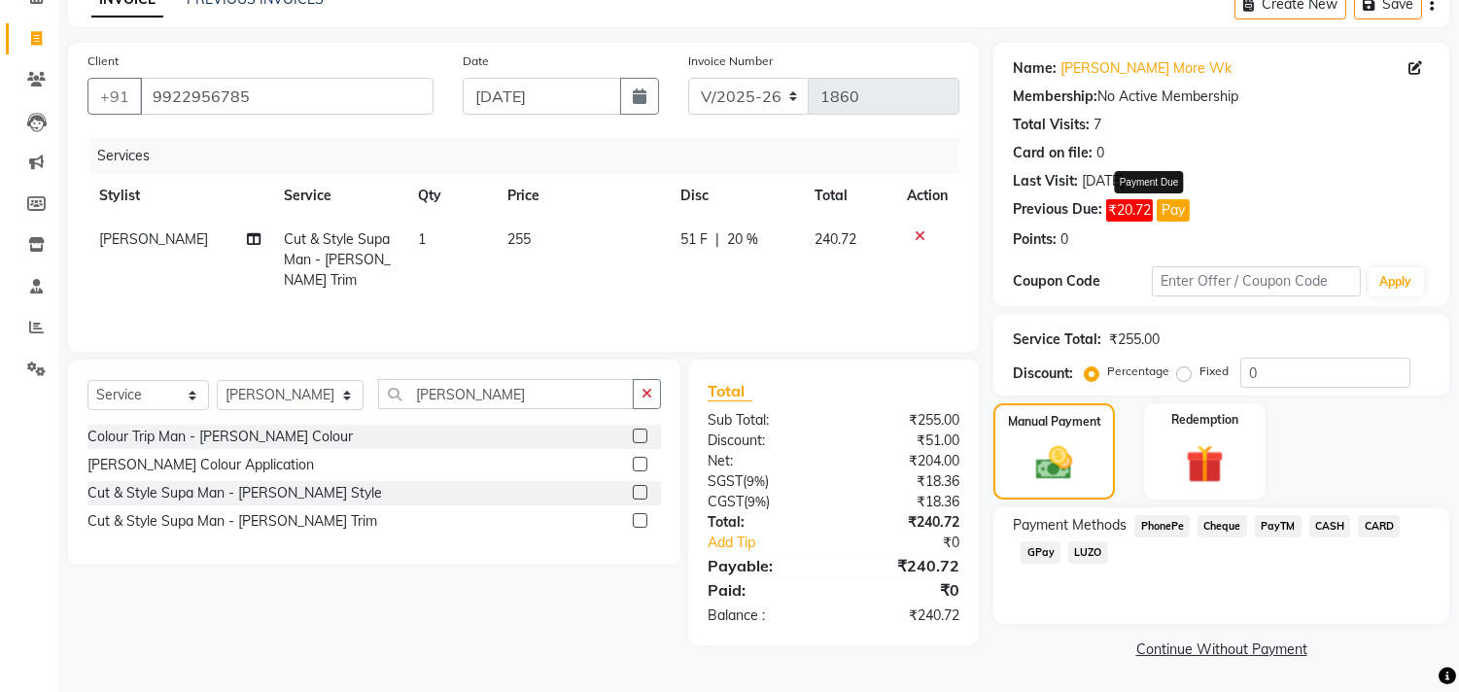
click at [1183, 214] on button "Pay" at bounding box center [1173, 210] width 33 height 22
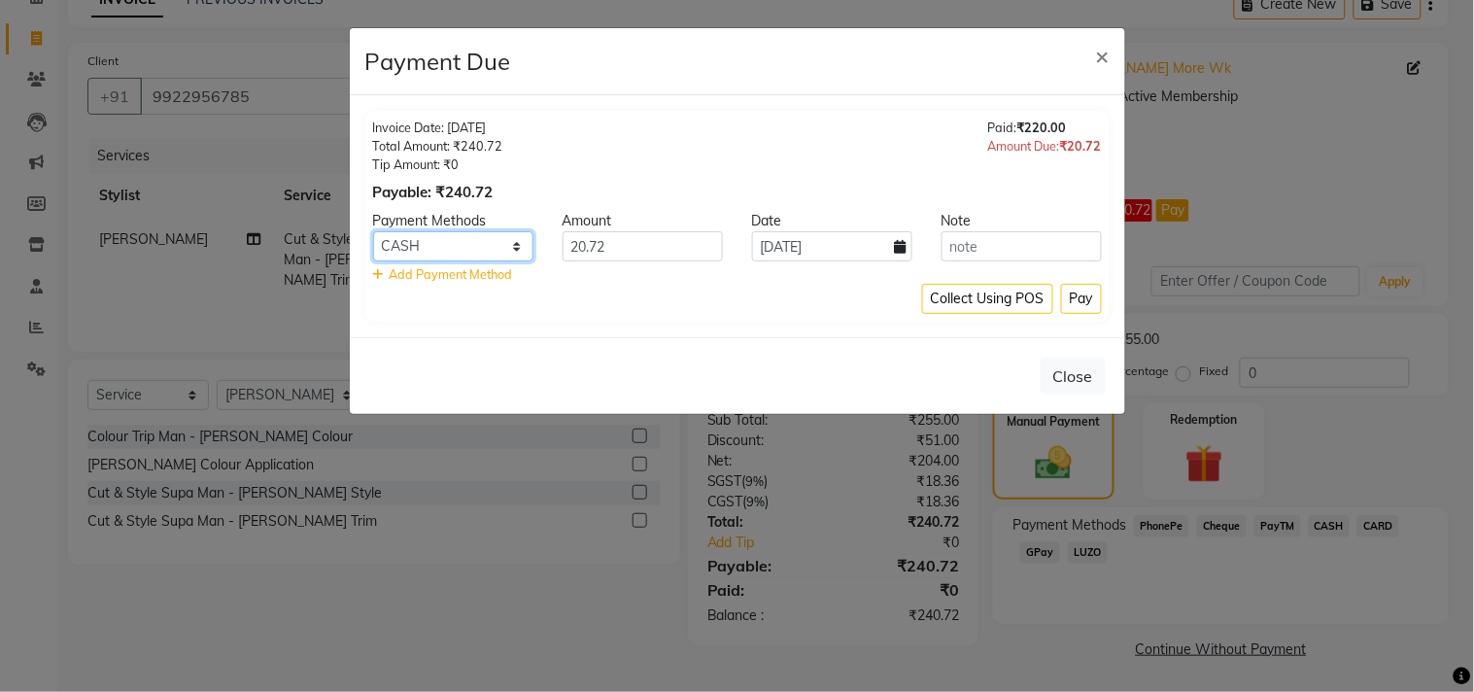
click at [469, 248] on select "PhonePe Cheque PayTM CASH CARD GPay LUZO" at bounding box center [453, 246] width 160 height 30
select select "5"
click at [373, 231] on select "PhonePe Cheque PayTM CASH CARD GPay LUZO" at bounding box center [453, 246] width 160 height 30
click at [1081, 301] on button "Pay" at bounding box center [1081, 299] width 41 height 30
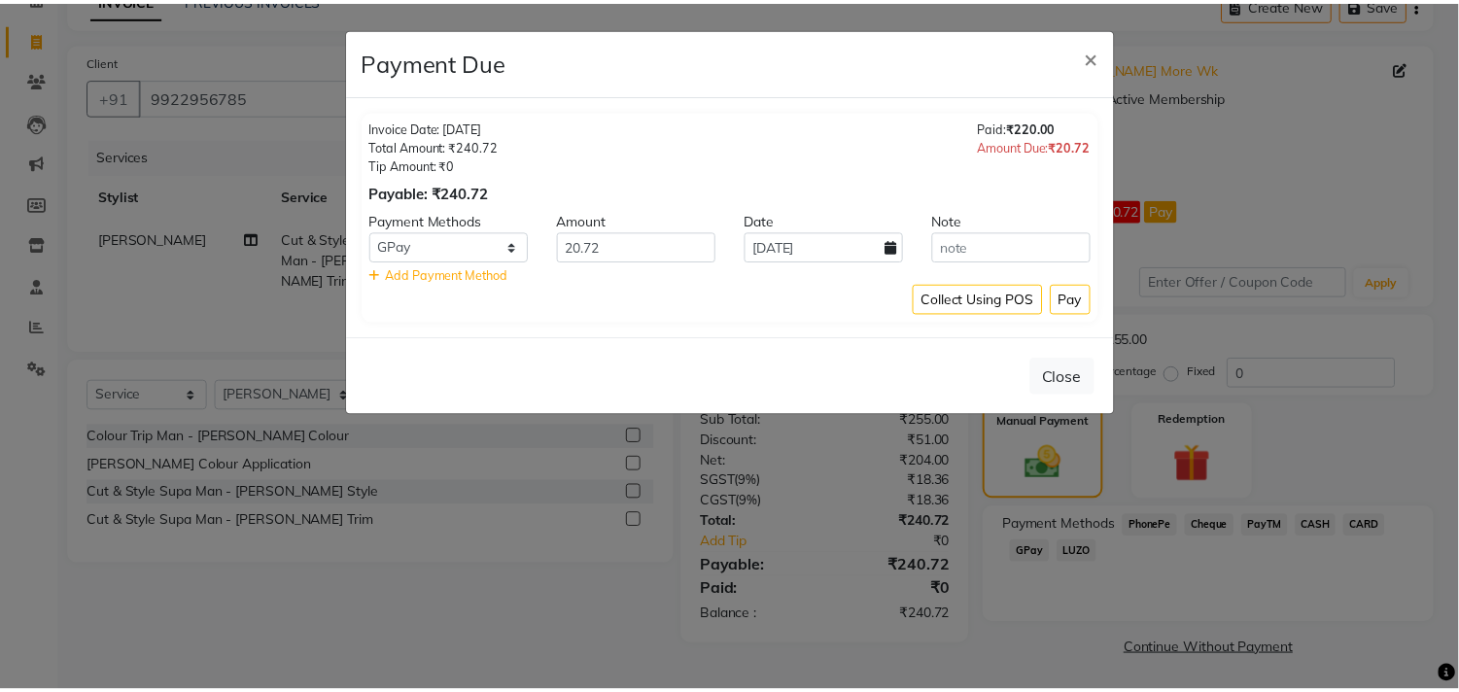
scroll to position [85, 0]
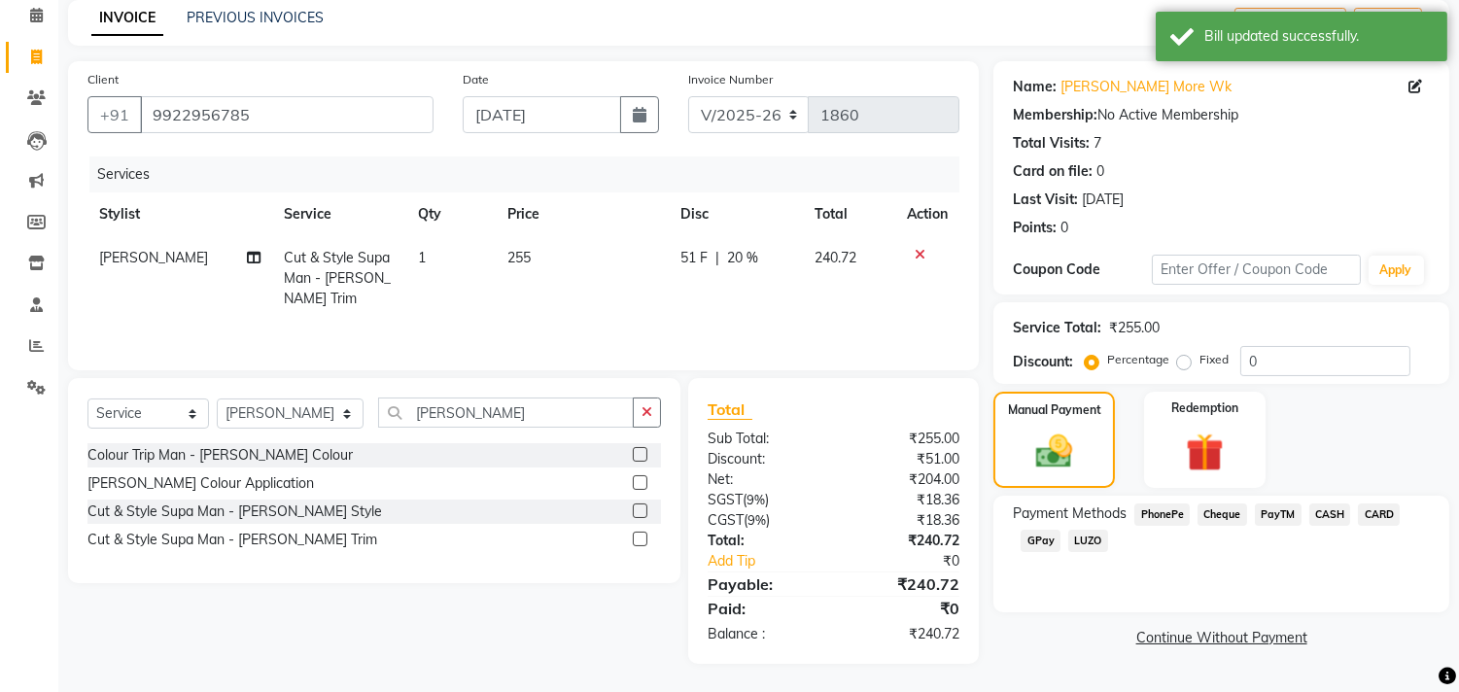
click at [1042, 535] on span "GPay" at bounding box center [1040, 541] width 40 height 22
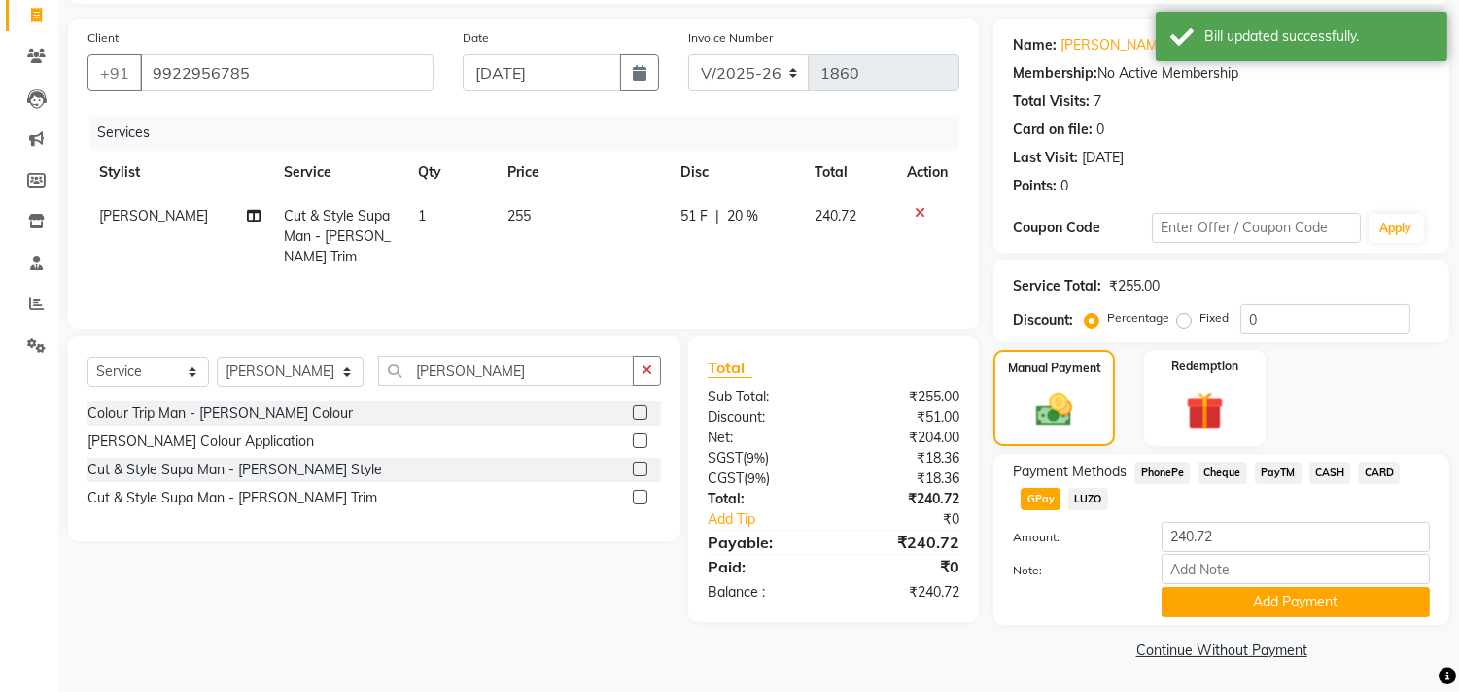
scroll to position [128, 0]
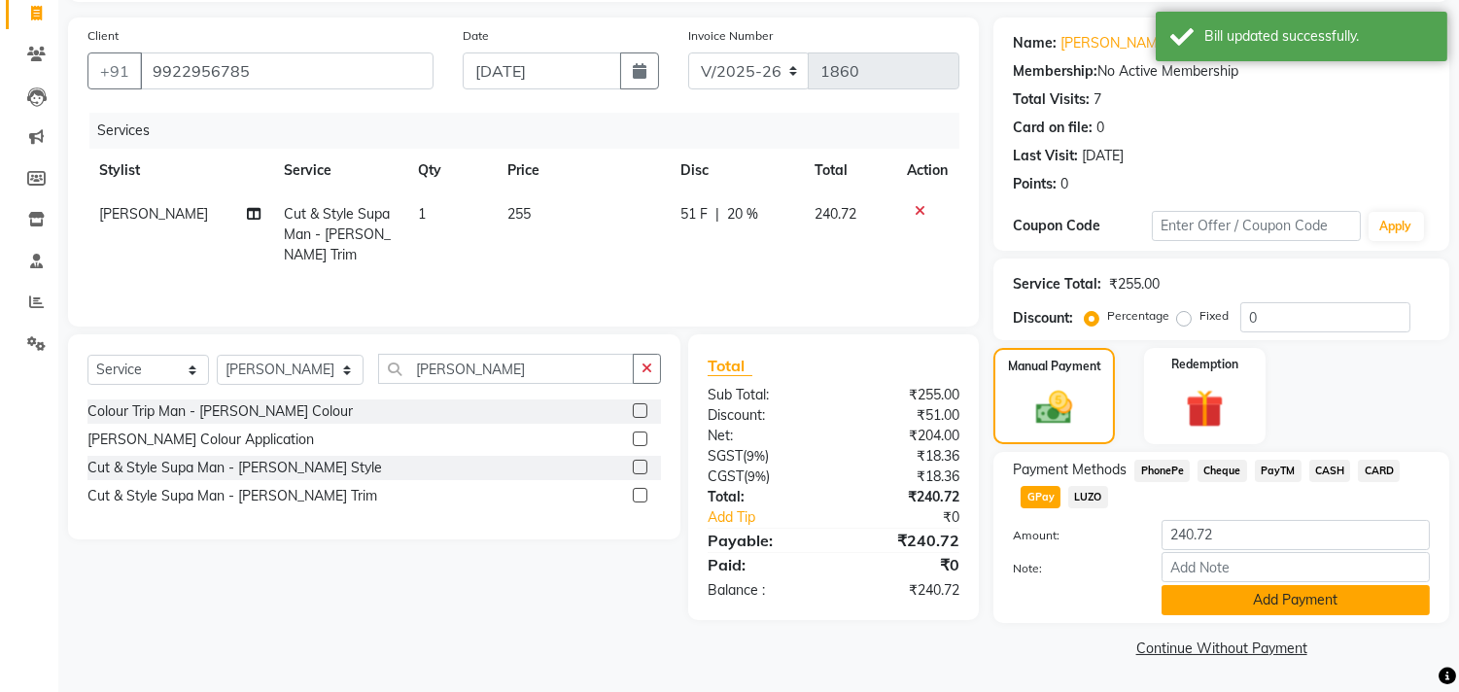
click at [1308, 601] on button "Add Payment" at bounding box center [1295, 600] width 268 height 30
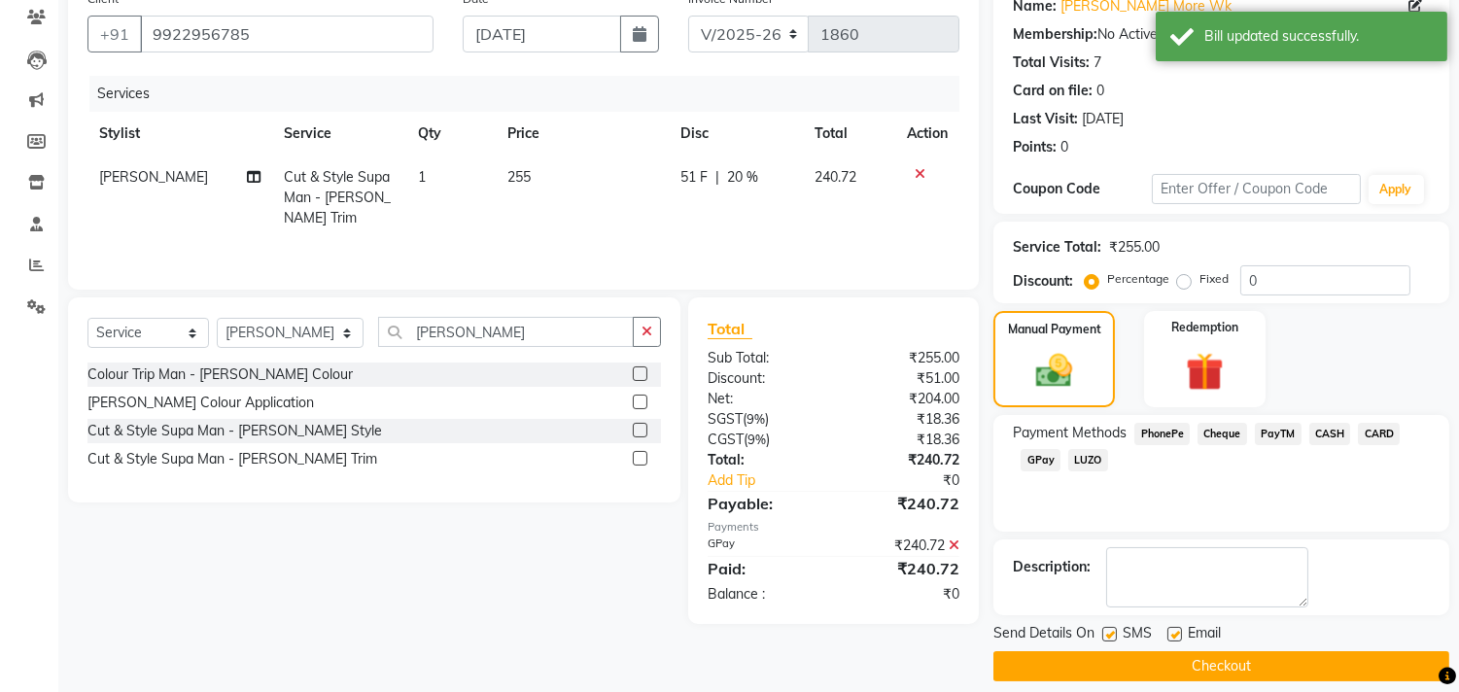
scroll to position [182, 0]
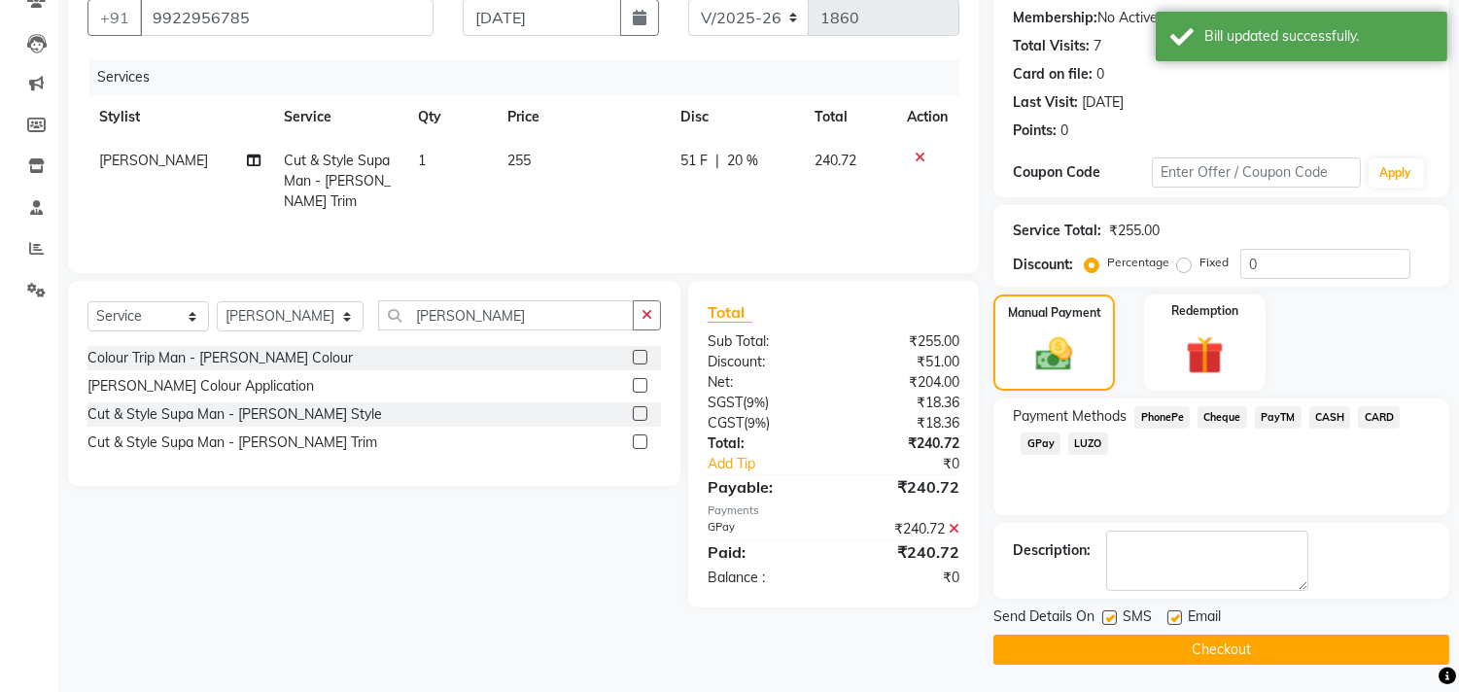
click at [1176, 616] on label at bounding box center [1174, 617] width 15 height 15
click at [1176, 616] on input "checkbox" at bounding box center [1173, 618] width 13 height 13
checkbox input "false"
click at [1217, 645] on button "Checkout" at bounding box center [1221, 650] width 456 height 30
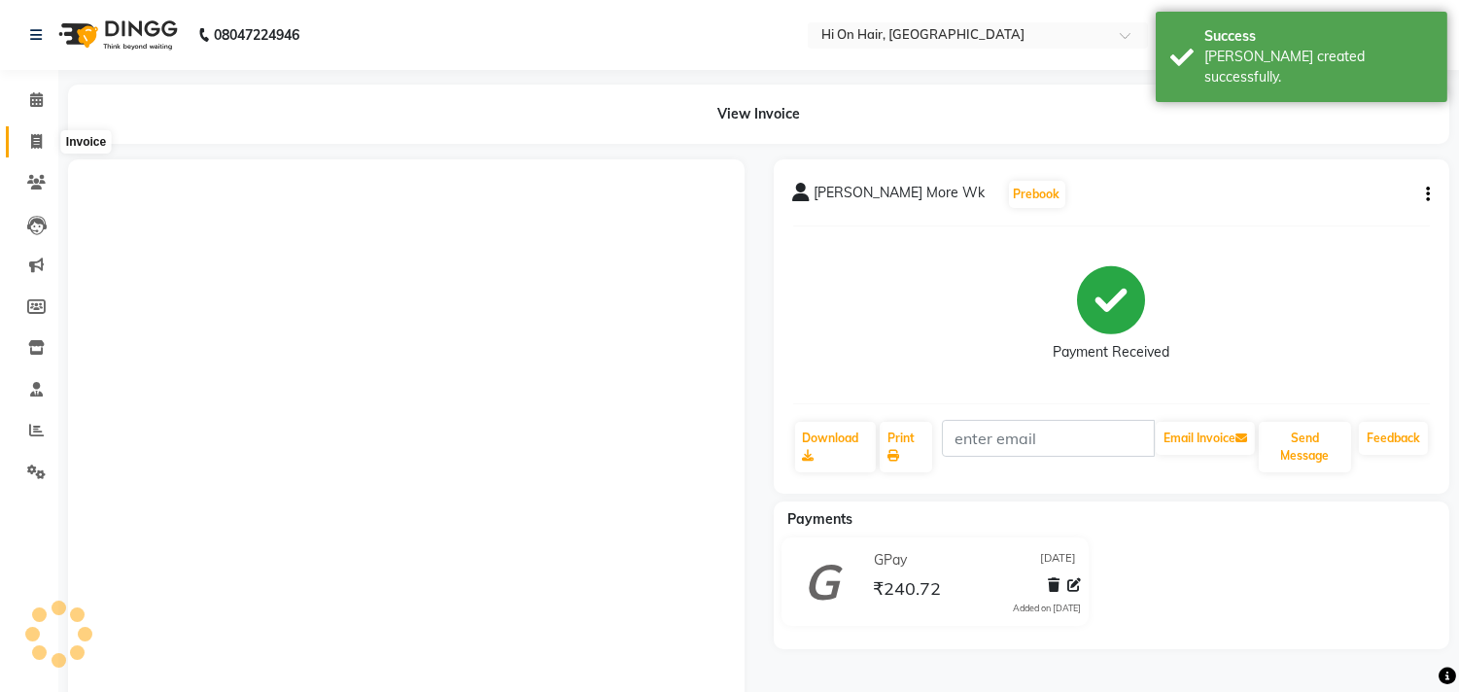
click at [33, 141] on icon at bounding box center [36, 141] width 11 height 15
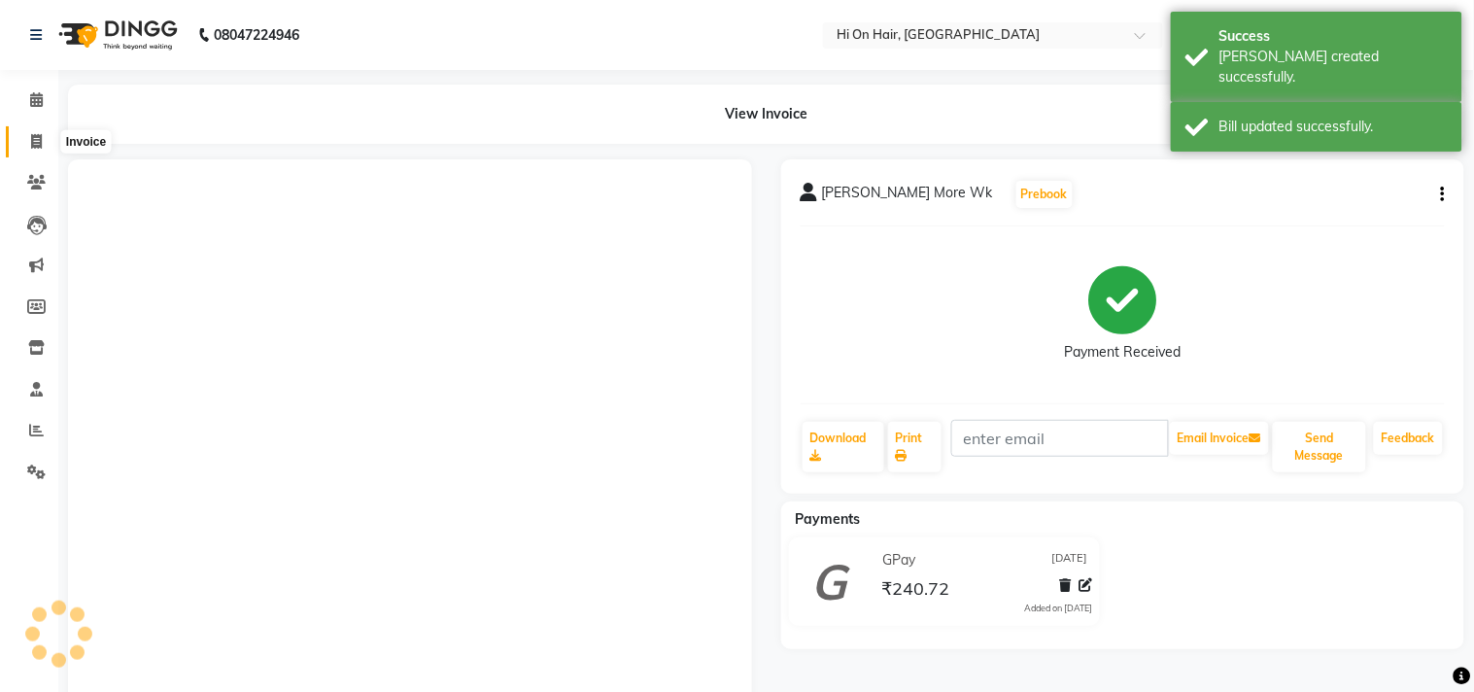
select select "535"
select select "service"
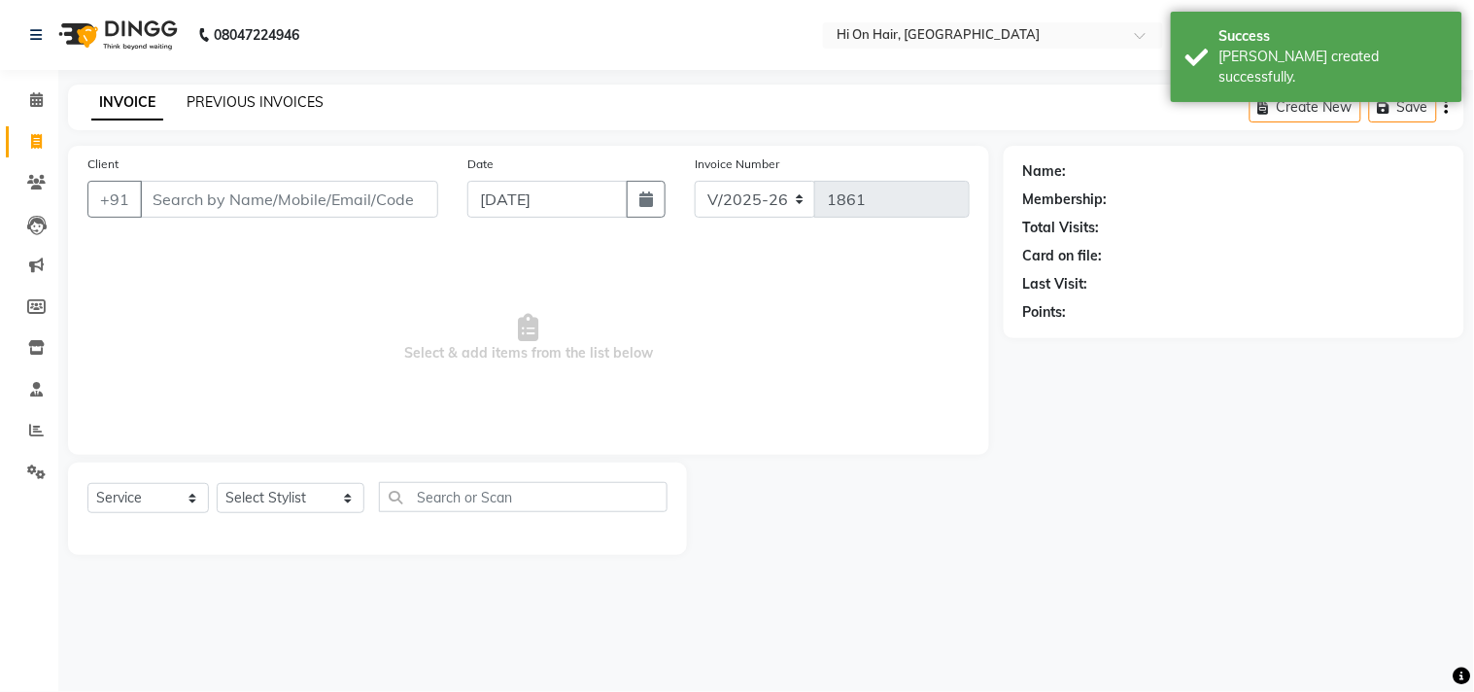
click at [262, 105] on link "PREVIOUS INVOICES" at bounding box center [255, 101] width 137 height 17
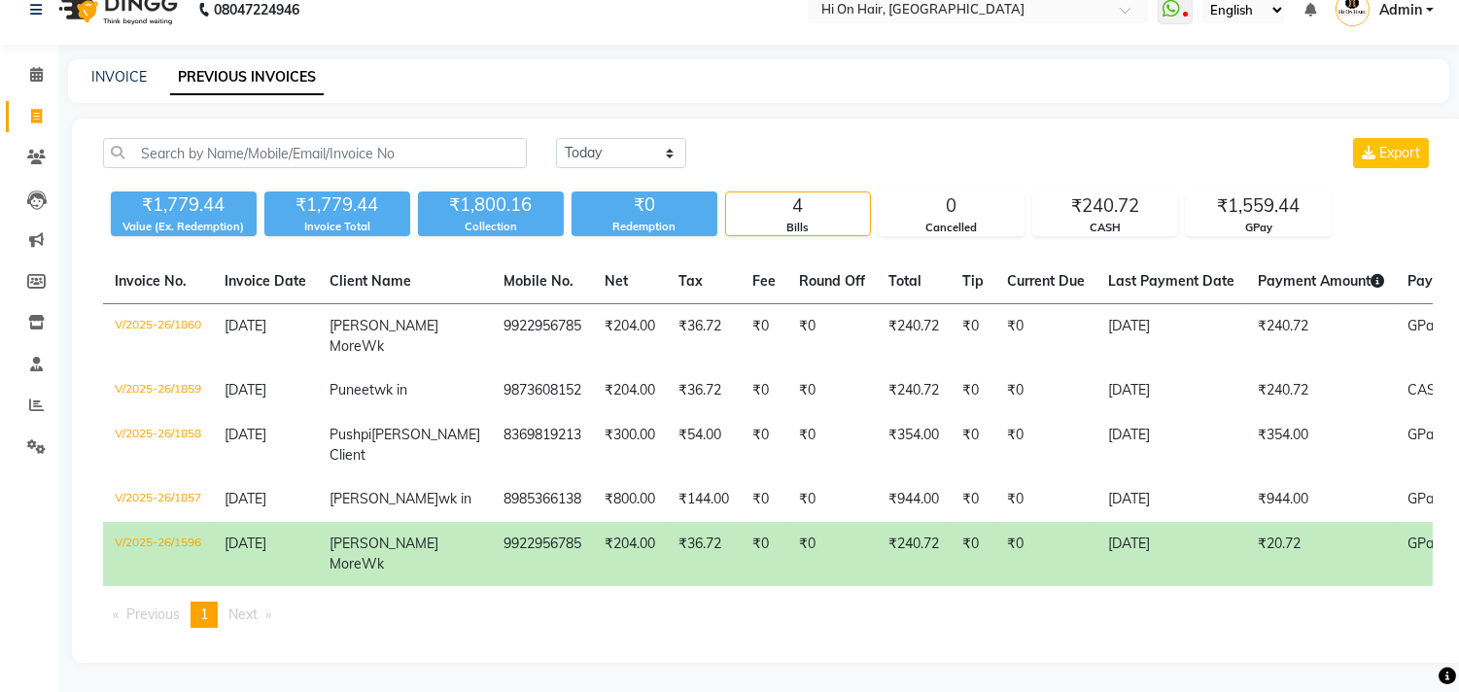
scroll to position [61, 0]
click at [35, 109] on icon at bounding box center [36, 116] width 11 height 15
select select "535"
select select "service"
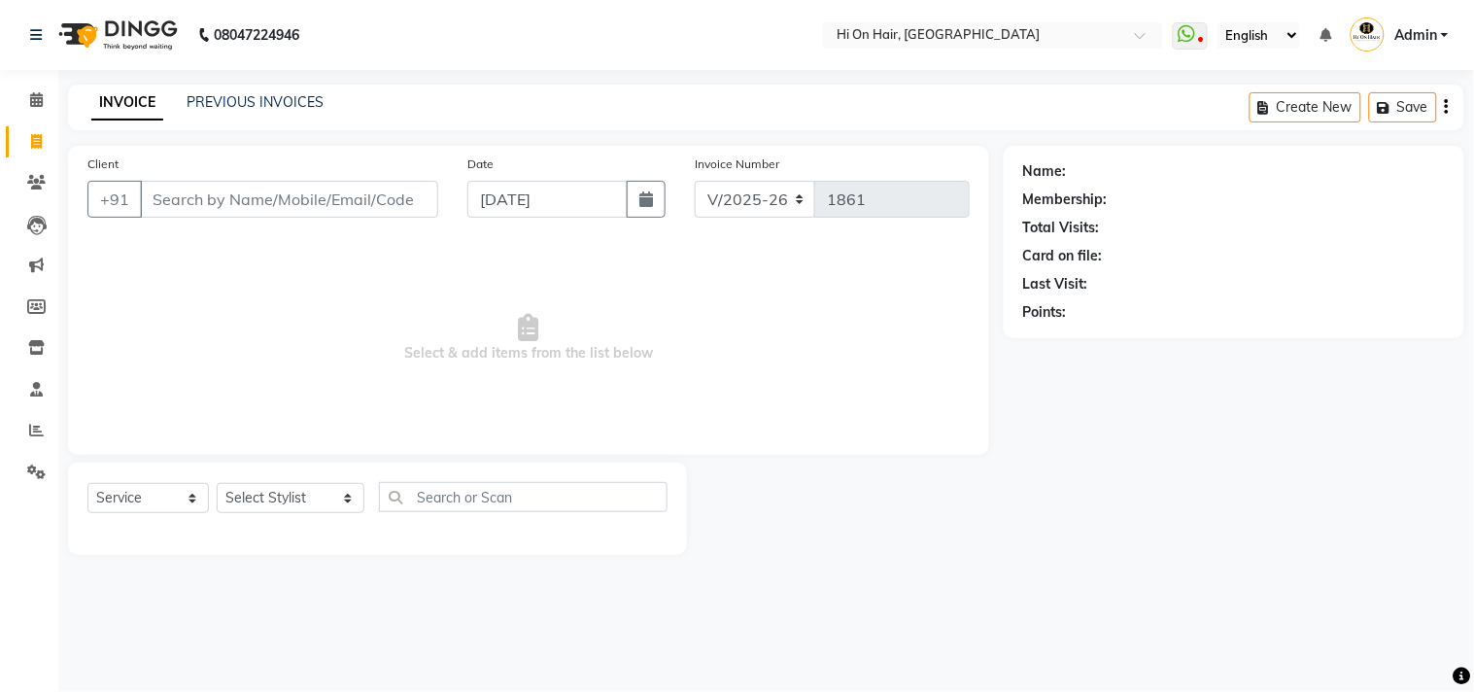
click at [294, 198] on input "Client" at bounding box center [289, 199] width 298 height 37
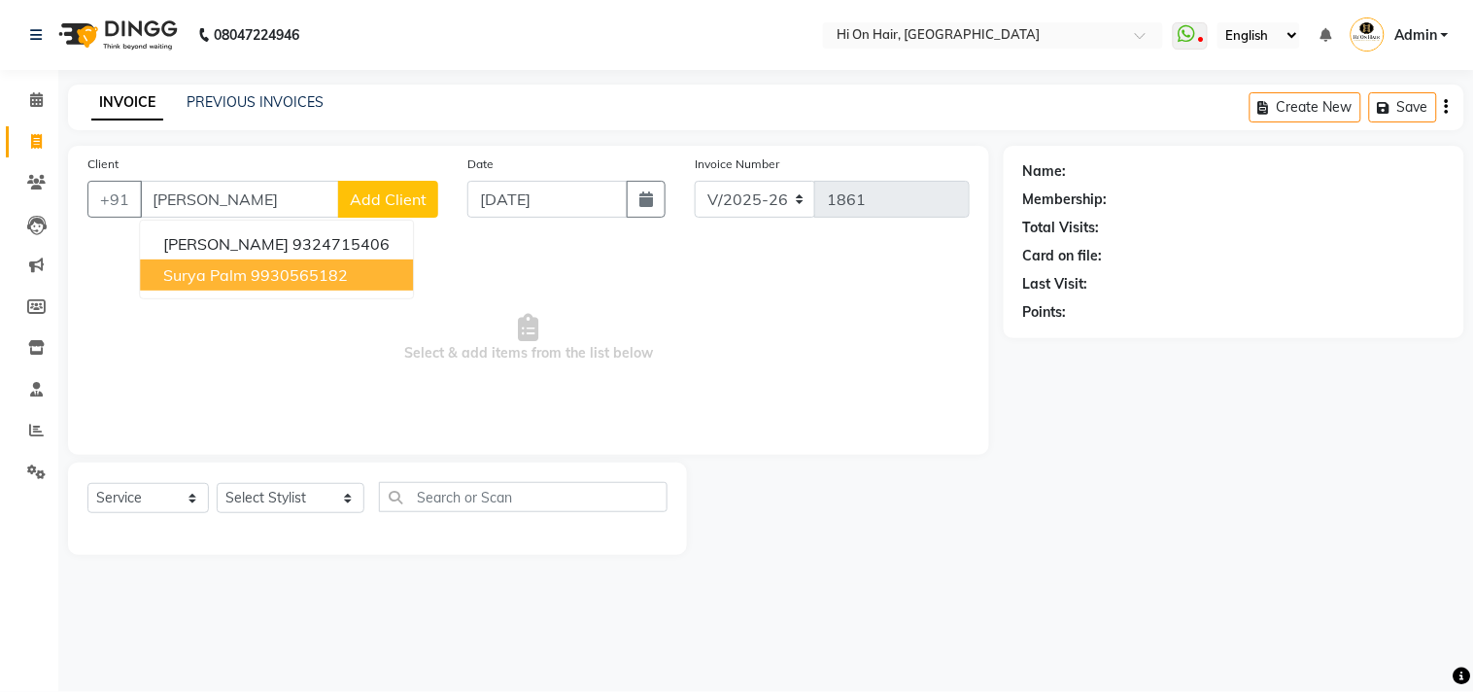
click at [273, 279] on ngb-highlight "9930565182" at bounding box center [299, 274] width 97 height 19
type input "9930565182"
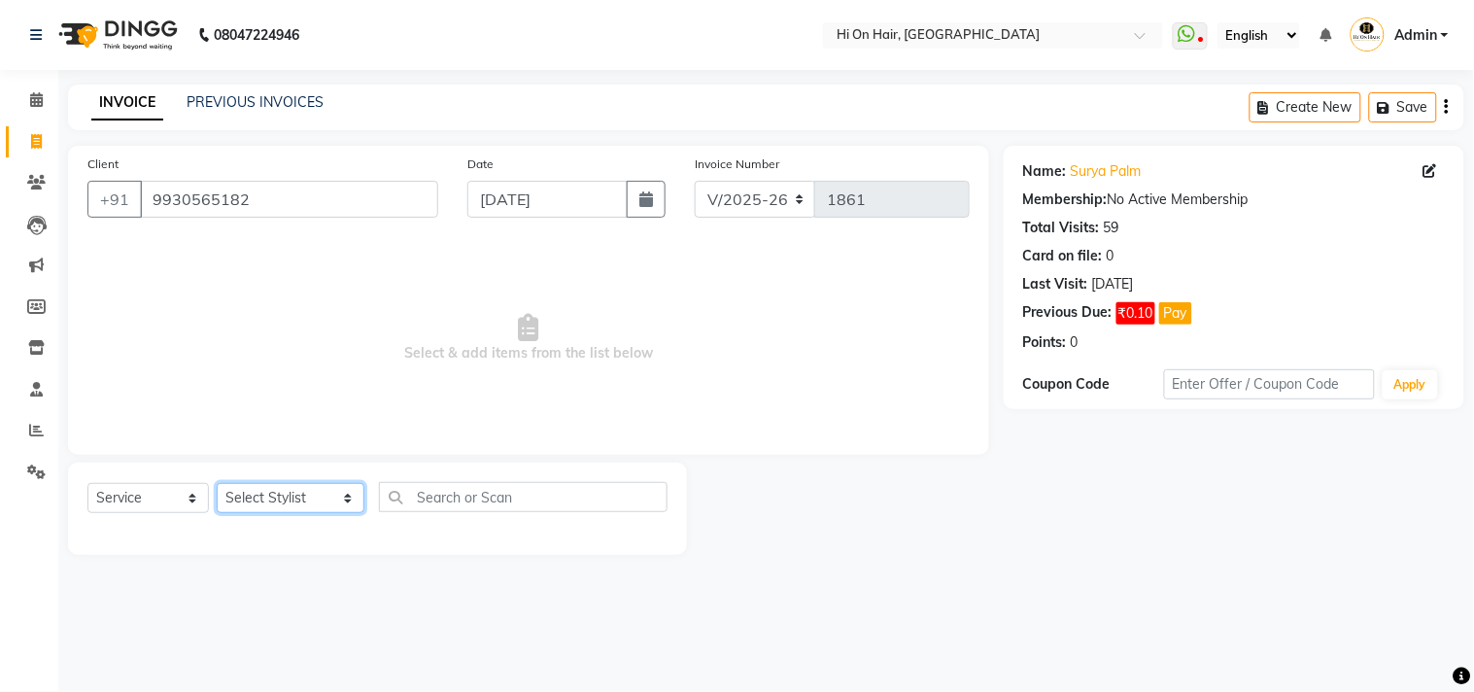
click at [268, 499] on select "Select Stylist Alim Kaldane Anwar Laskar Hi On Hair MAKYOPHI Pankaj Thakur Poon…" at bounding box center [291, 498] width 148 height 30
select select "30126"
click at [217, 484] on select "Select Stylist Alim Kaldane Anwar Laskar Hi On Hair MAKYOPHI Pankaj Thakur Poon…" at bounding box center [291, 498] width 148 height 30
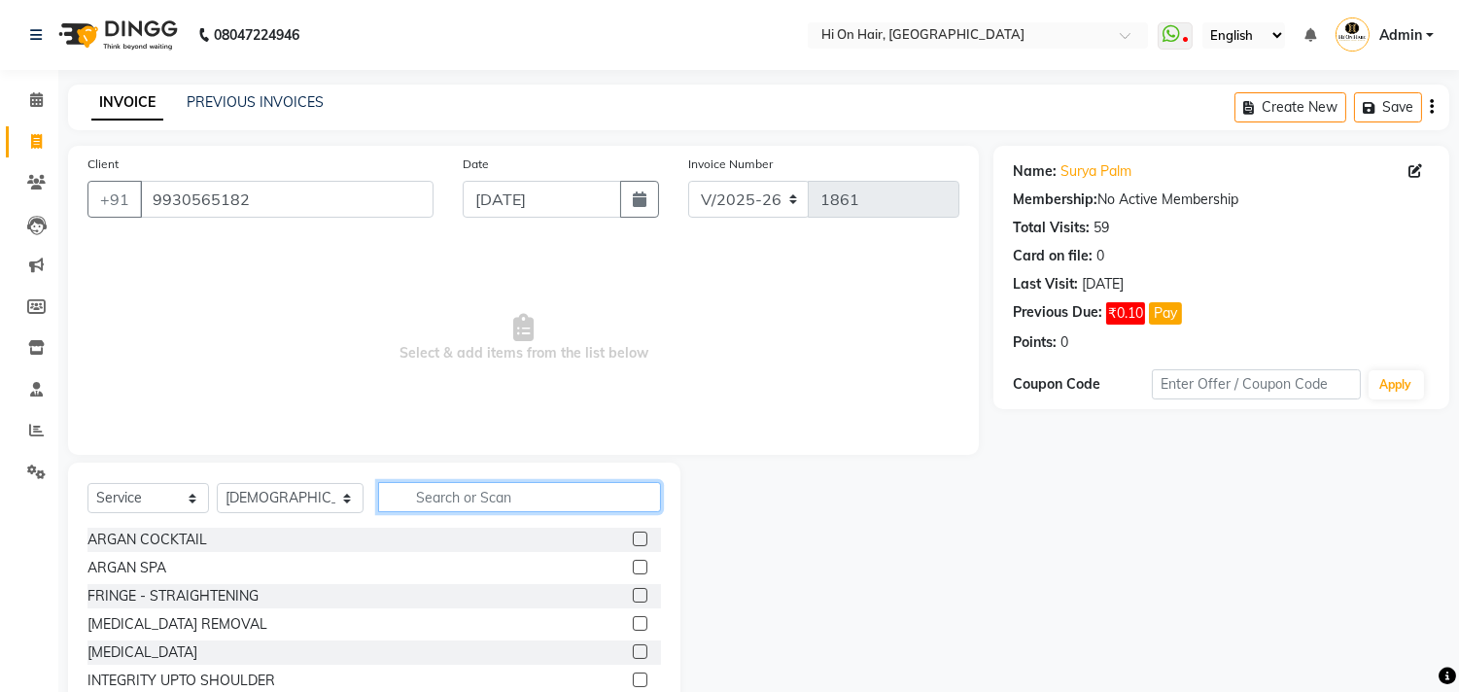
click at [501, 497] on input "text" at bounding box center [519, 497] width 283 height 30
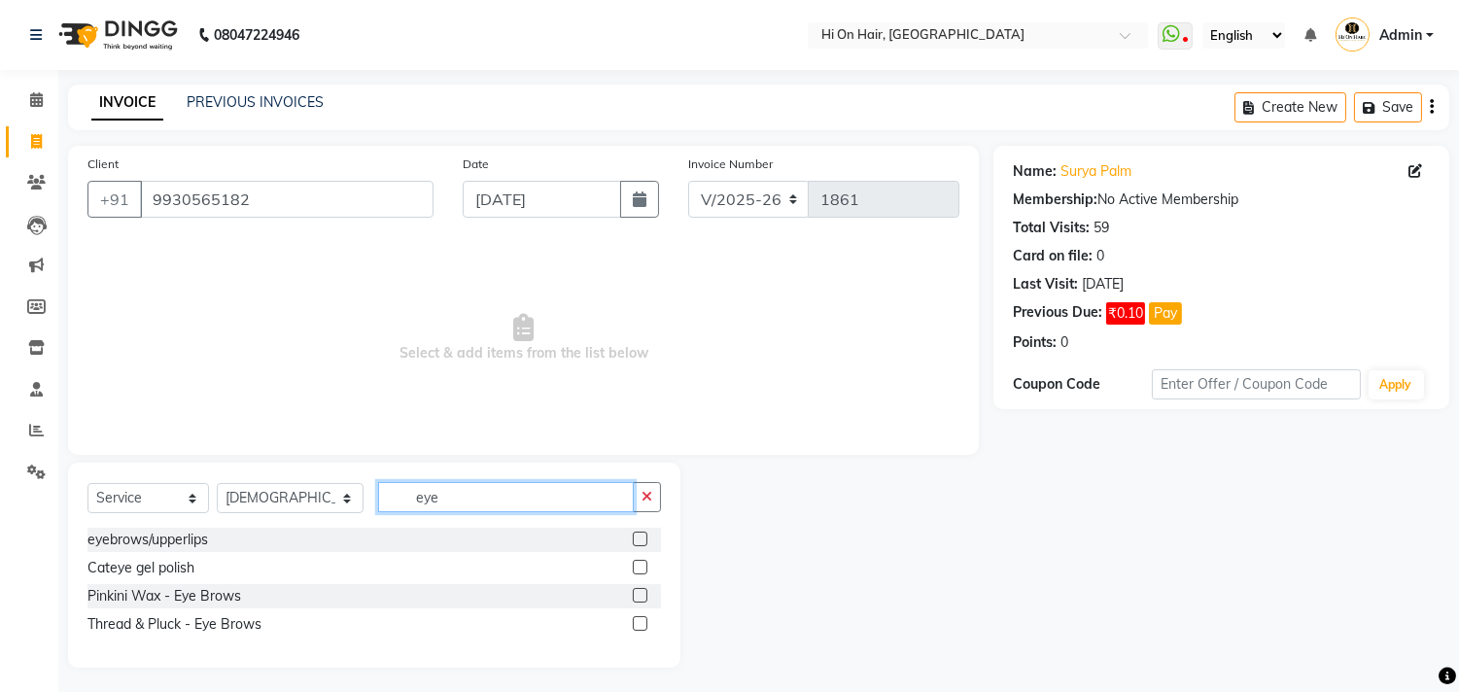
type input "eye"
click at [643, 620] on label at bounding box center [640, 623] width 15 height 15
click at [643, 620] on input "checkbox" at bounding box center [639, 624] width 13 height 13
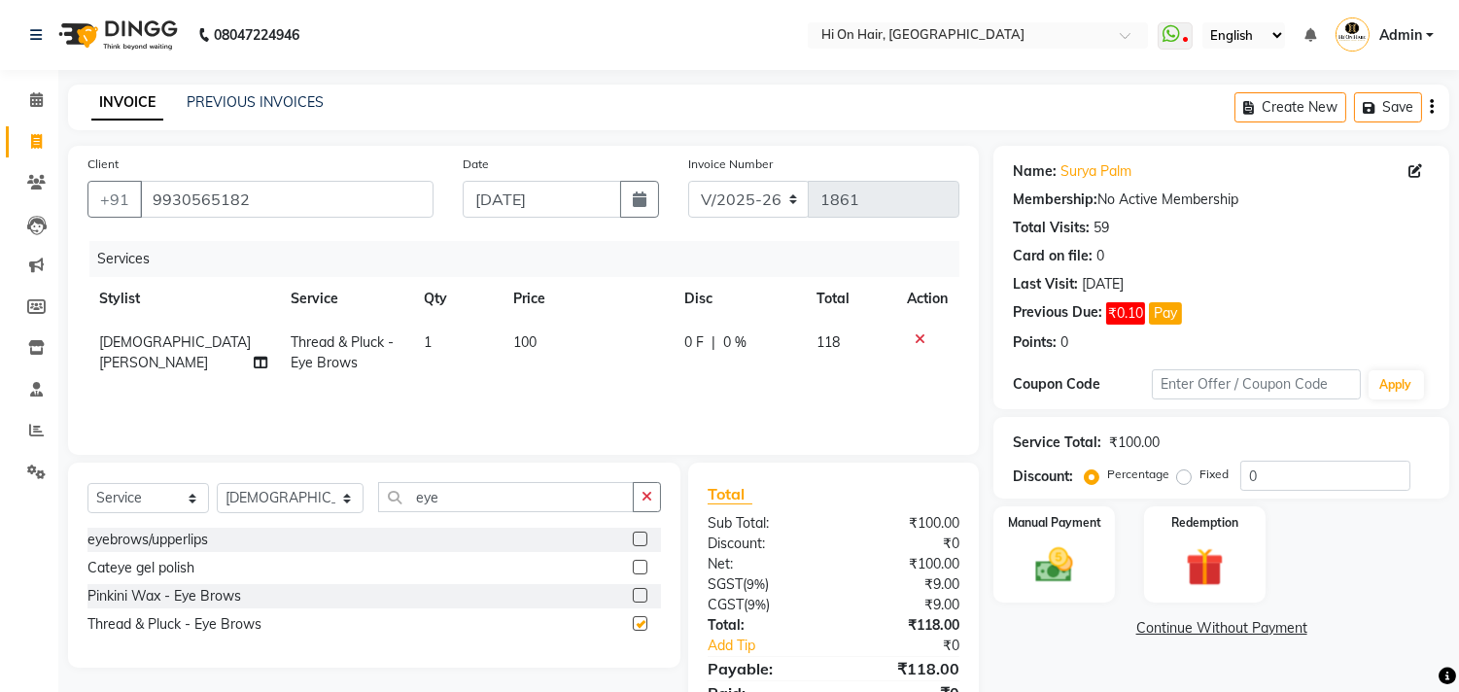
checkbox input "false"
click at [290, 497] on select "Select Stylist Alim Kaldane Anwar Laskar Hi On Hair MAKYOPHI Pankaj Thakur Poon…" at bounding box center [290, 498] width 147 height 30
select select "26489"
click at [217, 484] on select "Select Stylist Alim Kaldane Anwar Laskar Hi On Hair MAKYOPHI Pankaj Thakur Poon…" at bounding box center [290, 498] width 147 height 30
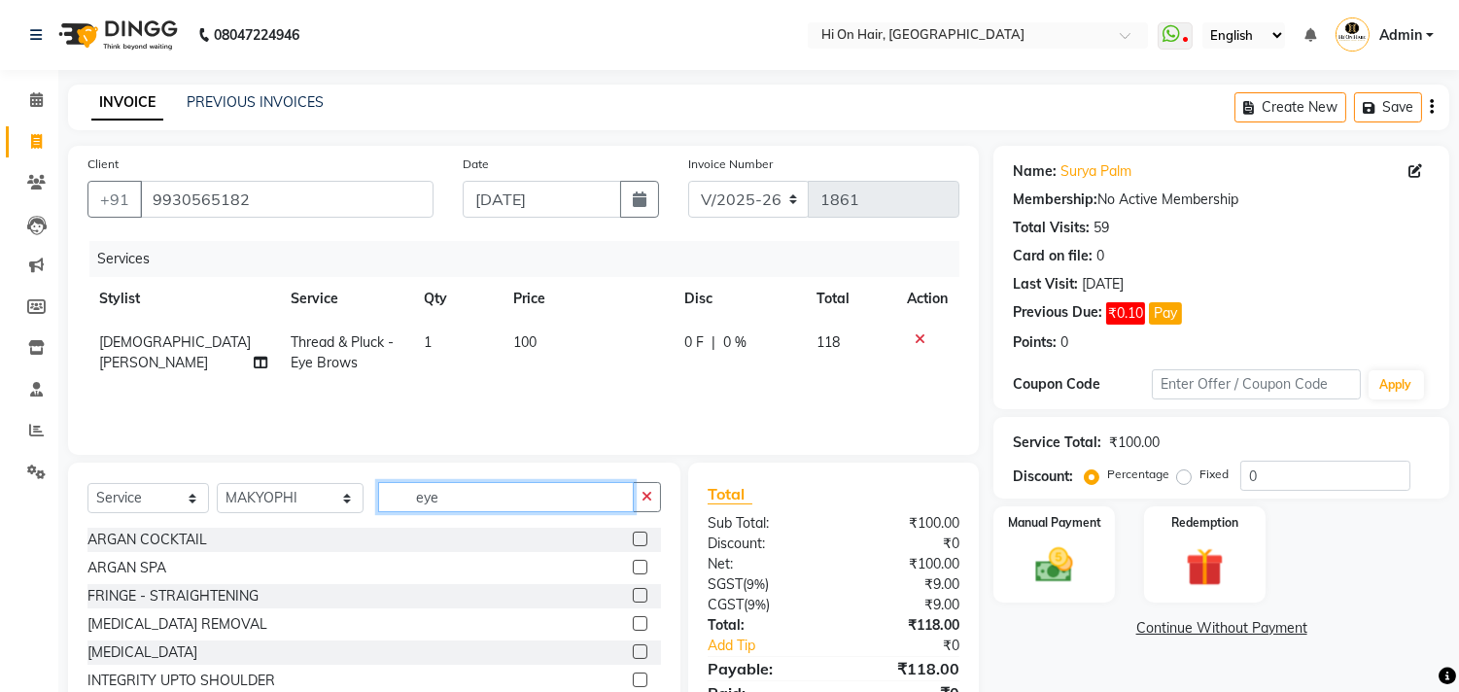
drag, startPoint x: 432, startPoint y: 490, endPoint x: 322, endPoint y: 489, distance: 110.8
click at [322, 489] on div "Select Service Product Membership Package Voucher Prepaid Gift Card Select Styl…" at bounding box center [373, 505] width 573 height 46
type input "acry"
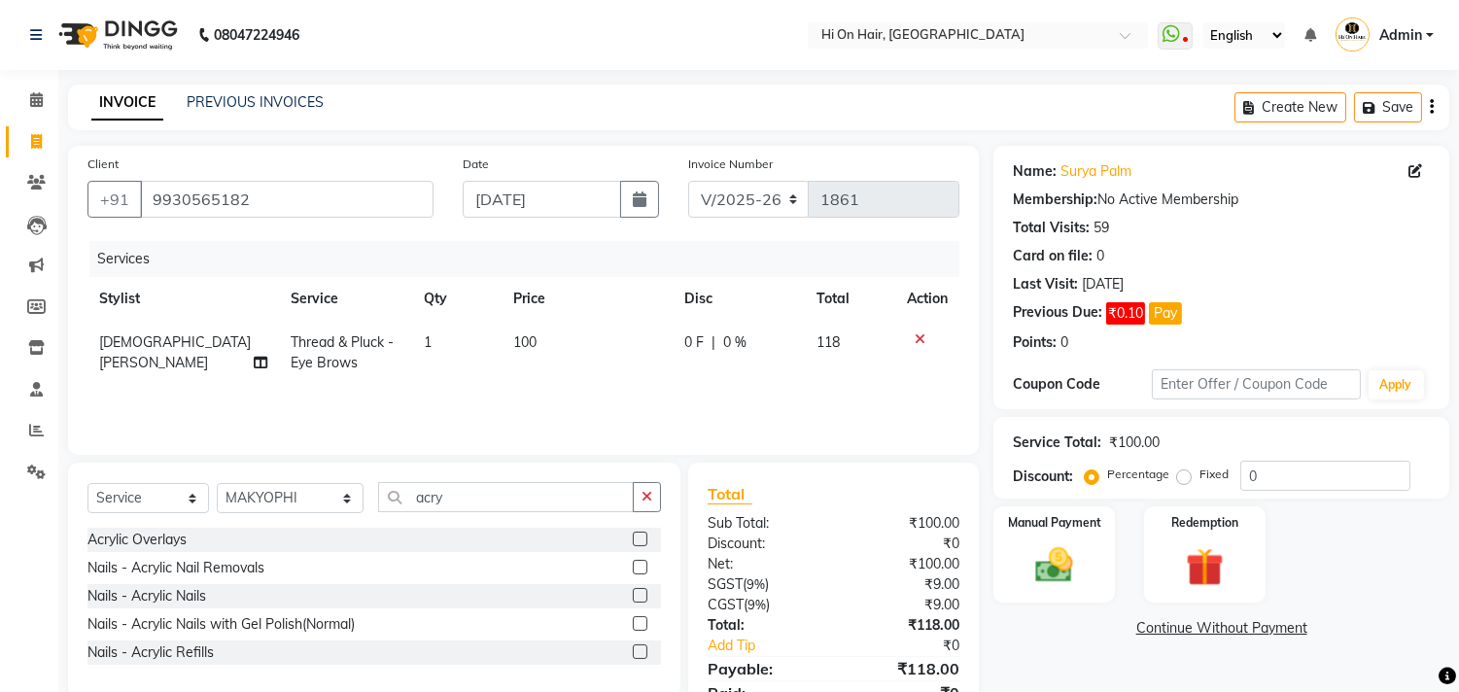
click at [639, 649] on label at bounding box center [640, 651] width 15 height 15
click at [639, 649] on input "checkbox" at bounding box center [639, 652] width 13 height 13
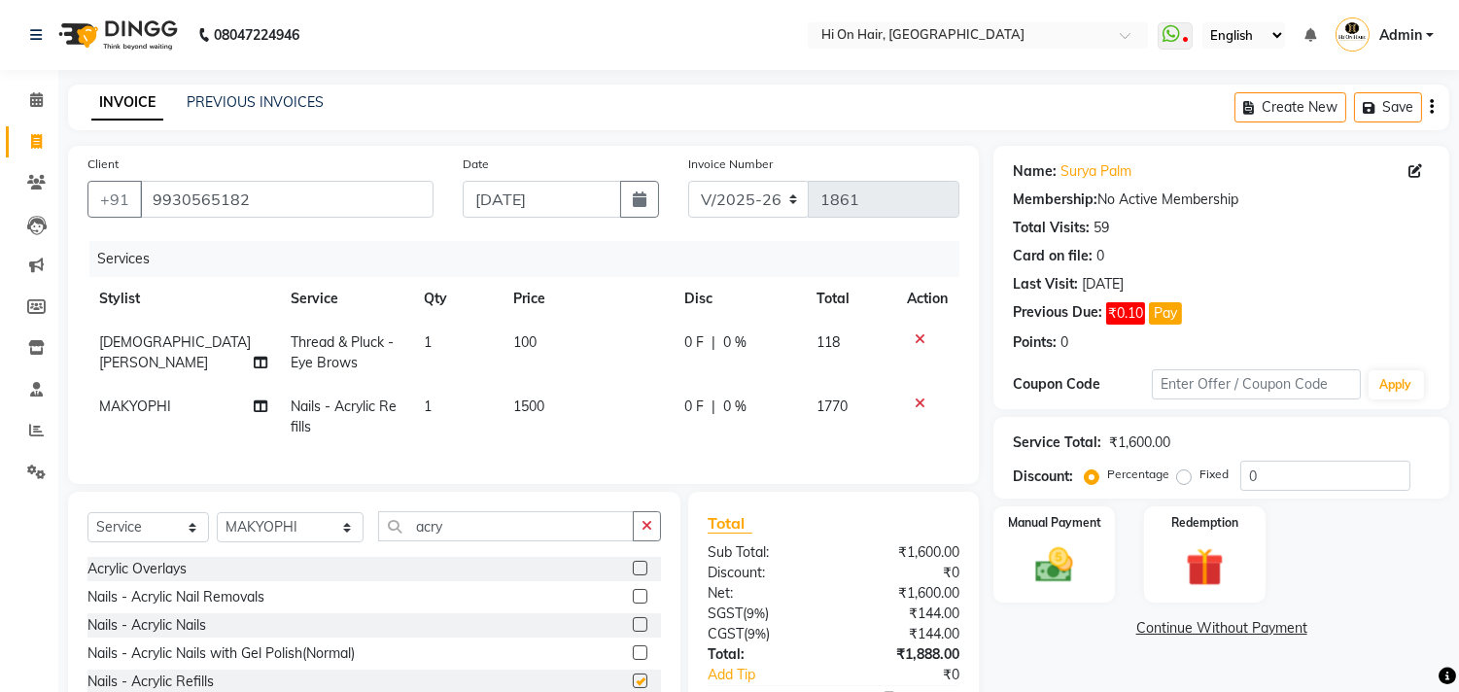
checkbox input "false"
click at [547, 404] on td "1500" at bounding box center [587, 417] width 172 height 64
select select "26489"
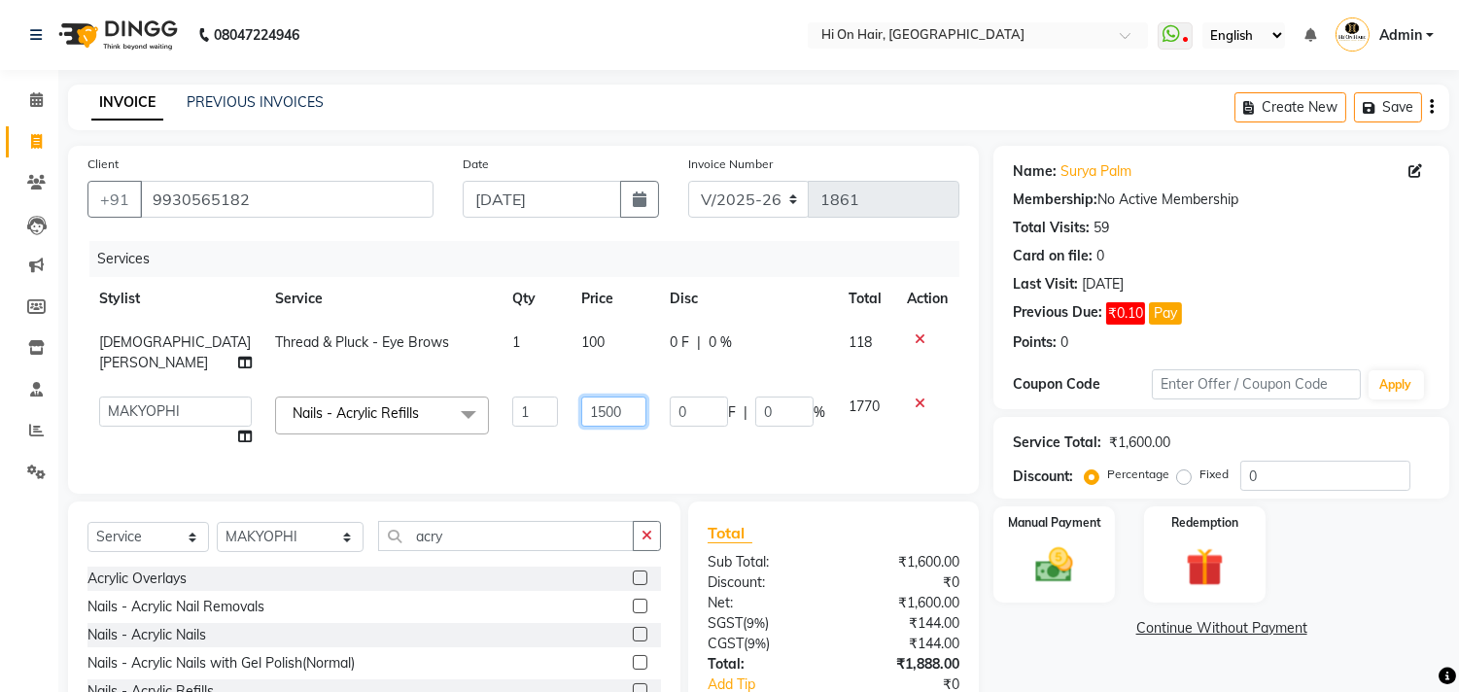
click at [585, 409] on input "1500" at bounding box center [613, 412] width 65 height 30
type input "1000"
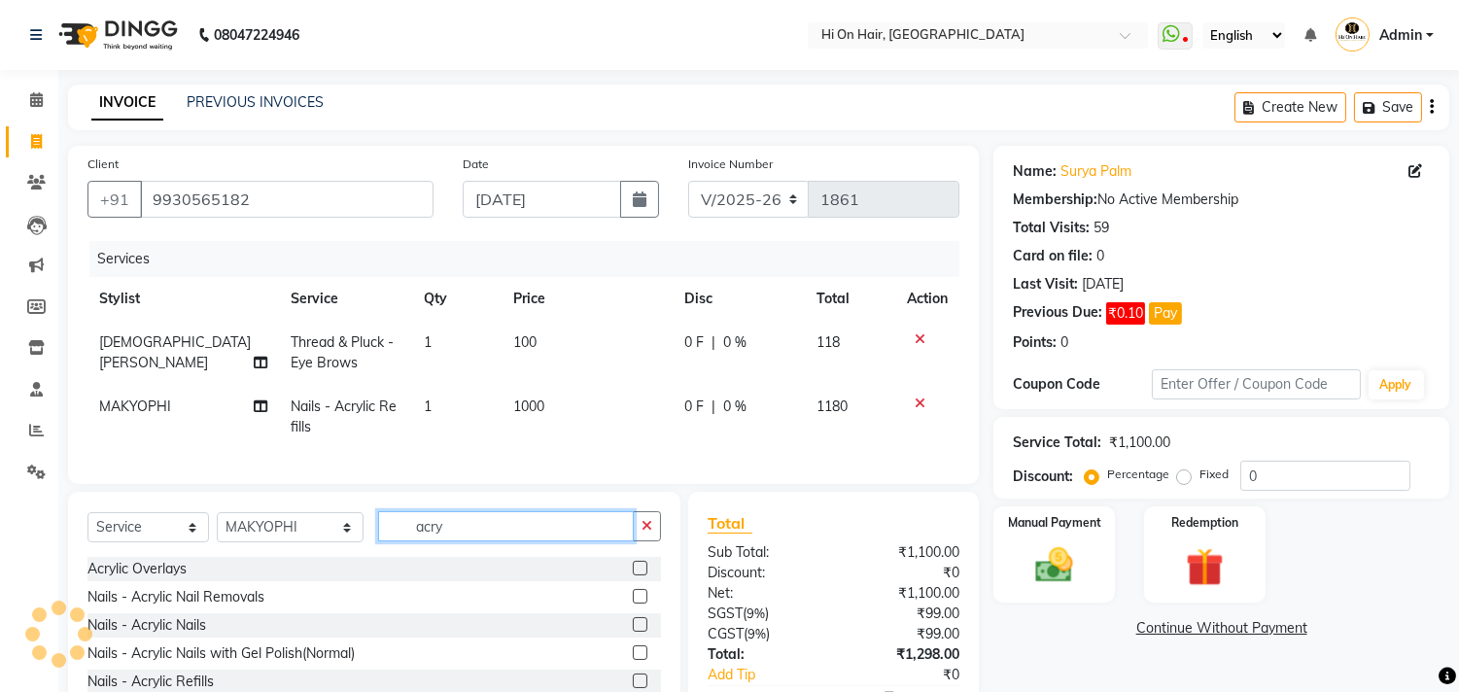
drag, startPoint x: 429, startPoint y: 555, endPoint x: 346, endPoint y: 565, distance: 83.2
click at [346, 557] on div "Select Service Product Membership Package Voucher Prepaid Gift Card Select Styl…" at bounding box center [373, 534] width 573 height 46
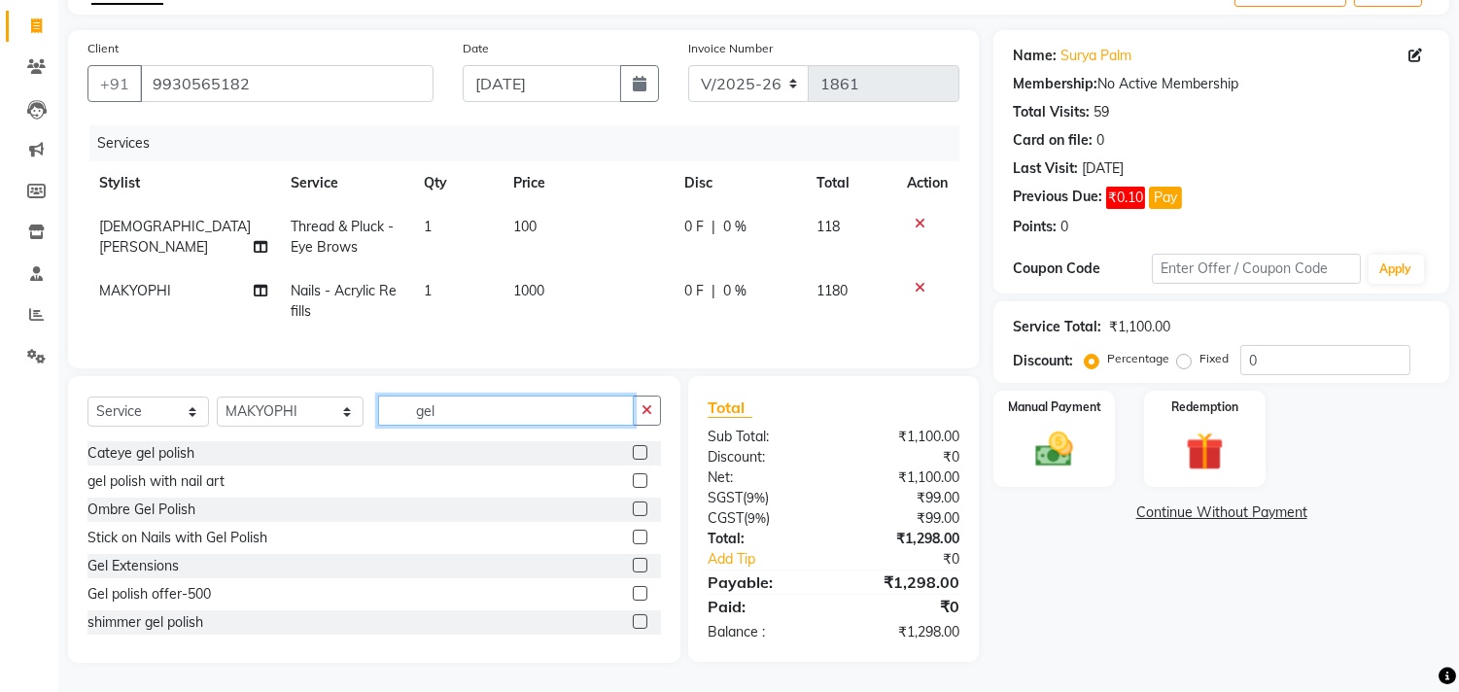
type input "gel"
click at [633, 593] on label at bounding box center [640, 593] width 15 height 15
click at [633, 593] on input "checkbox" at bounding box center [639, 594] width 13 height 13
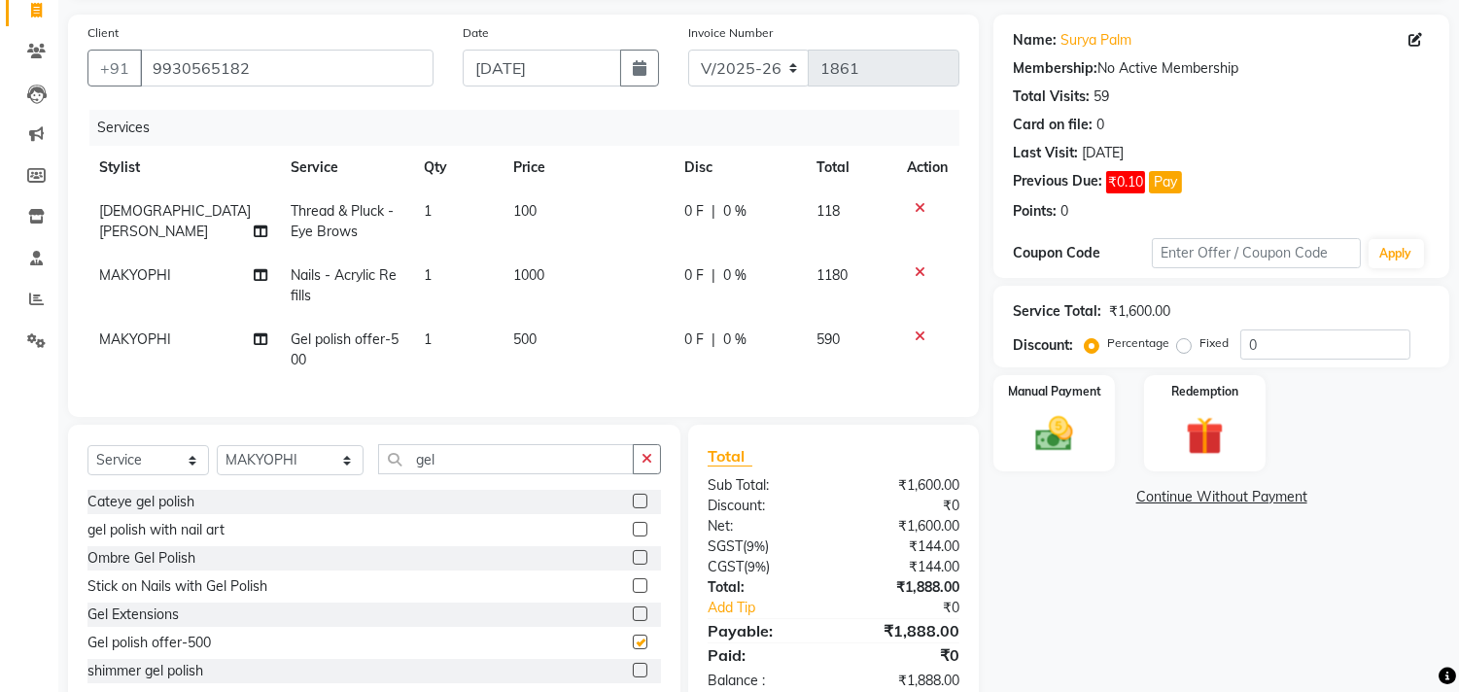
checkbox input "false"
click at [751, 231] on td "0 F | 0 %" at bounding box center [739, 222] width 132 height 64
select select "30126"
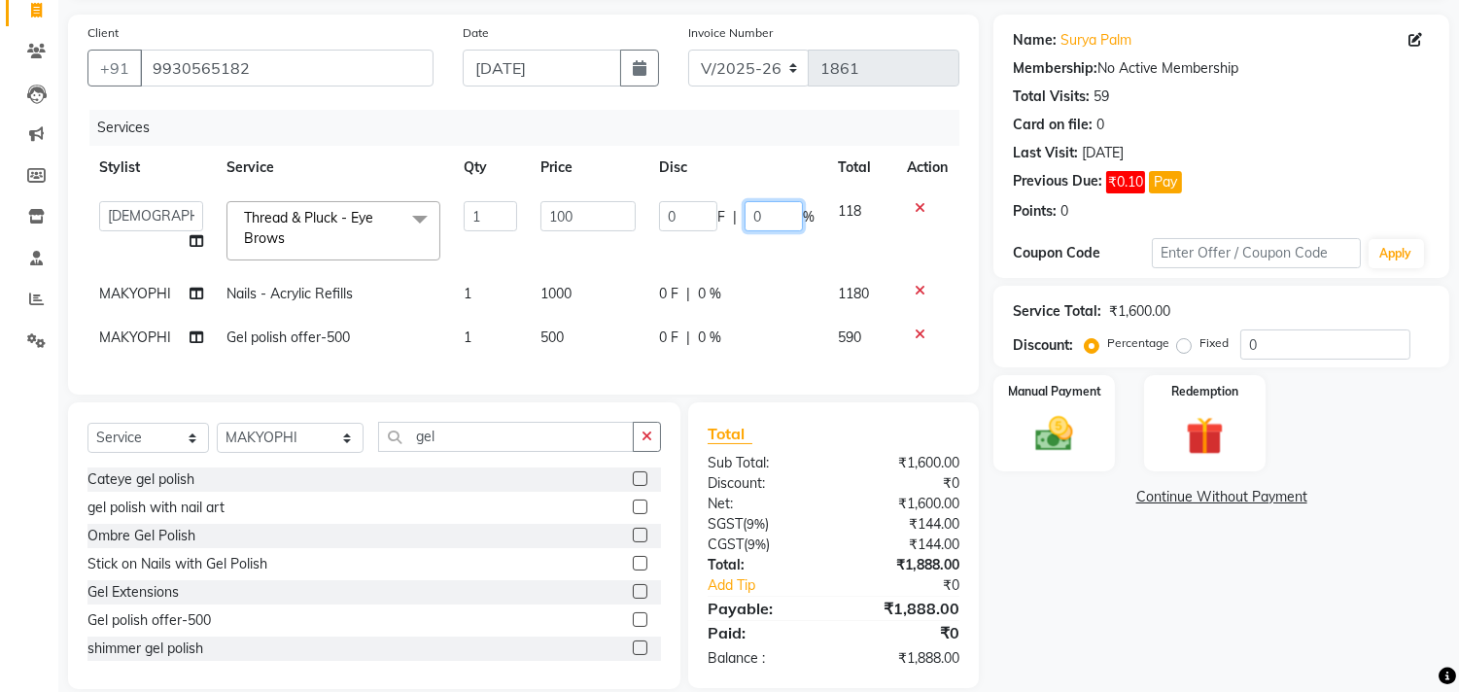
click at [746, 219] on input "0" at bounding box center [773, 216] width 58 height 30
type input "20"
click at [763, 284] on div "0 F | 0 %" at bounding box center [736, 294] width 155 height 20
select select "26489"
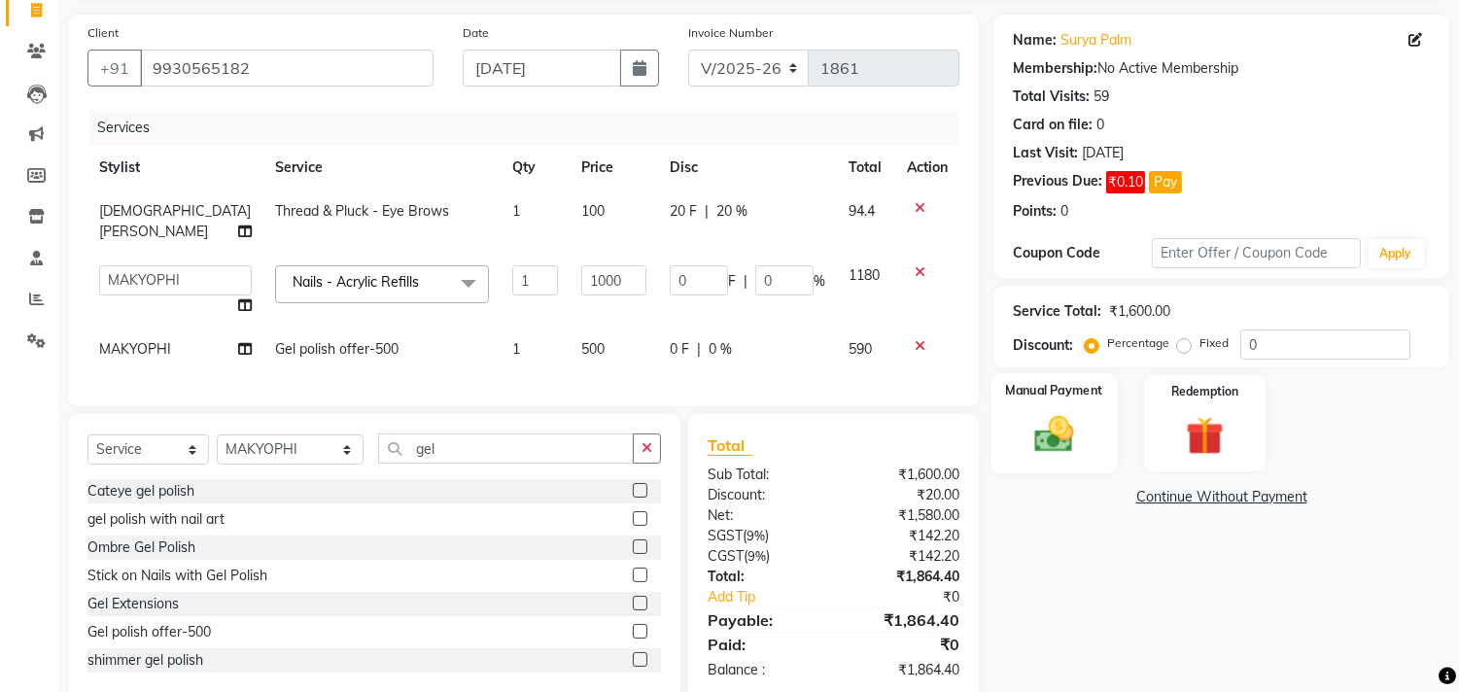
click at [1064, 449] on img at bounding box center [1054, 435] width 64 height 46
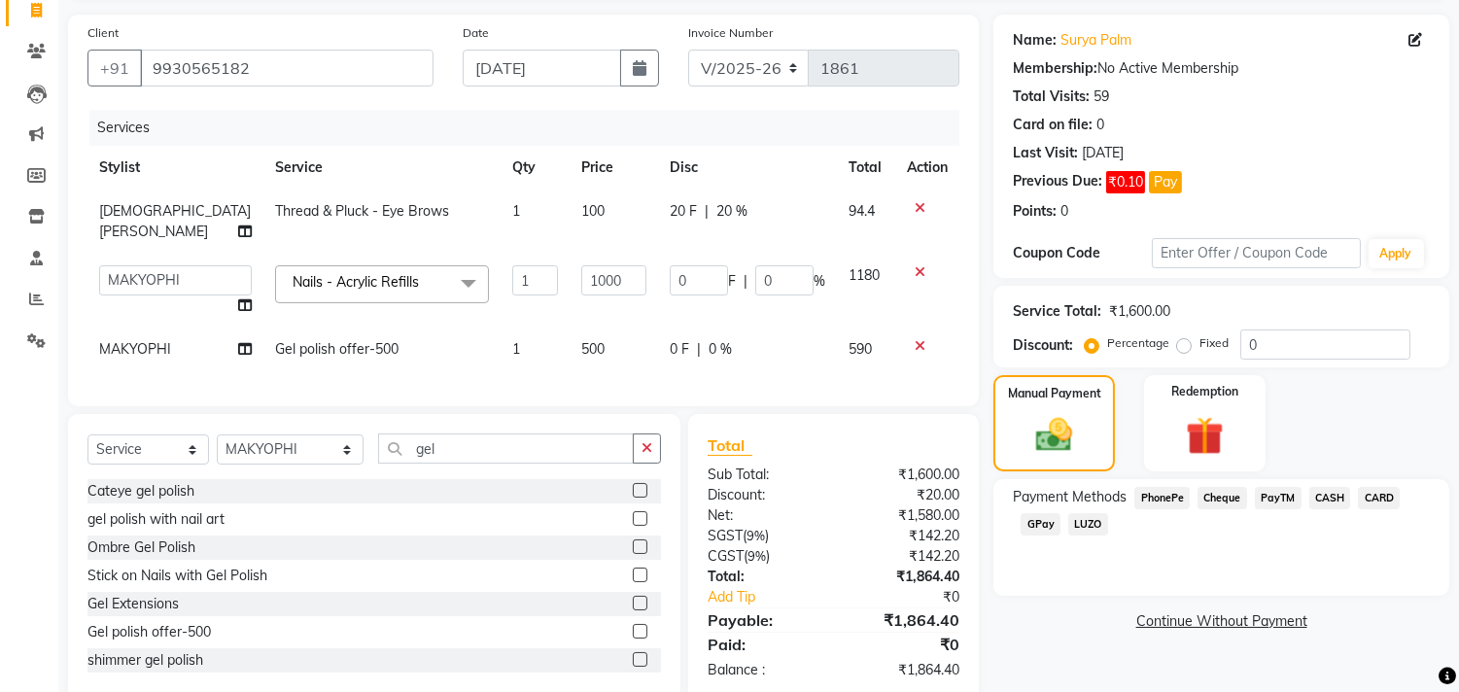
click at [1042, 520] on span "GPay" at bounding box center [1040, 524] width 40 height 22
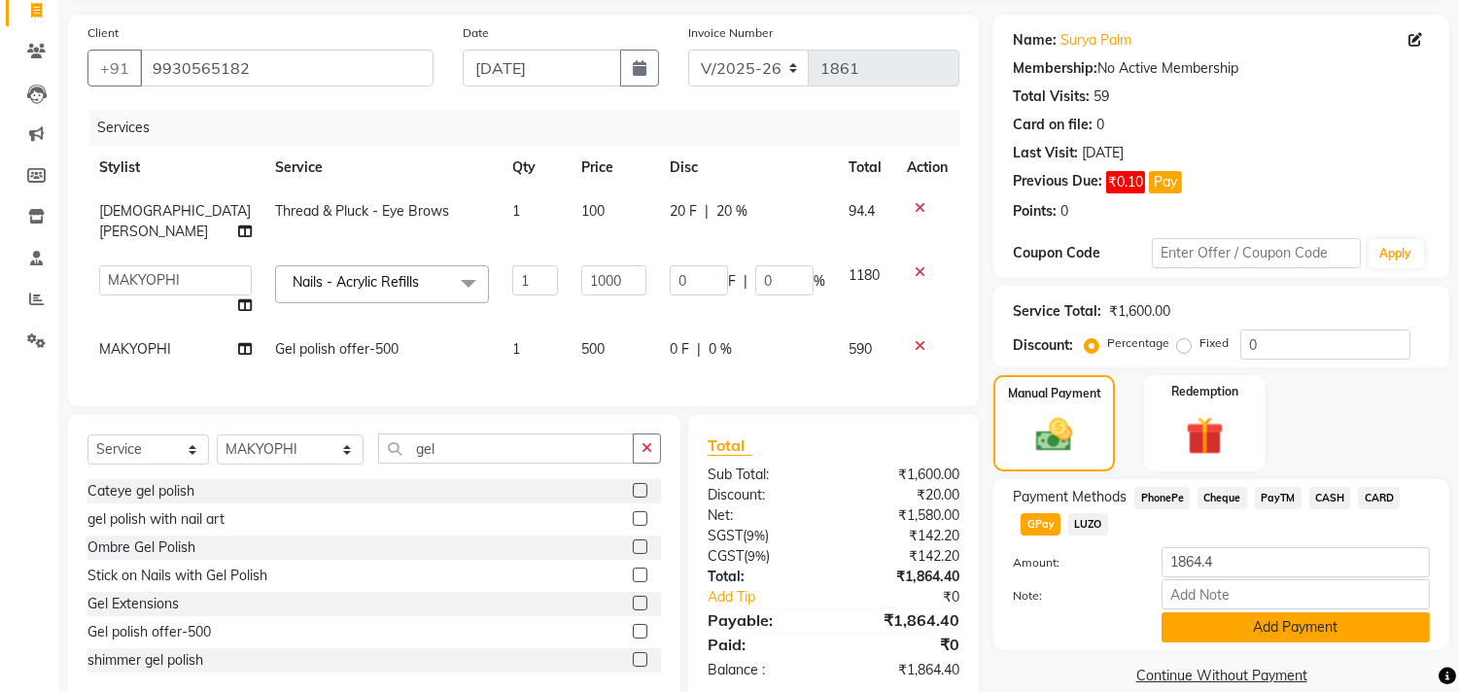
click at [1319, 623] on button "Add Payment" at bounding box center [1295, 627] width 268 height 30
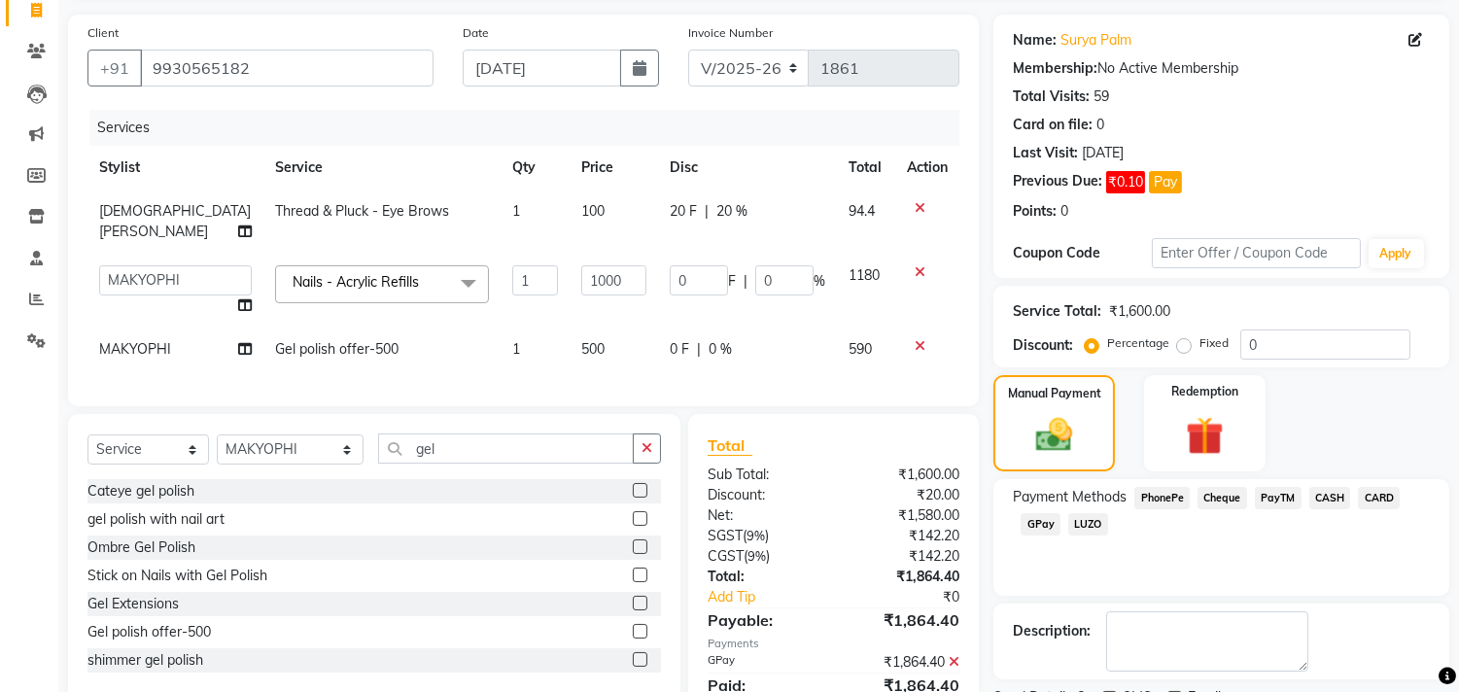
scroll to position [214, 0]
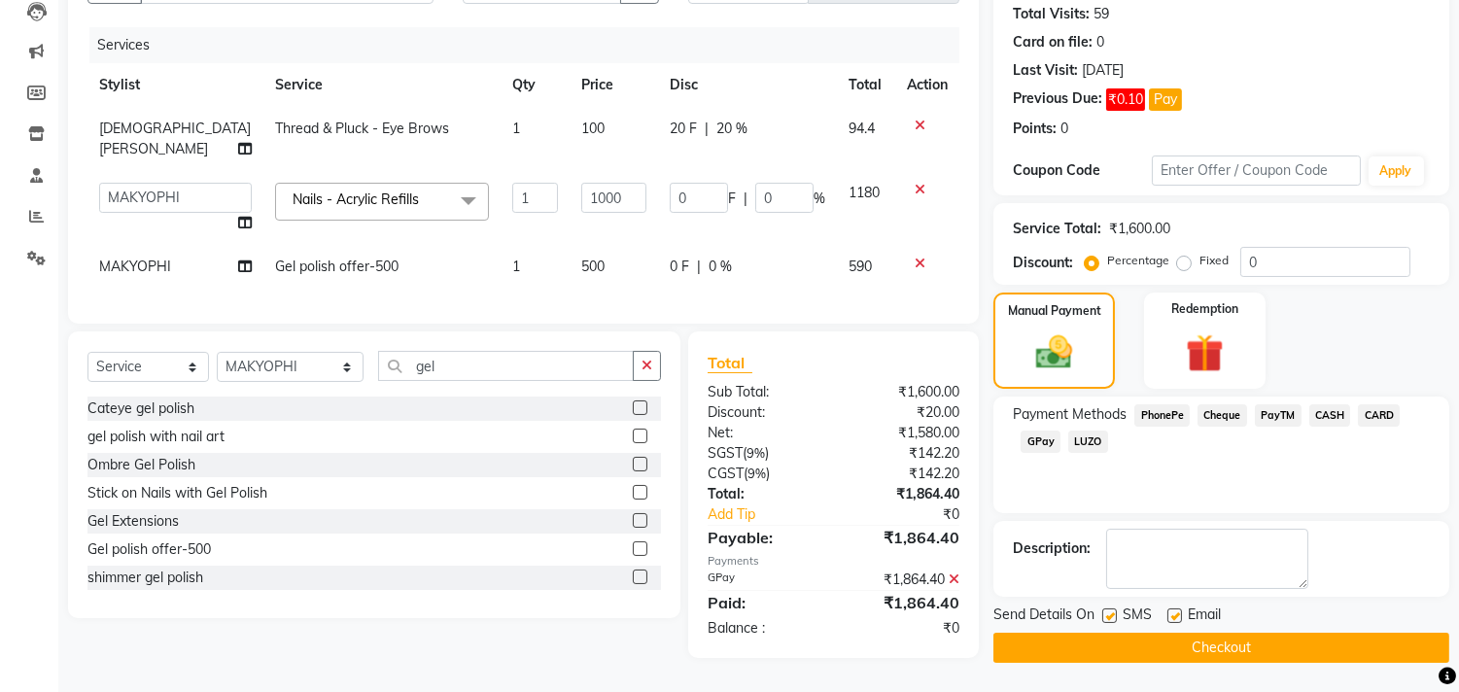
click at [1176, 610] on label at bounding box center [1174, 615] width 15 height 15
click at [1176, 610] on input "checkbox" at bounding box center [1173, 616] width 13 height 13
checkbox input "false"
click at [1212, 645] on button "Checkout" at bounding box center [1221, 648] width 456 height 30
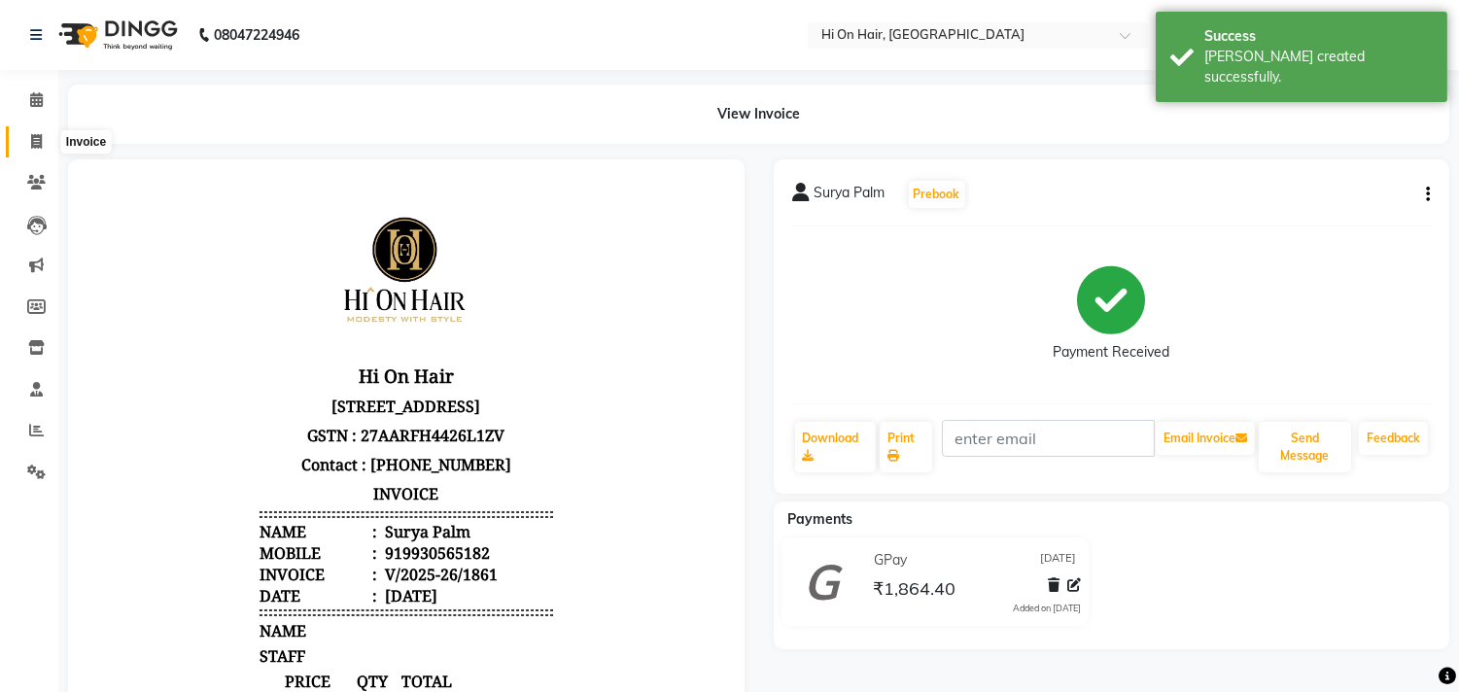
click at [31, 144] on icon at bounding box center [36, 141] width 11 height 15
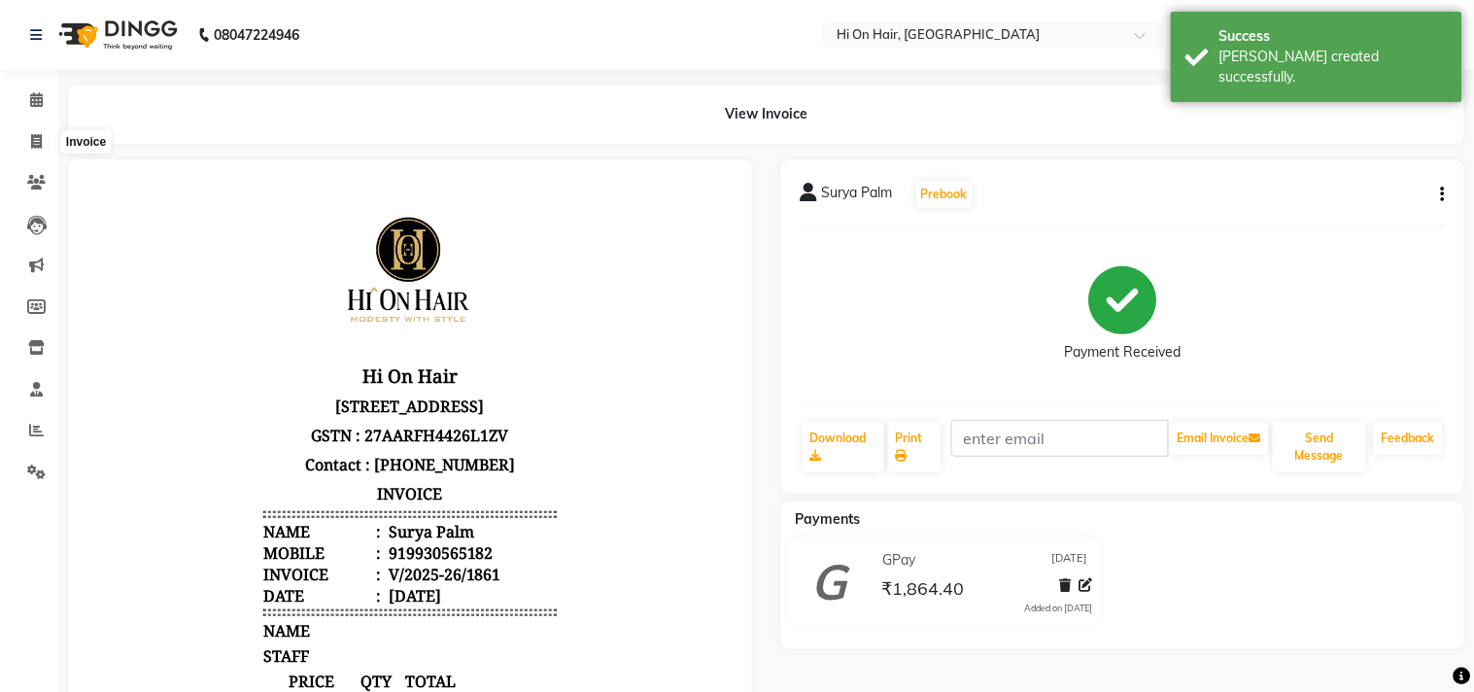
select select "535"
select select "service"
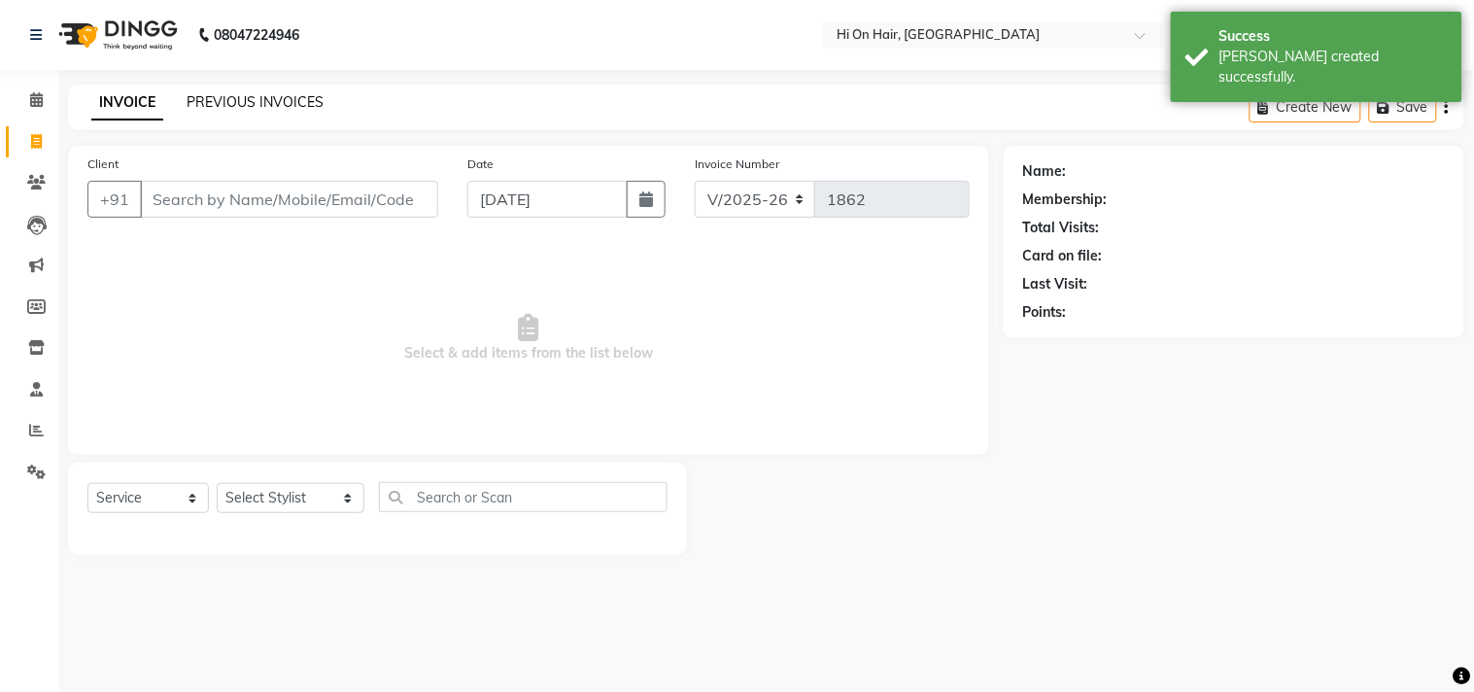
click at [259, 107] on link "PREVIOUS INVOICES" at bounding box center [255, 101] width 137 height 17
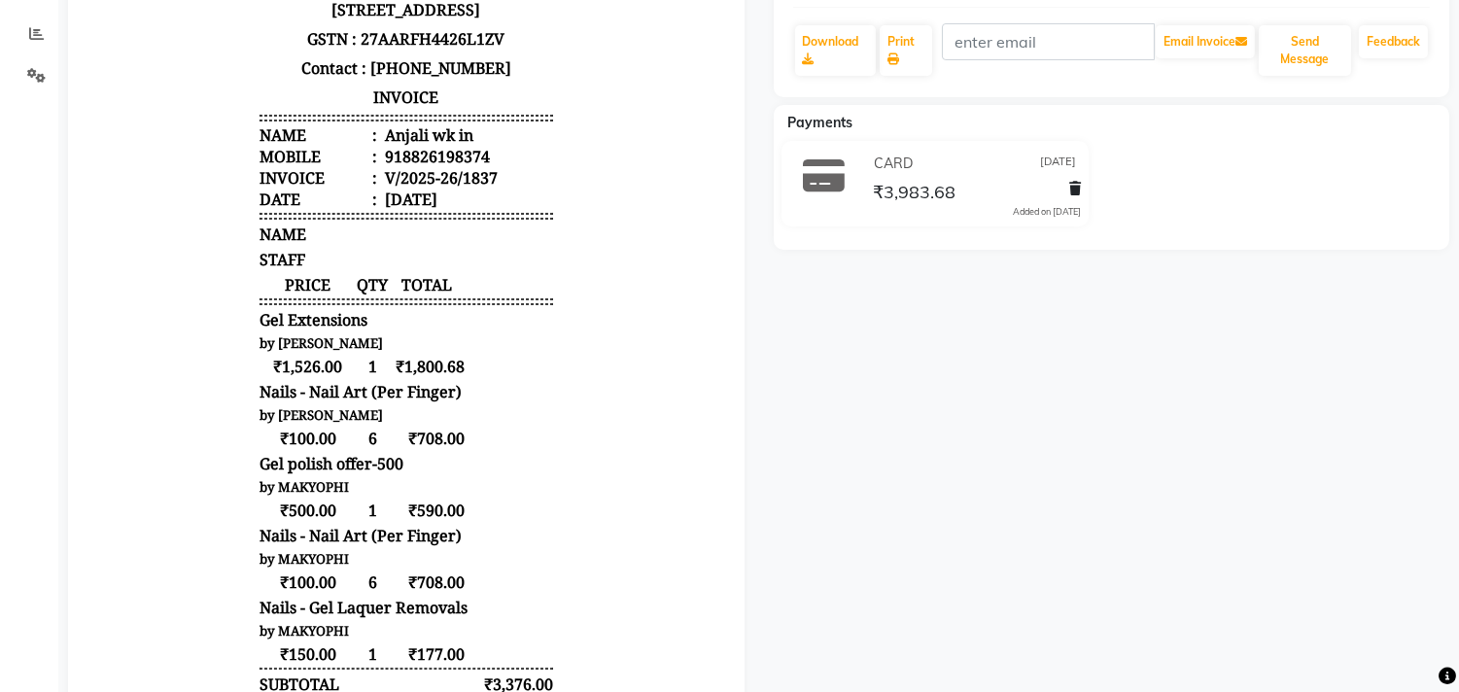
scroll to position [108, 0]
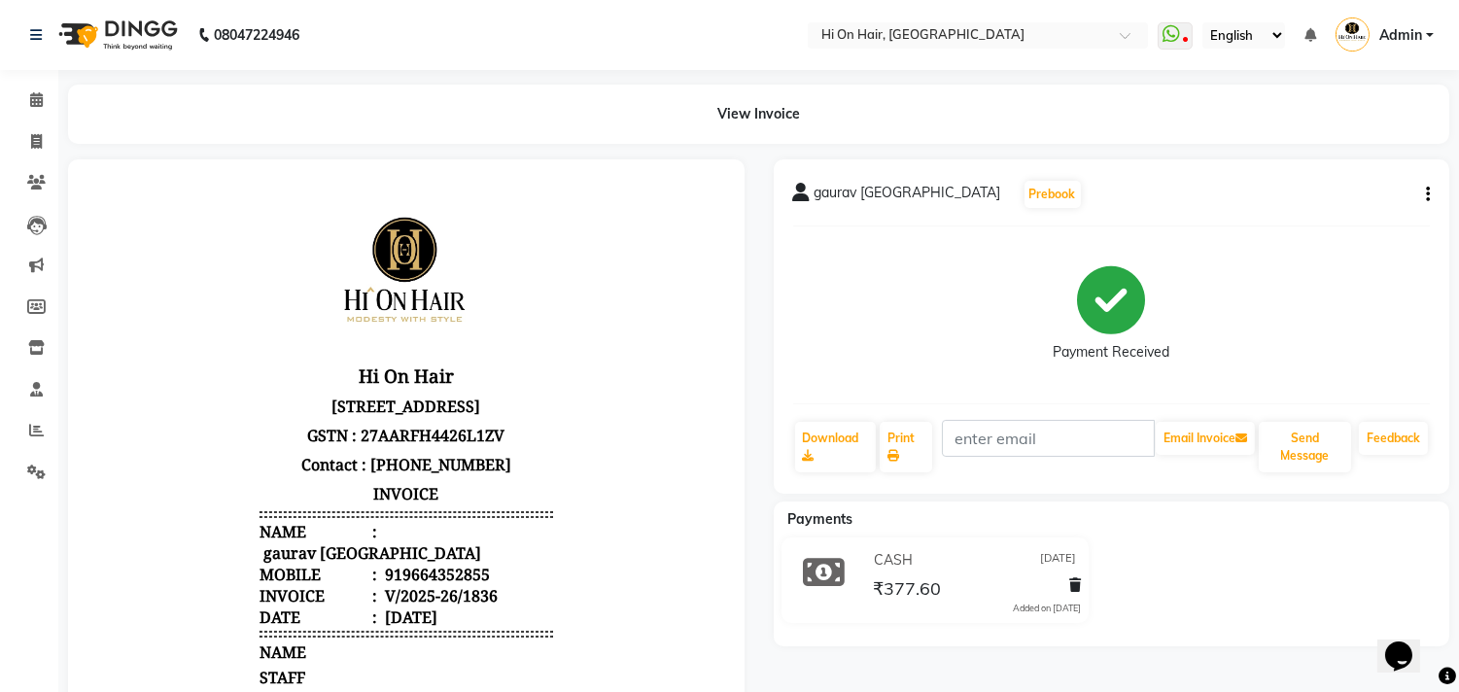
scroll to position [444, 0]
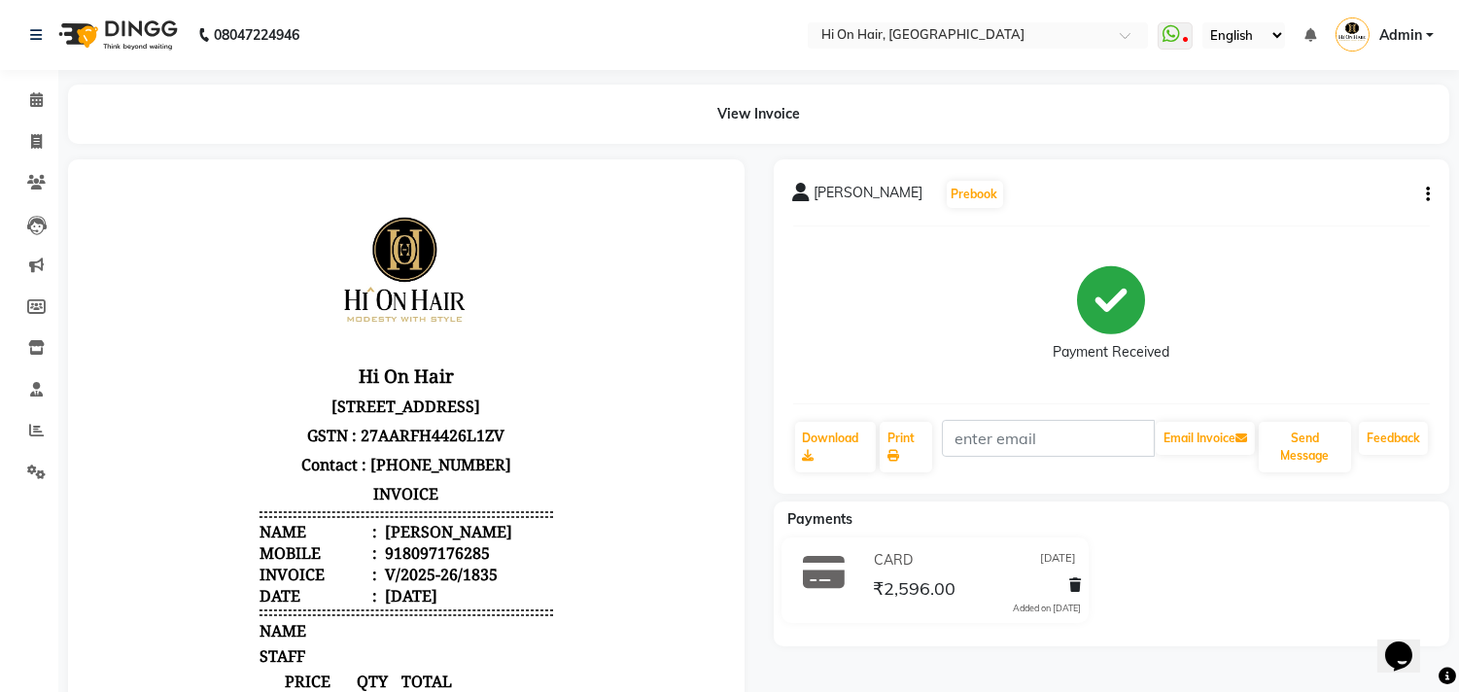
scroll to position [539, 0]
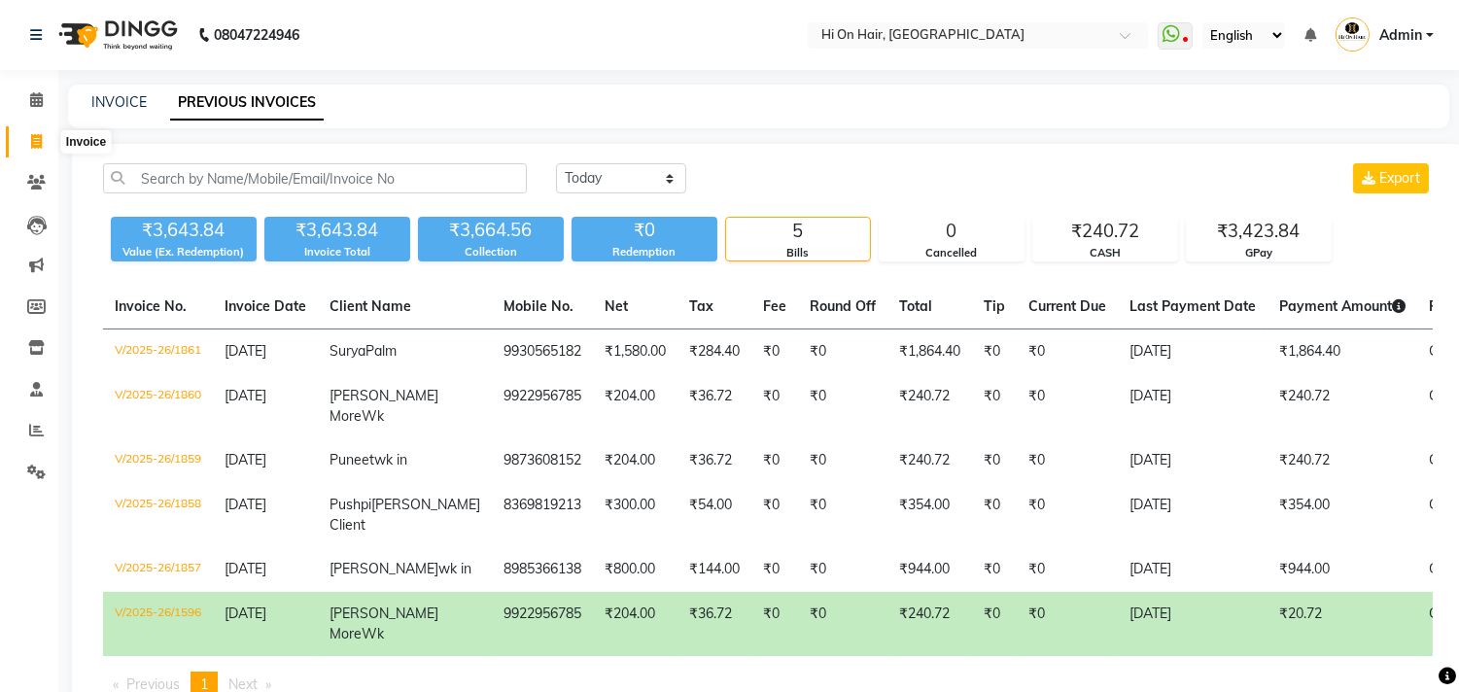
click at [35, 144] on icon at bounding box center [36, 141] width 11 height 15
select select "535"
select select "service"
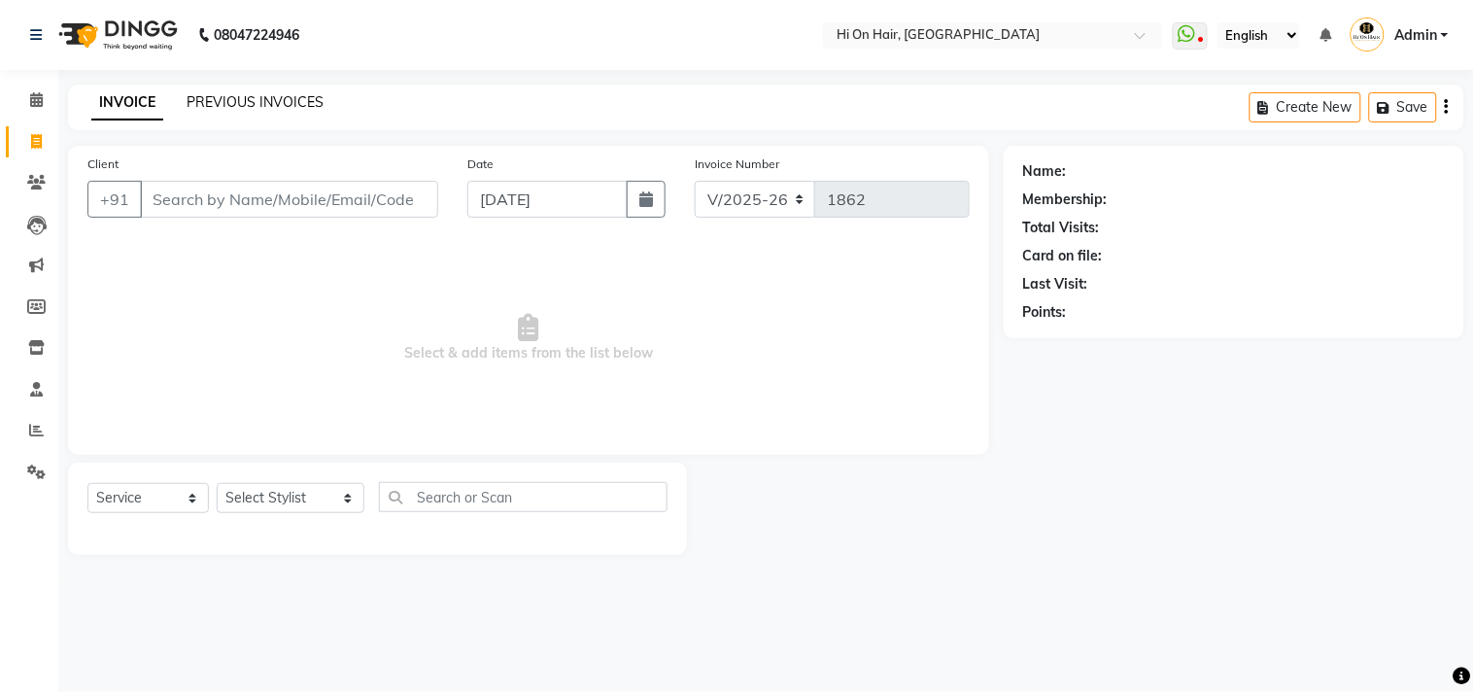
click at [284, 95] on link "PREVIOUS INVOICES" at bounding box center [255, 101] width 137 height 17
